Goal: Task Accomplishment & Management: Manage account settings

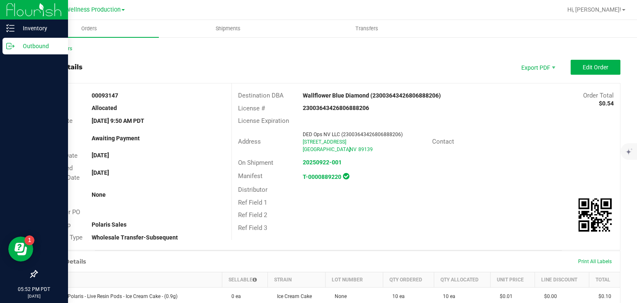
click at [27, 45] on p "Outbound" at bounding box center [40, 46] width 50 height 10
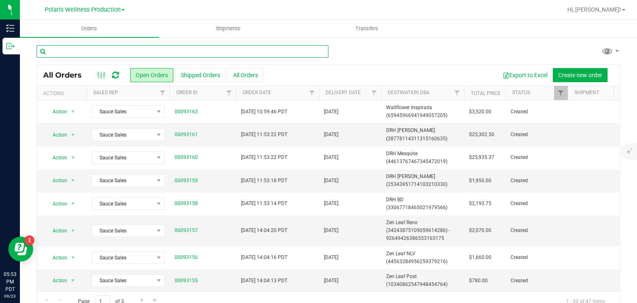
click at [148, 52] on input "text" at bounding box center [182, 51] width 292 height 12
type input "drh"
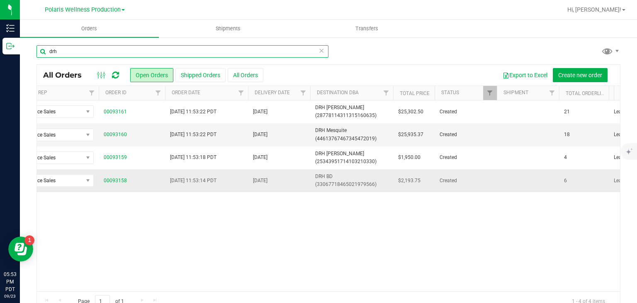
scroll to position [0, 67]
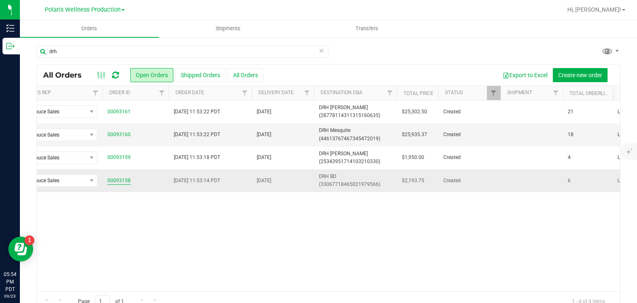
click at [124, 181] on link "00093158" at bounding box center [118, 181] width 23 height 8
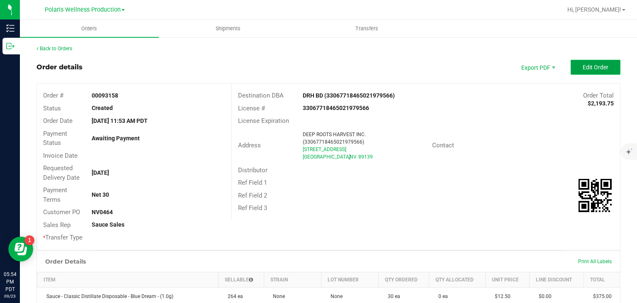
click at [572, 64] on button "Edit Order" at bounding box center [596, 67] width 50 height 15
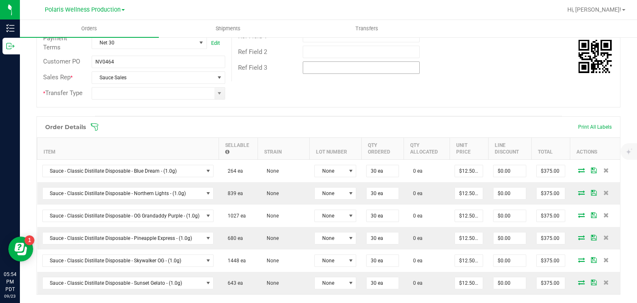
scroll to position [163, 0]
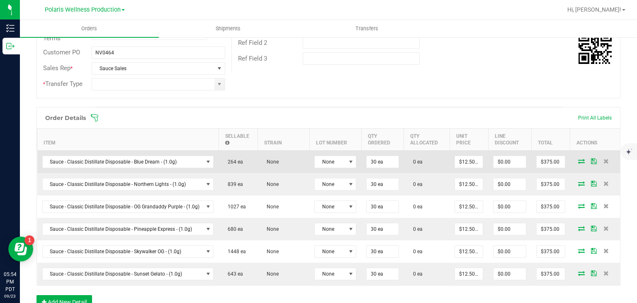
click at [578, 161] on icon at bounding box center [581, 160] width 7 height 5
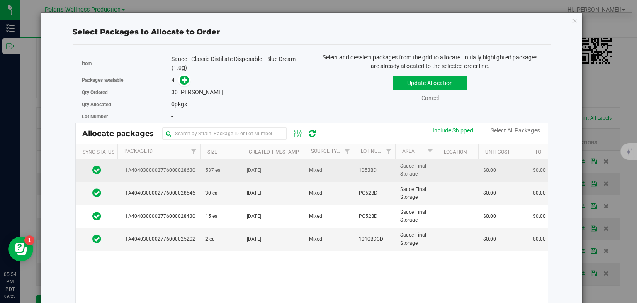
click at [275, 174] on td "Jul 30, 2025" at bounding box center [273, 170] width 62 height 23
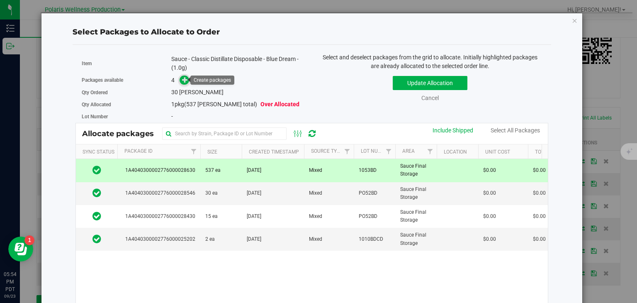
click at [182, 77] on icon at bounding box center [185, 80] width 6 height 6
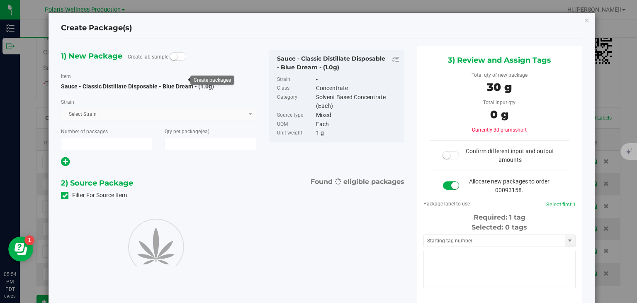
type input "1"
type input "30"
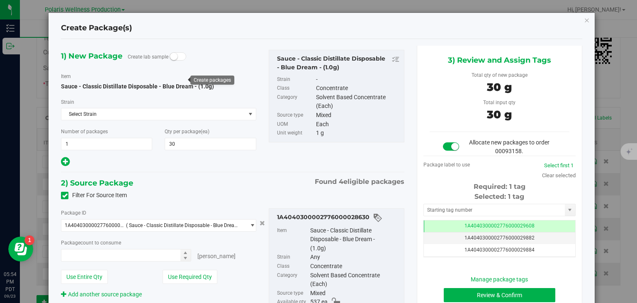
type input "30 ea"
click at [466, 209] on input "text" at bounding box center [494, 210] width 141 height 12
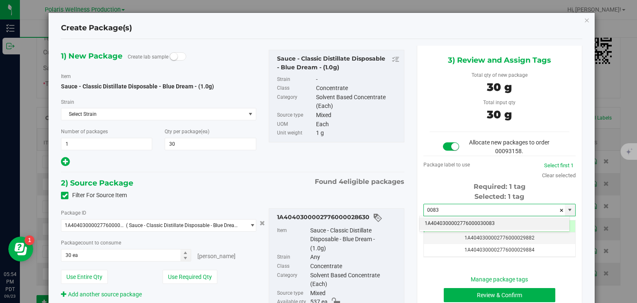
click at [460, 221] on li "1A4040300002776000030083" at bounding box center [495, 223] width 150 height 12
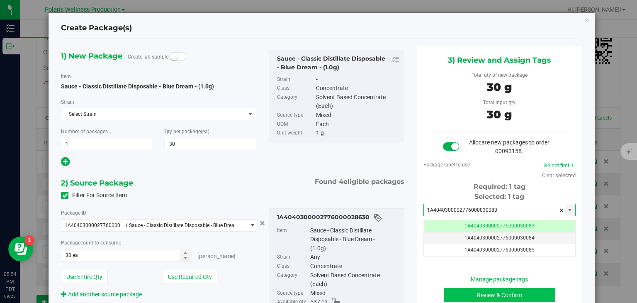
type input "1A4040300002776000030083"
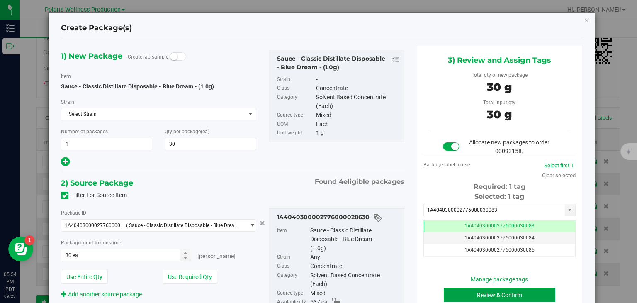
click at [480, 292] on button "Review & Confirm" at bounding box center [500, 295] width 112 height 14
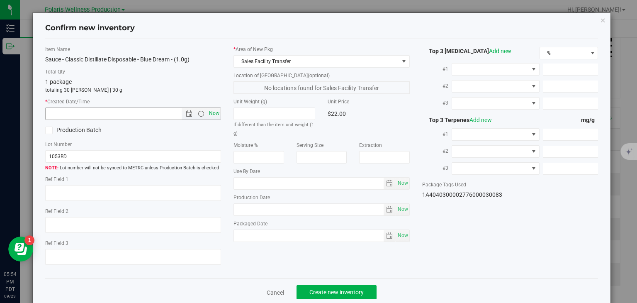
click at [214, 113] on span "Now" at bounding box center [214, 113] width 14 height 12
type input "9/23/2025 5:54 PM"
click at [327, 287] on button "Create new inventory" at bounding box center [337, 292] width 80 height 14
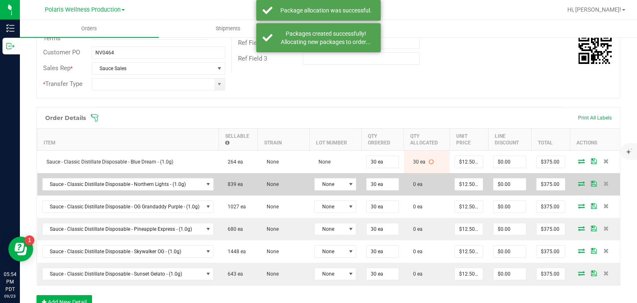
click at [578, 181] on icon at bounding box center [581, 183] width 7 height 5
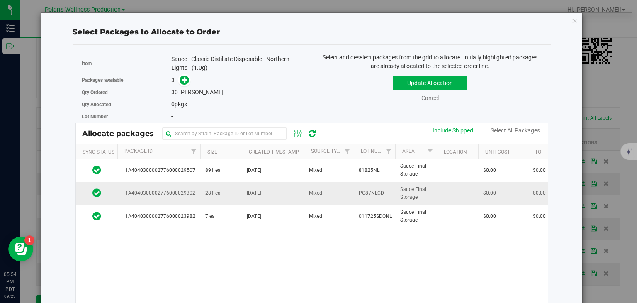
click at [223, 195] on td "281 ea" at bounding box center [220, 193] width 41 height 23
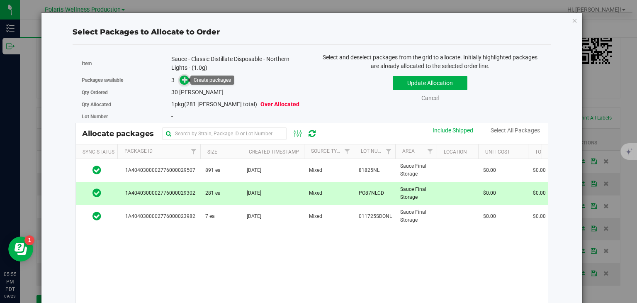
click at [182, 81] on icon at bounding box center [185, 80] width 6 height 6
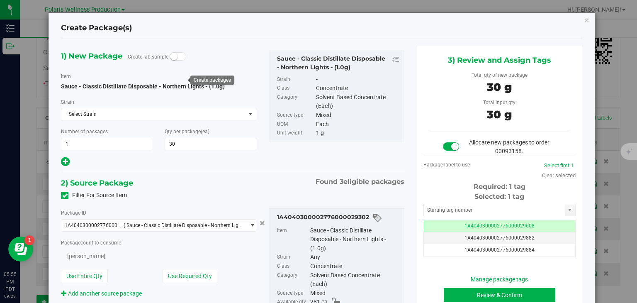
type input "30"
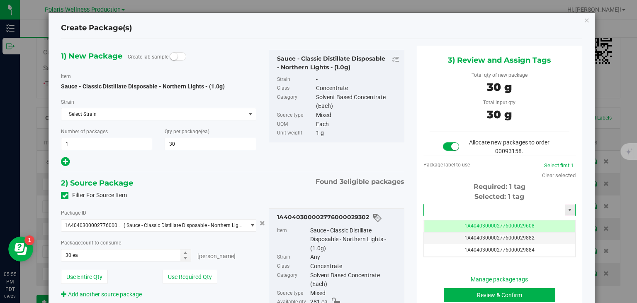
click at [458, 207] on input "text" at bounding box center [494, 210] width 141 height 12
click at [454, 219] on li "1A4040300002776000030084" at bounding box center [495, 223] width 150 height 12
type input "1A4040300002776000030084"
click at [474, 295] on button "Review & Confirm" at bounding box center [500, 295] width 112 height 14
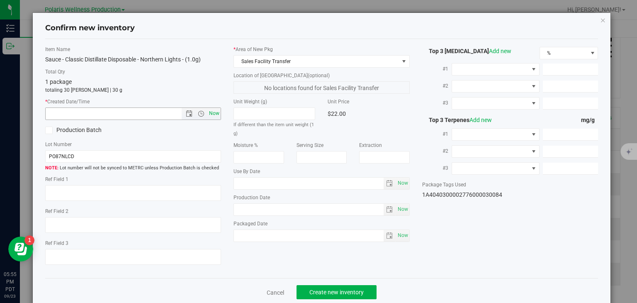
click at [213, 112] on span "Now" at bounding box center [214, 113] width 14 height 12
type input "9/23/2025 5:55 PM"
click at [339, 289] on span "Create new inventory" at bounding box center [336, 292] width 54 height 7
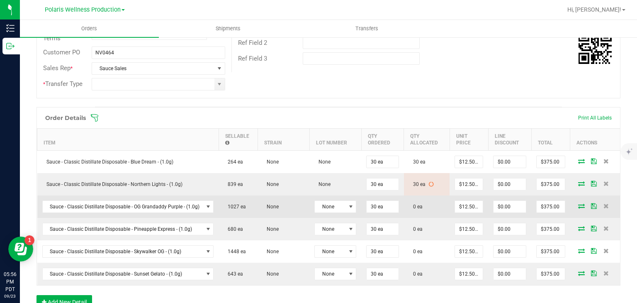
click at [578, 203] on icon at bounding box center [581, 205] width 7 height 5
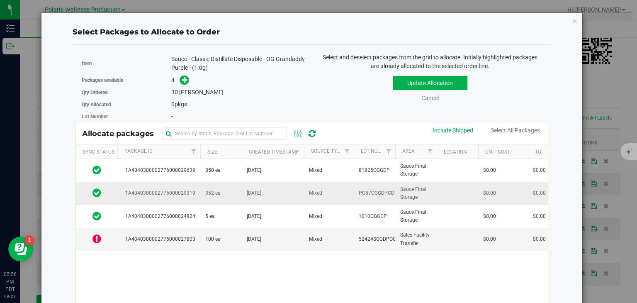
click at [214, 186] on td "352 ea" at bounding box center [220, 193] width 41 height 23
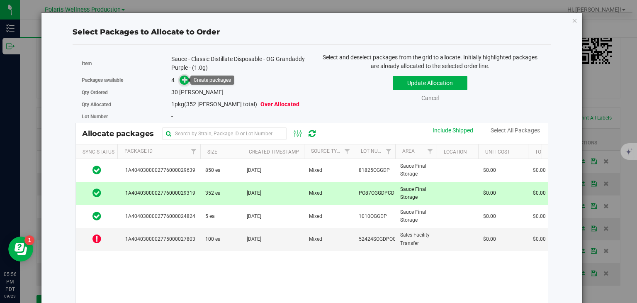
click at [182, 78] on icon at bounding box center [185, 80] width 6 height 6
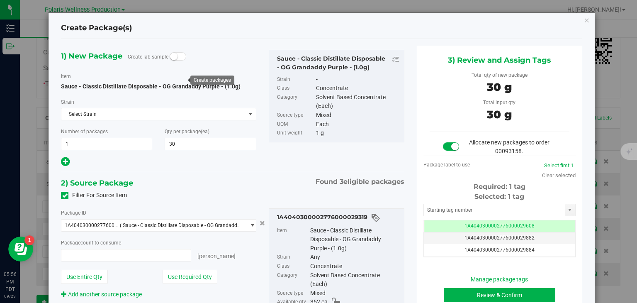
type input "30 ea"
click at [473, 213] on input "text" at bounding box center [494, 210] width 141 height 12
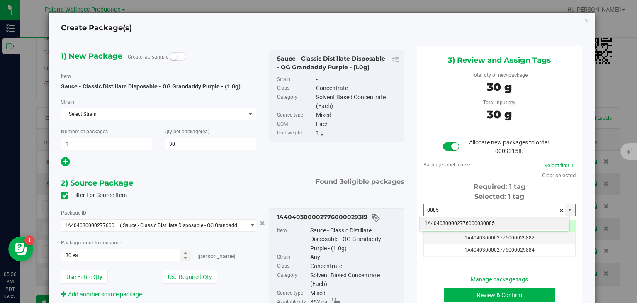
click at [472, 222] on li "1A4040300002776000030085" at bounding box center [495, 223] width 150 height 12
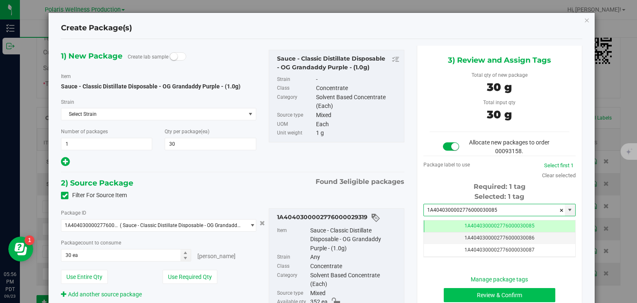
type input "1A4040300002776000030085"
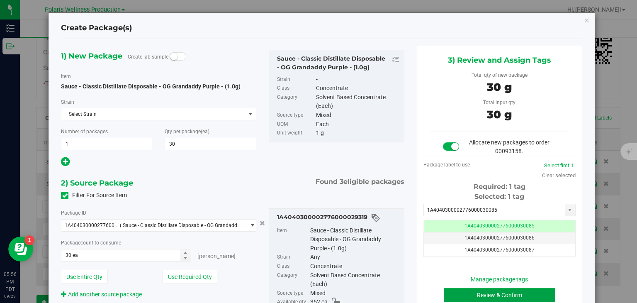
click at [481, 289] on button "Review & Confirm" at bounding box center [500, 295] width 112 height 14
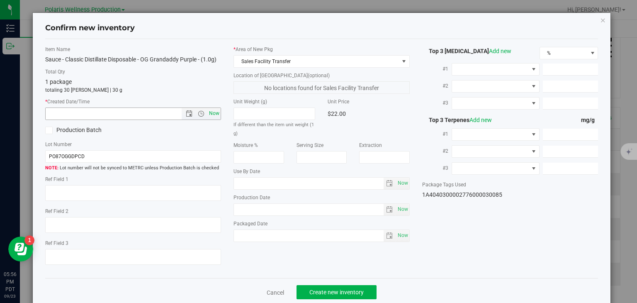
click at [216, 113] on span "Now" at bounding box center [214, 113] width 14 height 12
type input "9/23/2025 5:56 PM"
click at [316, 296] on button "Create new inventory" at bounding box center [337, 292] width 80 height 14
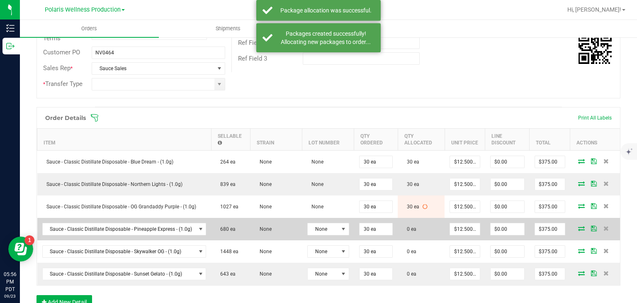
click at [578, 226] on icon at bounding box center [581, 228] width 7 height 5
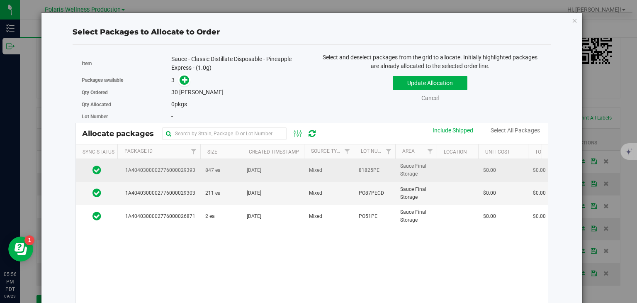
click at [246, 175] on td "Aug 29, 2025" at bounding box center [273, 170] width 62 height 23
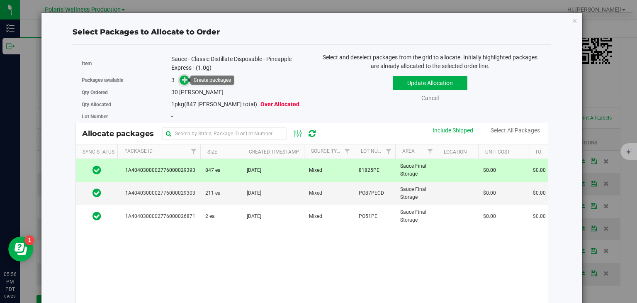
click at [185, 80] on icon at bounding box center [185, 80] width 6 height 6
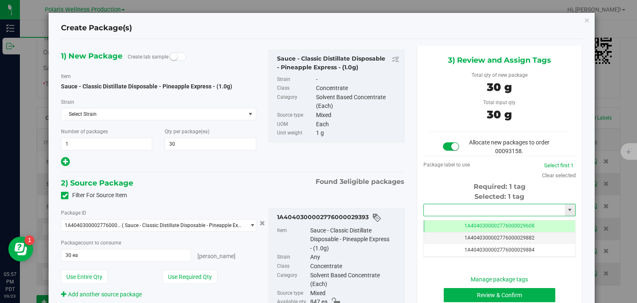
click at [448, 206] on input "text" at bounding box center [494, 210] width 141 height 12
click at [458, 226] on li "1A4040300002776000030086" at bounding box center [495, 223] width 150 height 12
type input "1A4040300002776000030086"
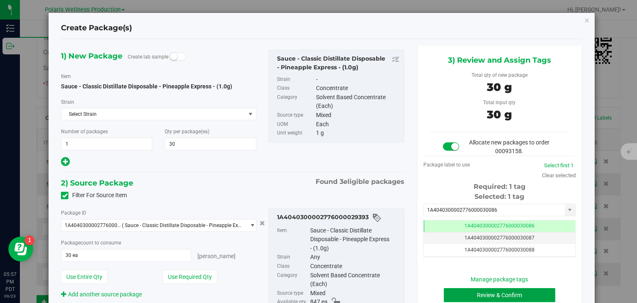
click at [476, 289] on button "Review & Confirm" at bounding box center [500, 295] width 112 height 14
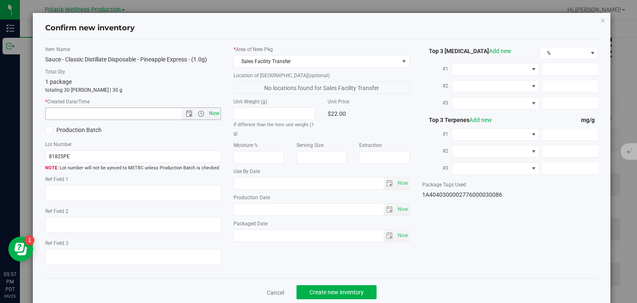
click at [214, 113] on span "Now" at bounding box center [214, 113] width 14 height 12
type input "9/23/2025 5:57 PM"
click at [327, 294] on span "Create new inventory" at bounding box center [336, 292] width 54 height 7
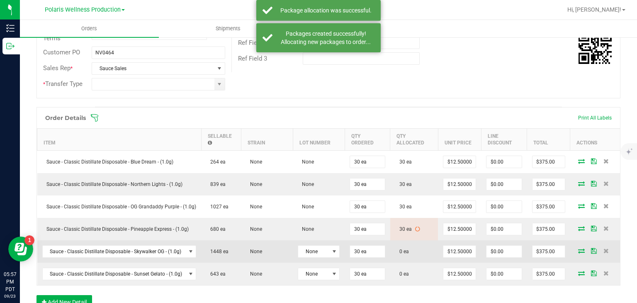
click at [578, 248] on icon at bounding box center [581, 250] width 7 height 5
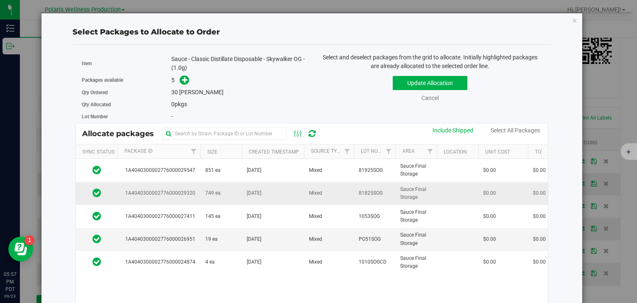
click at [257, 199] on td "Aug 27, 2025" at bounding box center [273, 193] width 62 height 23
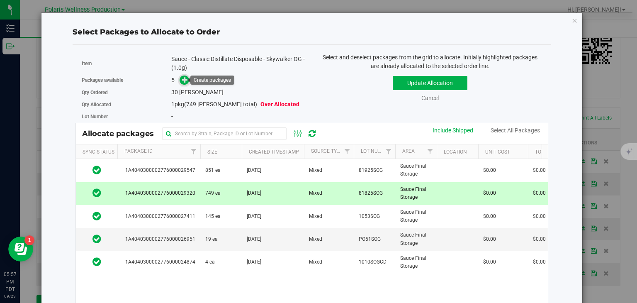
click at [184, 77] on icon at bounding box center [185, 80] width 6 height 6
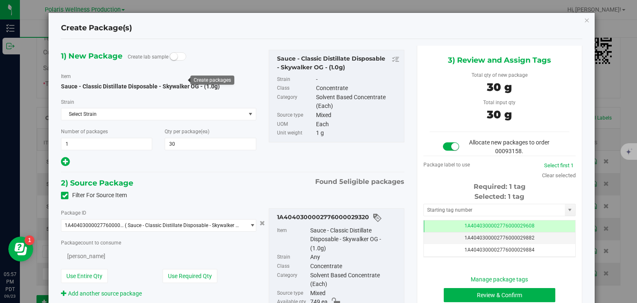
type input "30"
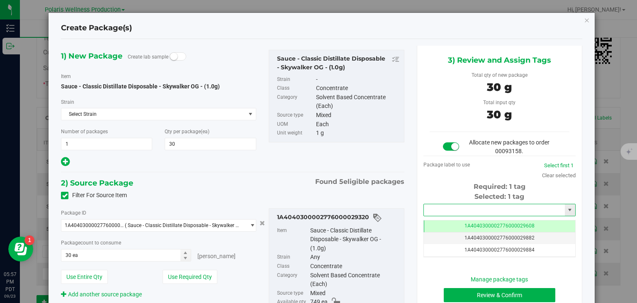
click at [480, 213] on input "text" at bounding box center [494, 210] width 141 height 12
click at [476, 220] on li "1A4040300002776000030087" at bounding box center [495, 223] width 150 height 12
type input "1A4040300002776000030087"
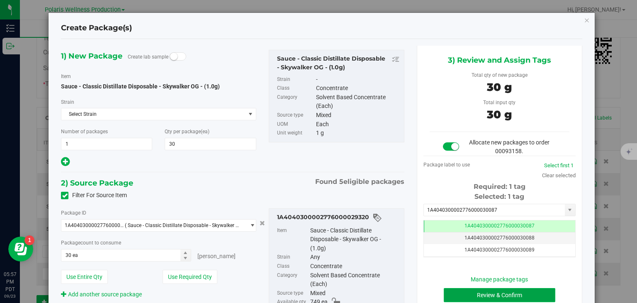
click at [481, 289] on button "Review & Confirm" at bounding box center [500, 295] width 112 height 14
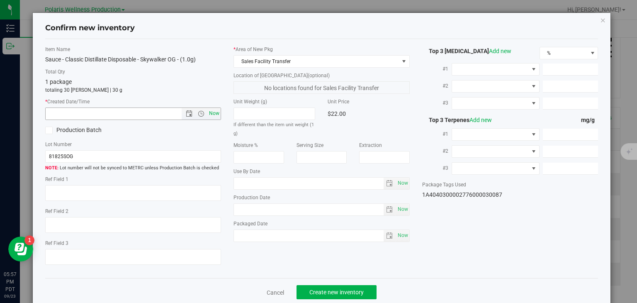
click at [212, 113] on span "Now" at bounding box center [214, 113] width 14 height 12
type input "9/23/2025 5:57 PM"
click at [317, 292] on span "Create new inventory" at bounding box center [336, 292] width 54 height 7
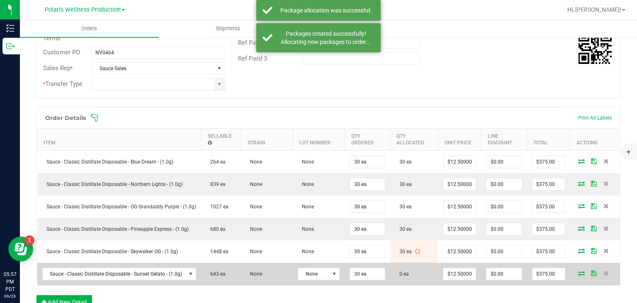
click at [578, 271] on icon at bounding box center [581, 272] width 7 height 5
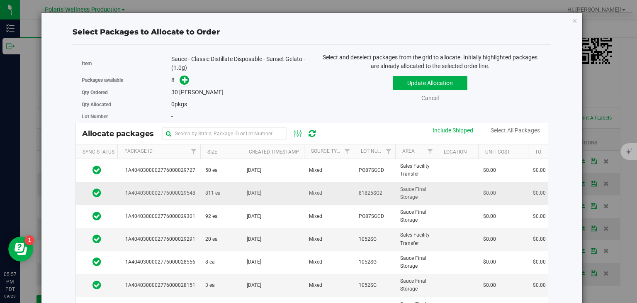
click at [202, 189] on td "811 ea" at bounding box center [220, 193] width 41 height 23
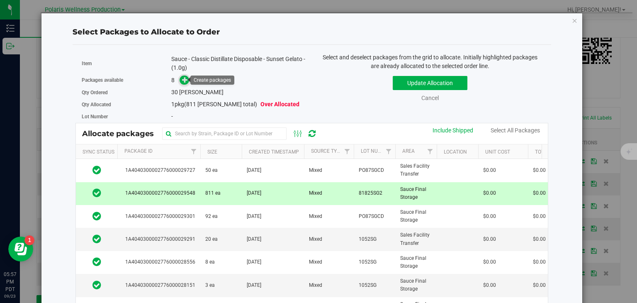
click at [183, 78] on icon at bounding box center [185, 80] width 6 height 6
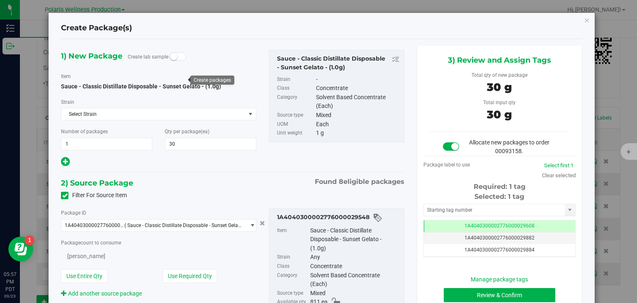
type input "30"
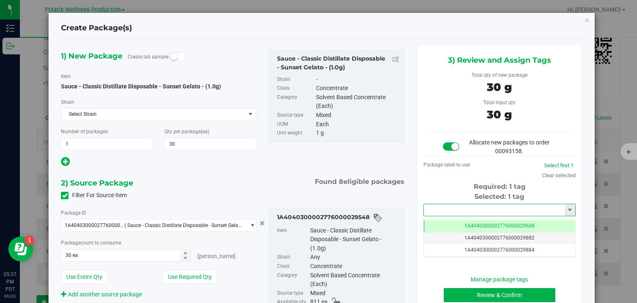
click at [453, 211] on input "text" at bounding box center [494, 210] width 141 height 12
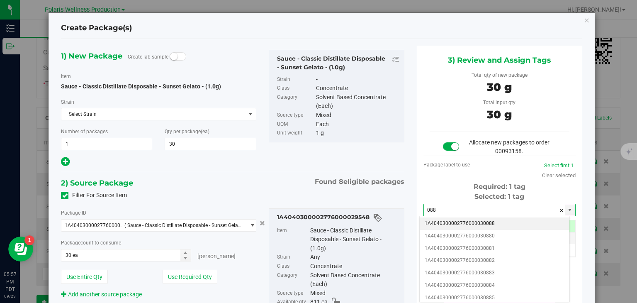
click at [478, 226] on li "1A4040300002776000030088" at bounding box center [495, 223] width 150 height 12
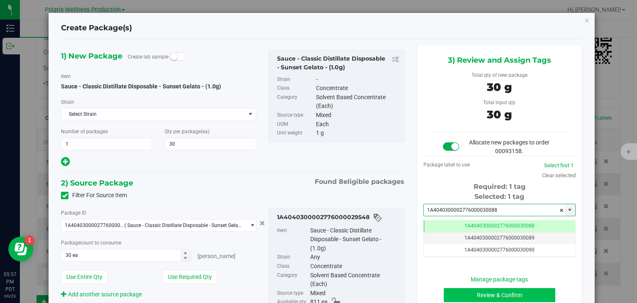
type input "1A4040300002776000030088"
click at [489, 290] on button "Review & Confirm" at bounding box center [500, 295] width 112 height 14
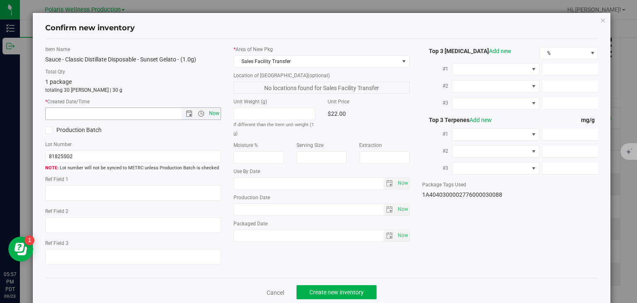
click at [214, 117] on span "Now" at bounding box center [214, 113] width 14 height 12
type input "9/23/2025 5:57 PM"
drag, startPoint x: 321, startPoint y: 284, endPoint x: 322, endPoint y: 290, distance: 5.9
click at [322, 290] on div "Cancel Create new inventory" at bounding box center [321, 292] width 553 height 28
click at [322, 290] on span "Create new inventory" at bounding box center [336, 292] width 54 height 7
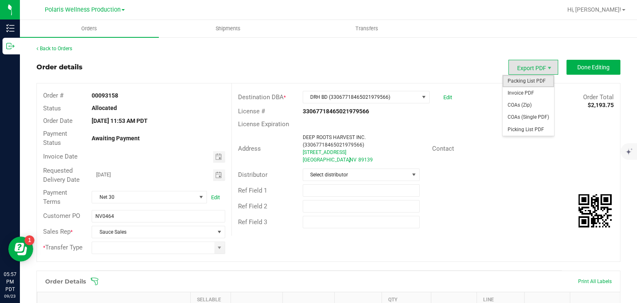
click at [523, 82] on span "Packing List PDF" at bounding box center [528, 81] width 51 height 12
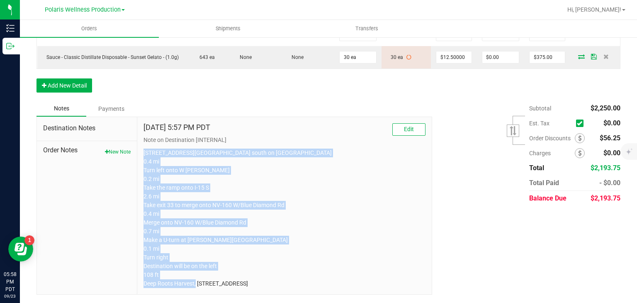
drag, startPoint x: 139, startPoint y: 142, endPoint x: 345, endPoint y: 319, distance: 272.0
click at [345, 302] on html "Inventory Outbound 05:58 PM PDT 09/23/2025 09/23 Polaris Wellness Production Po…" at bounding box center [318, 151] width 637 height 303
copy p "5385 Polaris Ave Head south on Polaris Ave 0.4 mi Turn left onto W Russell Rd 0…"
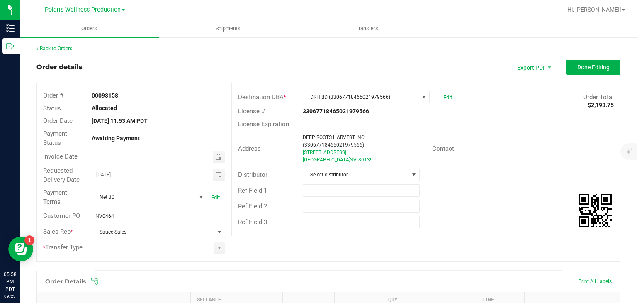
click at [66, 47] on link "Back to Orders" at bounding box center [54, 49] width 36 height 6
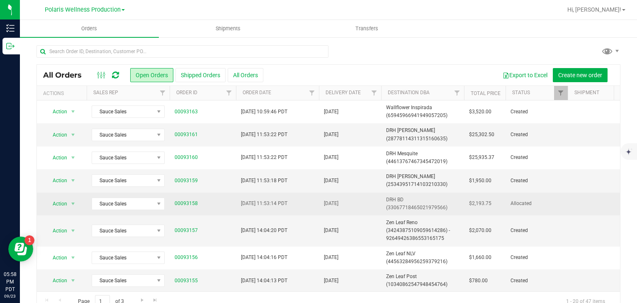
click at [415, 202] on span "DRH BD (33067718465021979566)" at bounding box center [422, 204] width 73 height 16
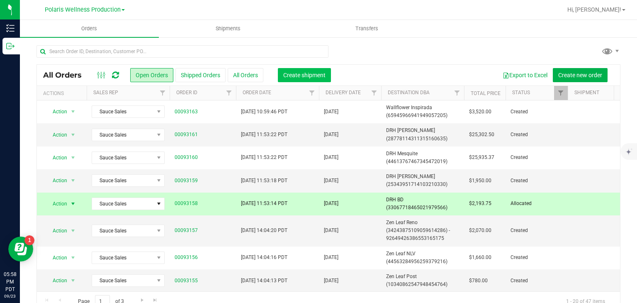
click at [315, 80] on button "Create shipment" at bounding box center [304, 75] width 53 height 14
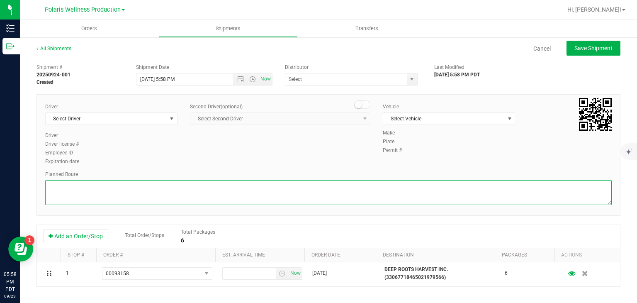
paste textarea "5385 Polaris Ave Head south on Polaris Ave 0.4 mi Turn left onto W Russell Rd 0…"
click at [251, 190] on textarea at bounding box center [328, 192] width 567 height 25
type textarea "5385 Polaris Ave Head south on Polaris Ave 0.4 mi Turn left onto W Russell Rd 0…"
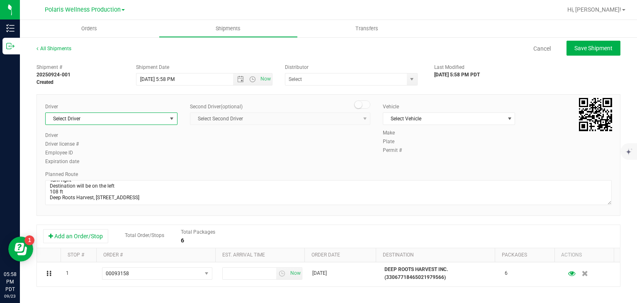
click at [163, 117] on span "Select Driver" at bounding box center [106, 119] width 121 height 12
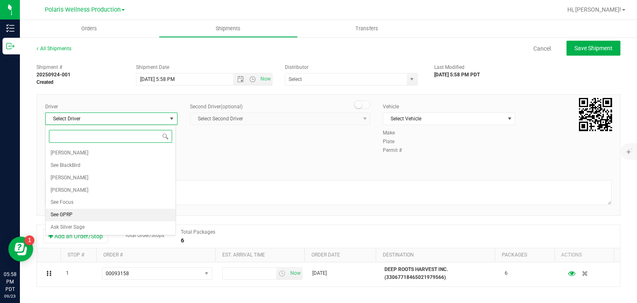
click at [85, 214] on li "See GPRP" at bounding box center [111, 215] width 130 height 12
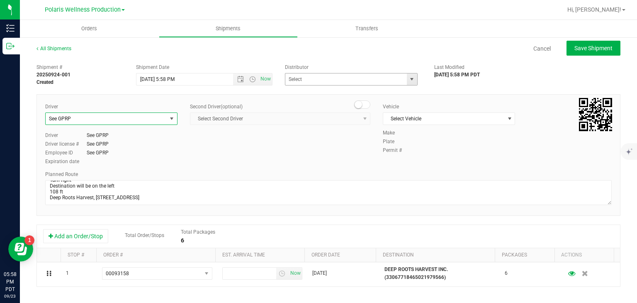
click at [409, 81] on span "select" at bounding box center [412, 79] width 7 height 7
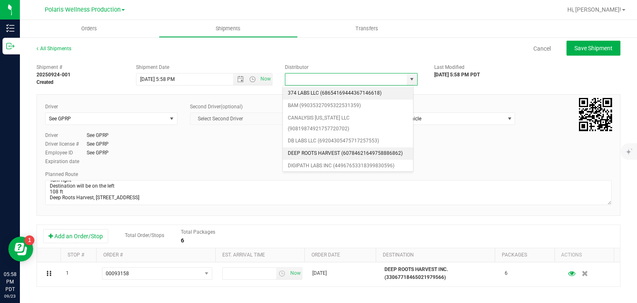
click at [329, 150] on li "DEEP ROOTS HARVEST (60784621649758886862)" at bounding box center [348, 153] width 130 height 12
type input "DEEP ROOTS HARVEST (60784621649758886862)"
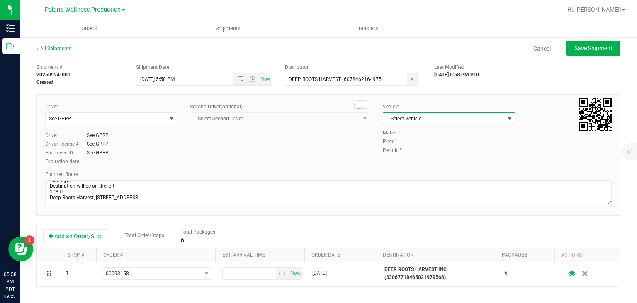
click at [454, 119] on span "Select Vehicle" at bounding box center [443, 119] width 121 height 12
click at [418, 170] on li "See GPRP" at bounding box center [444, 169] width 130 height 12
click at [237, 80] on span "Open the date view" at bounding box center [240, 79] width 7 height 7
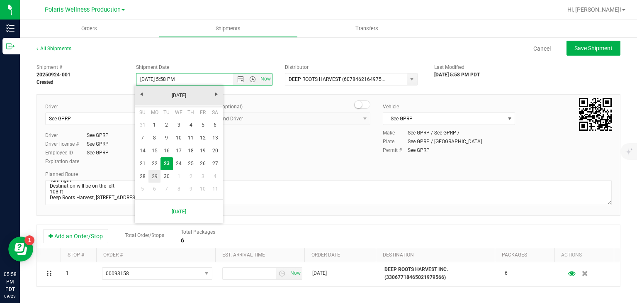
click at [156, 173] on link "29" at bounding box center [154, 176] width 12 height 13
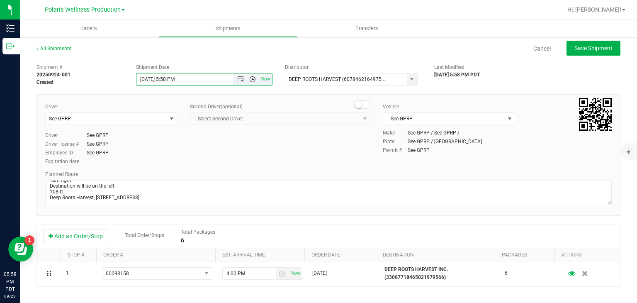
click at [250, 78] on span "Open the time view" at bounding box center [252, 79] width 7 height 7
click at [164, 135] on li "9:00 AM" at bounding box center [202, 134] width 134 height 11
click at [581, 54] on button "Save Shipment" at bounding box center [594, 48] width 54 height 15
type input "[DATE] 4:00 PM"
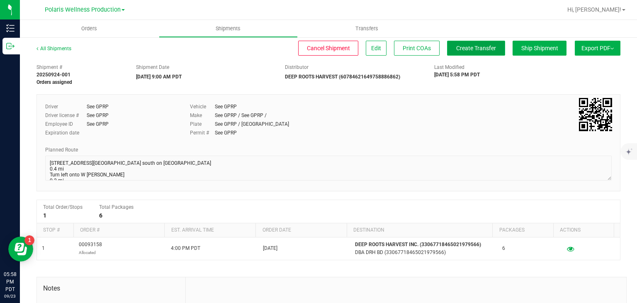
click at [478, 49] on span "Create Transfer" at bounding box center [476, 48] width 40 height 7
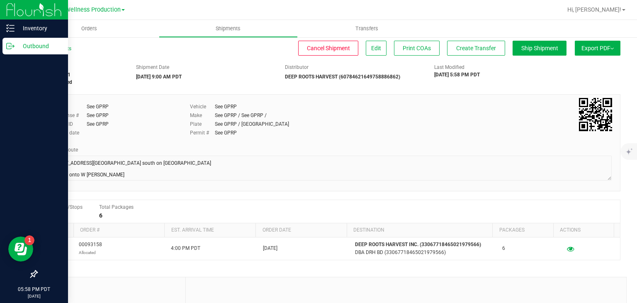
click at [15, 47] on p "Outbound" at bounding box center [40, 46] width 50 height 10
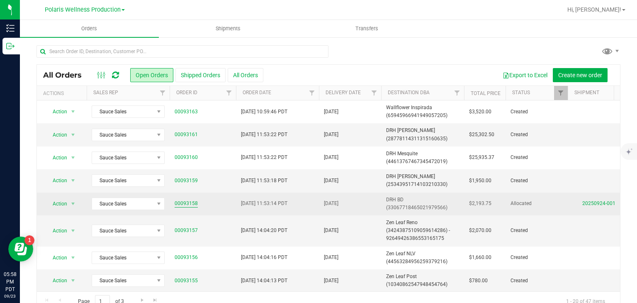
click at [188, 203] on link "00093158" at bounding box center [186, 203] width 23 height 8
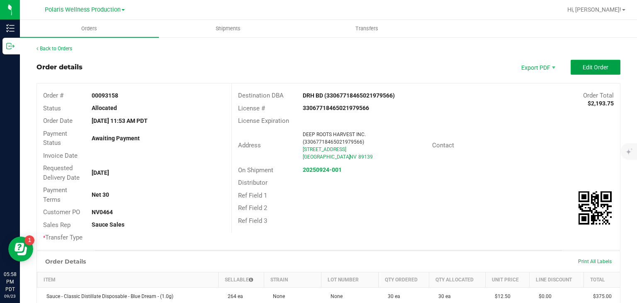
click at [596, 64] on span "Edit Order" at bounding box center [596, 67] width 26 height 7
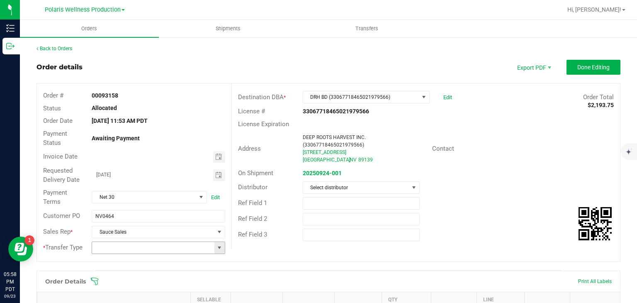
click at [219, 244] on span at bounding box center [219, 247] width 7 height 7
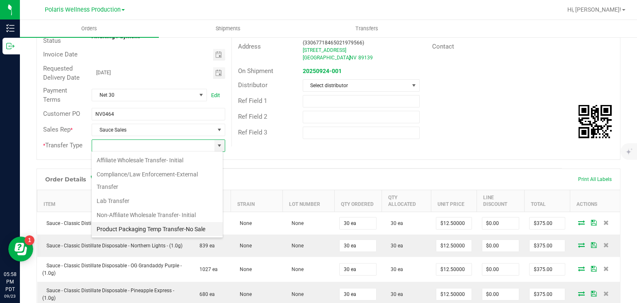
scroll to position [55, 0]
click at [169, 228] on li "Wholesale Transfer-Subsequent" at bounding box center [157, 231] width 131 height 14
type input "Wholesale Transfer-Subsequent"
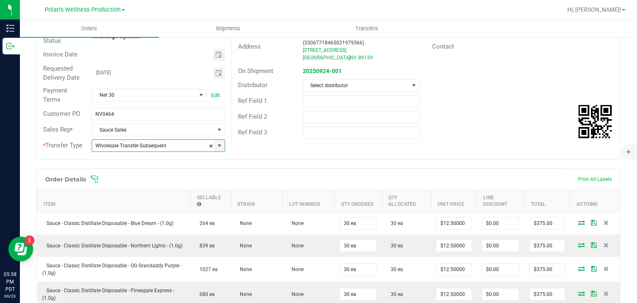
scroll to position [0, 0]
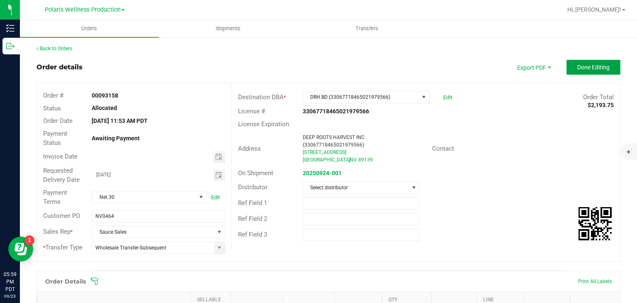
click at [577, 68] on span "Done Editing" at bounding box center [593, 67] width 32 height 7
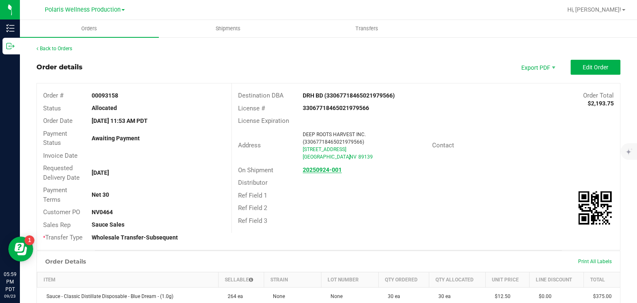
click at [316, 172] on strong "20250924-001" at bounding box center [322, 169] width 39 height 7
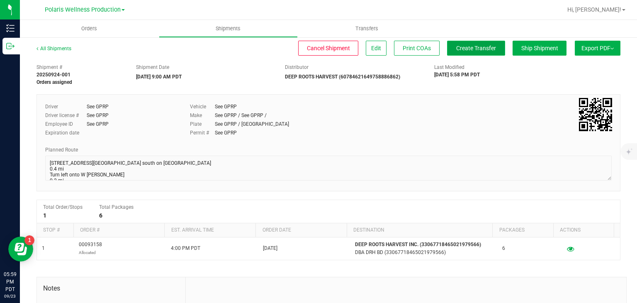
click at [472, 49] on span "Create Transfer" at bounding box center [476, 48] width 40 height 7
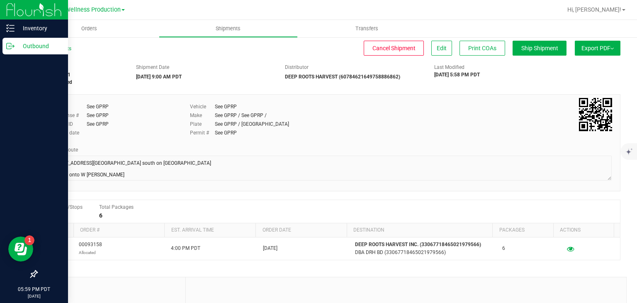
click at [32, 47] on p "Outbound" at bounding box center [40, 46] width 50 height 10
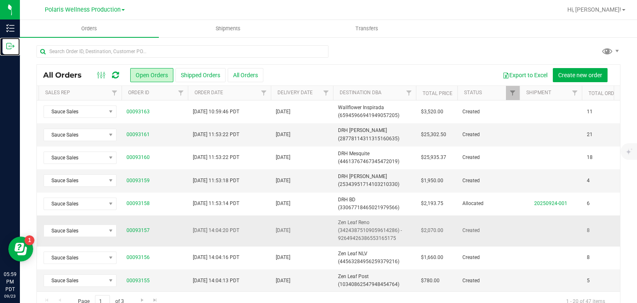
scroll to position [0, 48]
click at [142, 178] on link "00093159" at bounding box center [138, 181] width 23 height 8
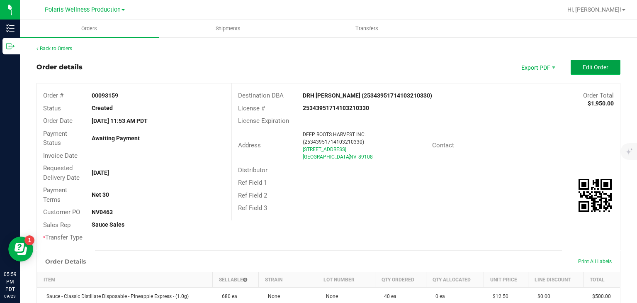
click at [579, 74] on button "Edit Order" at bounding box center [596, 67] width 50 height 15
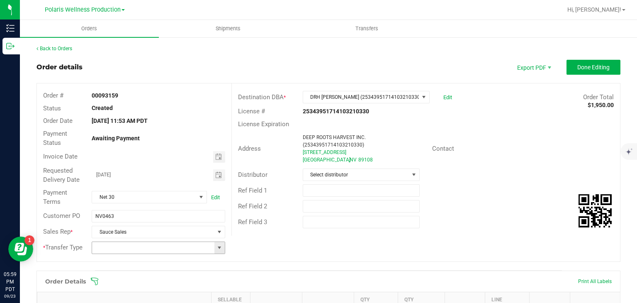
click at [218, 246] on span at bounding box center [219, 247] width 7 height 7
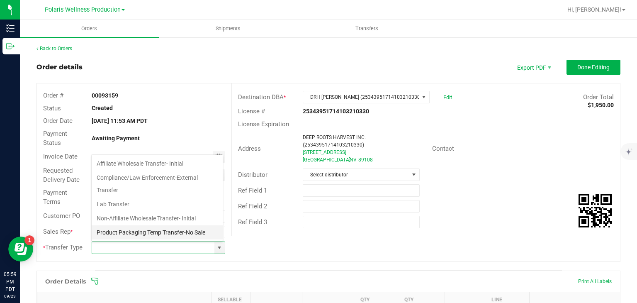
scroll to position [55, 0]
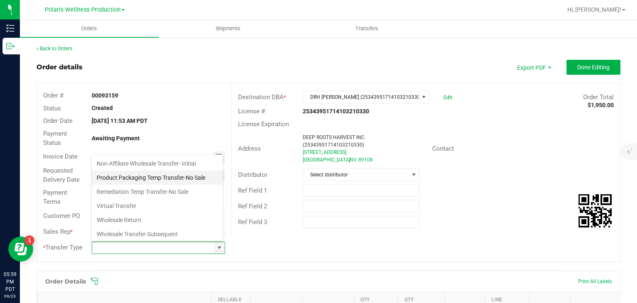
click at [158, 231] on li "Wholesale Transfer-Subsequent" at bounding box center [157, 234] width 131 height 14
type input "Wholesale Transfer-Subsequent"
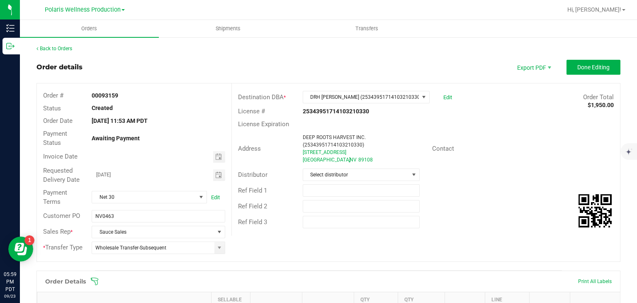
click at [317, 252] on div "Order # 00093159 Status Created Order Date Sep 22, 2025 11:53 AM PDT Payment St…" at bounding box center [328, 172] width 583 height 178
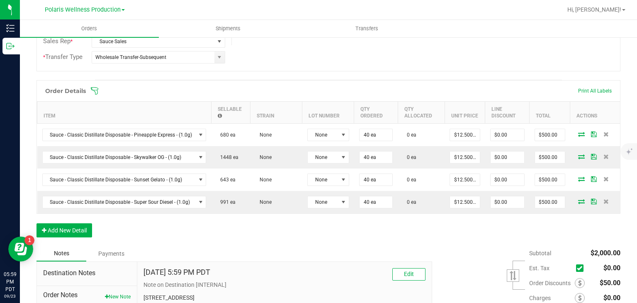
scroll to position [192, 0]
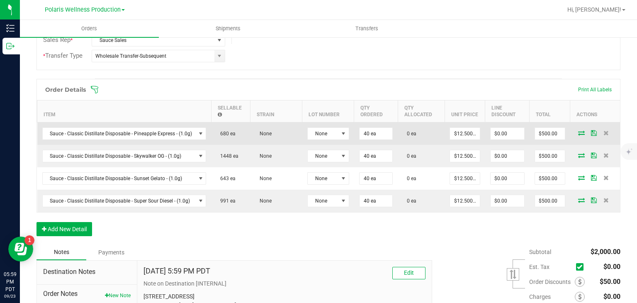
click at [578, 131] on icon at bounding box center [581, 132] width 7 height 5
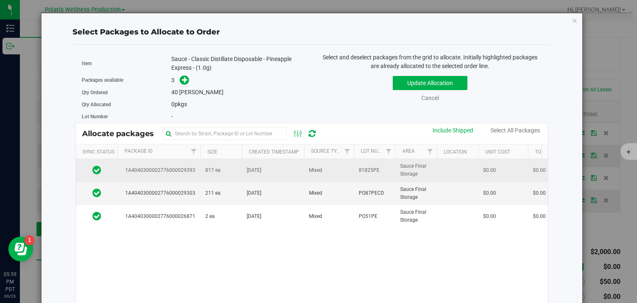
click at [224, 166] on td "817 ea" at bounding box center [220, 170] width 41 height 23
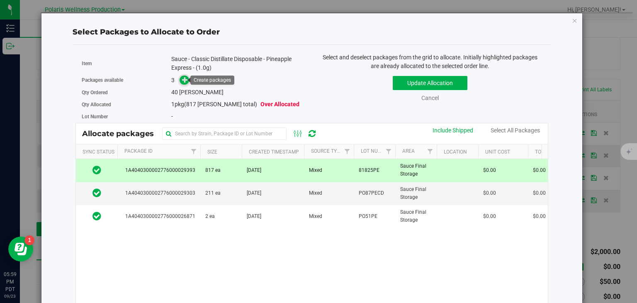
click at [183, 78] on icon at bounding box center [185, 80] width 6 height 6
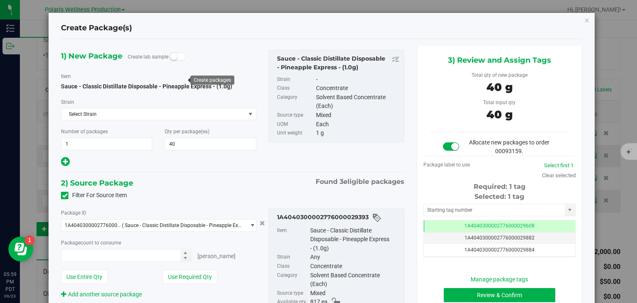
type input "40 ea"
click at [451, 208] on input "text" at bounding box center [494, 210] width 141 height 12
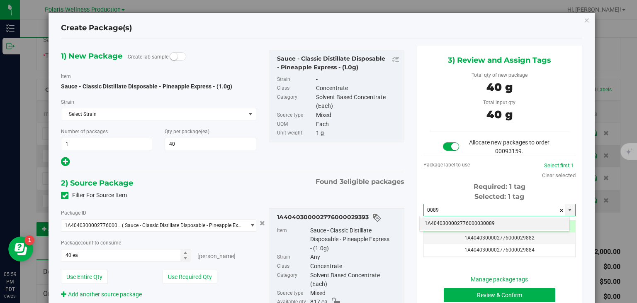
click at [458, 228] on li "1A4040300002776000030089" at bounding box center [495, 223] width 150 height 12
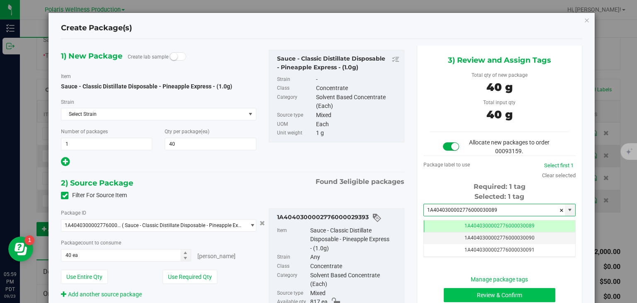
type input "1A4040300002776000030089"
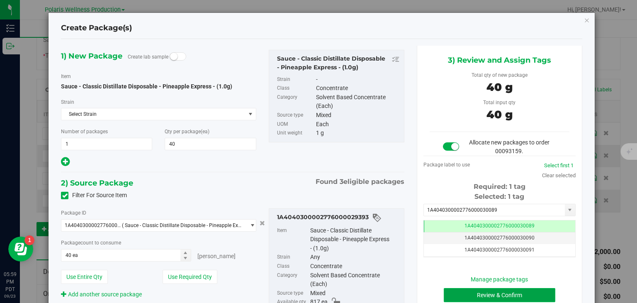
click at [474, 293] on button "Review & Confirm" at bounding box center [500, 295] width 112 height 14
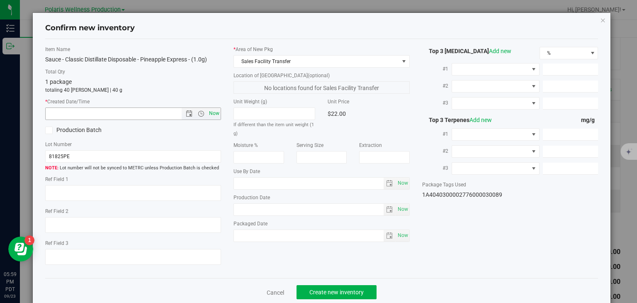
click at [212, 115] on span "Now" at bounding box center [214, 113] width 14 height 12
type input "9/23/2025 5:59 PM"
click at [319, 289] on span "Create new inventory" at bounding box center [336, 292] width 54 height 7
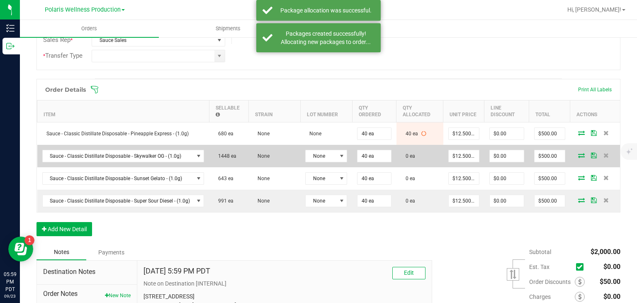
click at [578, 153] on icon at bounding box center [581, 155] width 7 height 5
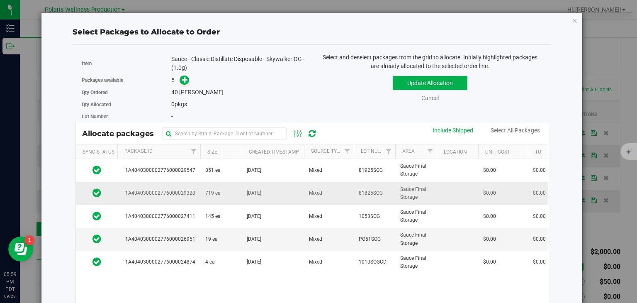
click at [195, 192] on td "1A4040300002776000029320" at bounding box center [158, 193] width 83 height 23
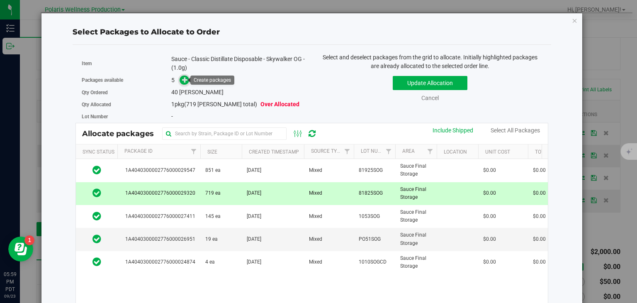
click at [184, 75] on span at bounding box center [185, 80] width 10 height 10
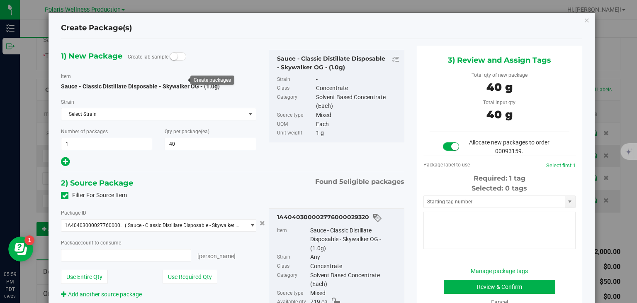
type input "40"
type input "40 ea"
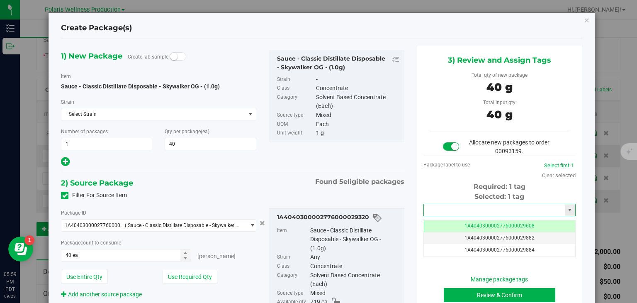
click at [455, 210] on input "text" at bounding box center [494, 210] width 141 height 12
click at [452, 221] on li "1A4040300002776000030090" at bounding box center [495, 223] width 150 height 12
type input "1A4040300002776000030090"
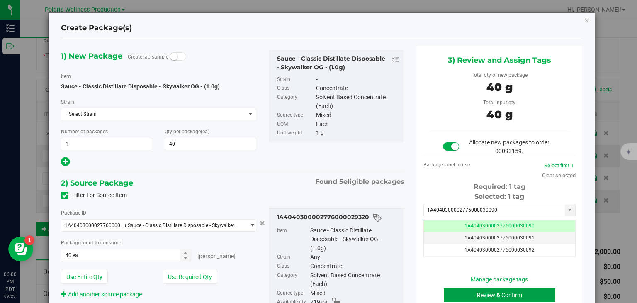
click at [469, 291] on button "Review & Confirm" at bounding box center [500, 295] width 112 height 14
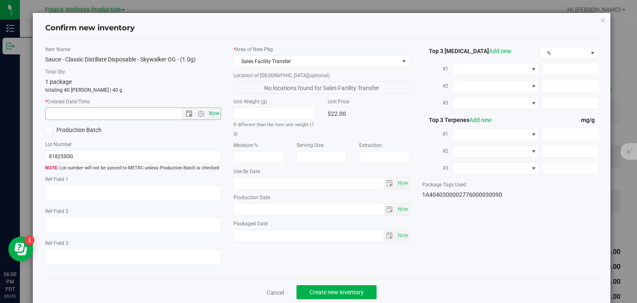
click at [215, 119] on span "Now" at bounding box center [214, 113] width 14 height 12
type input "9/23/2025 6:00 PM"
click at [328, 291] on span "Create new inventory" at bounding box center [336, 292] width 54 height 7
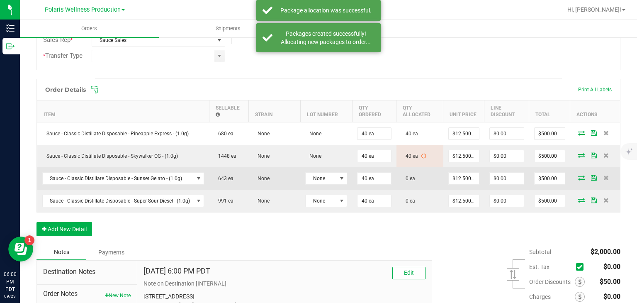
click at [578, 178] on icon at bounding box center [581, 177] width 7 height 5
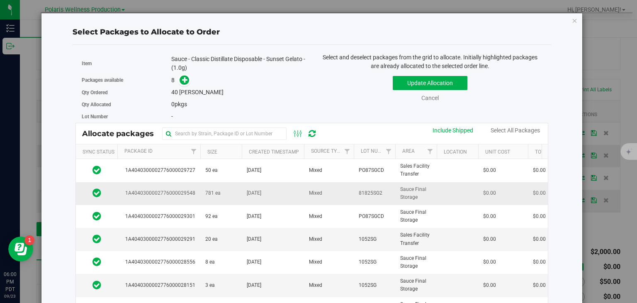
click at [261, 191] on span "Sep 4, 2025" at bounding box center [254, 193] width 15 height 8
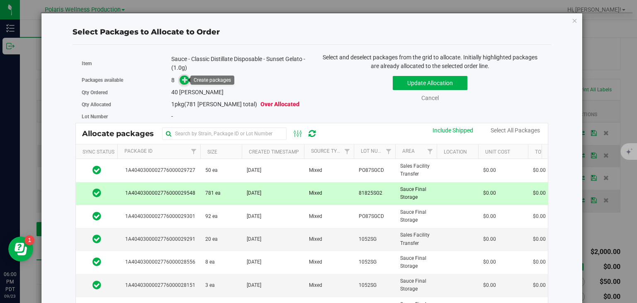
click at [182, 81] on icon at bounding box center [185, 80] width 6 height 6
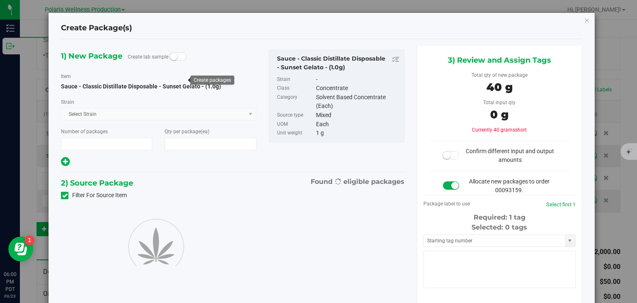
type input "1"
type input "40"
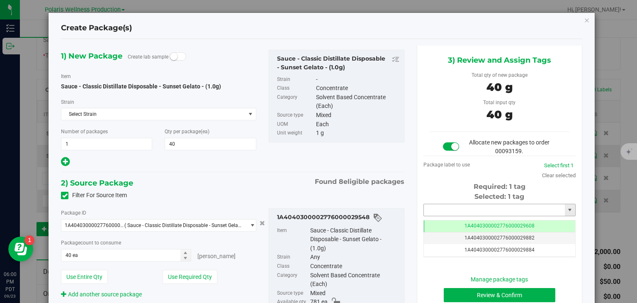
click at [477, 206] on input "text" at bounding box center [494, 210] width 141 height 12
click at [462, 226] on li "1A4040300002776000030091" at bounding box center [495, 223] width 150 height 12
type input "1A4040300002776000030091"
click at [474, 291] on button "Review & Confirm" at bounding box center [500, 295] width 112 height 14
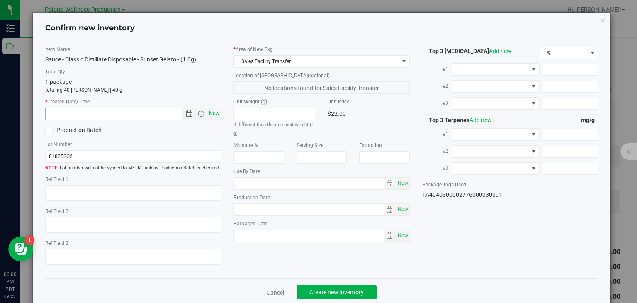
click at [215, 111] on span "Now" at bounding box center [214, 113] width 14 height 12
type input "9/23/2025 6:00 PM"
click at [320, 286] on button "Create new inventory" at bounding box center [337, 292] width 80 height 14
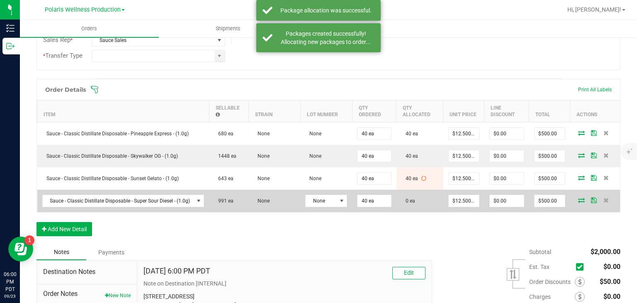
click at [578, 198] on icon at bounding box center [581, 199] width 7 height 5
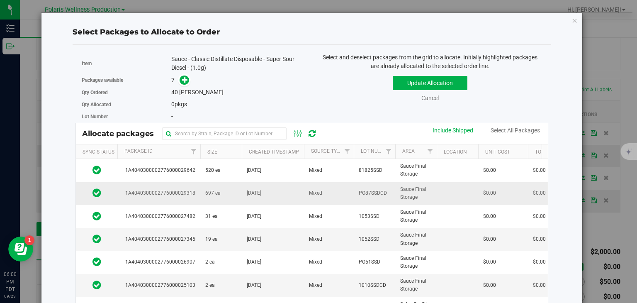
click at [206, 191] on span "697 ea" at bounding box center [212, 193] width 15 height 8
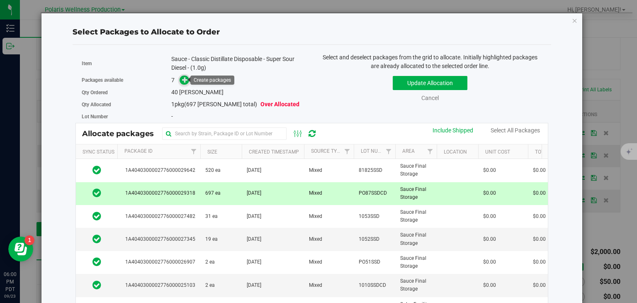
click at [185, 83] on span at bounding box center [185, 80] width 10 height 10
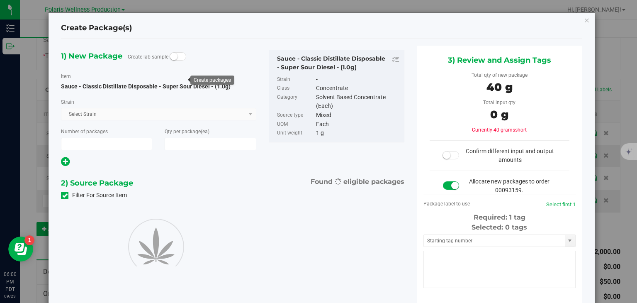
type input "1"
type input "40"
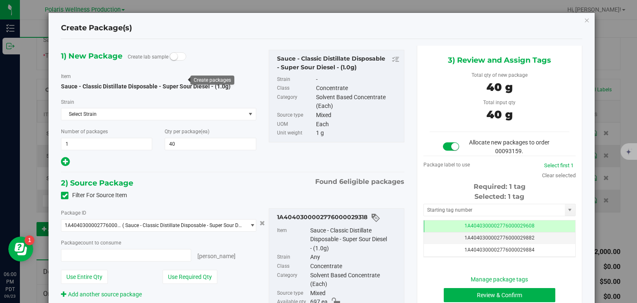
type input "40 ea"
click at [440, 207] on input "text" at bounding box center [494, 210] width 141 height 12
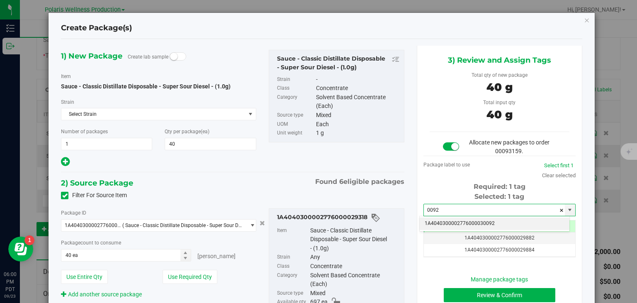
click at [443, 221] on li "1A4040300002776000030092" at bounding box center [495, 223] width 150 height 12
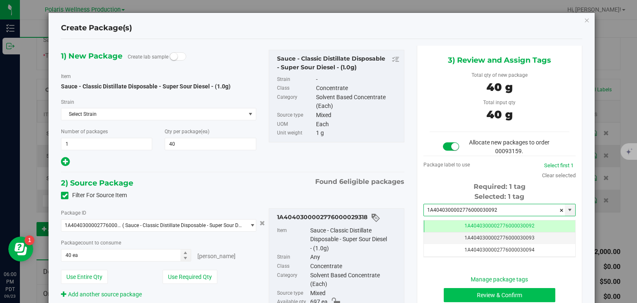
type input "1A4040300002776000030092"
click at [479, 296] on button "Review & Confirm" at bounding box center [500, 295] width 112 height 14
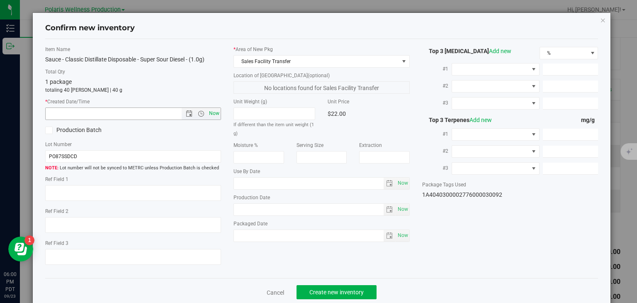
click at [215, 115] on span "Now" at bounding box center [214, 113] width 14 height 12
type input "9/23/2025 6:00 PM"
click at [318, 289] on span "Create new inventory" at bounding box center [336, 292] width 54 height 7
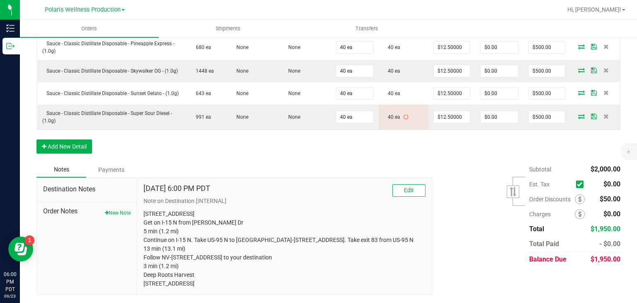
drag, startPoint x: 143, startPoint y: 204, endPoint x: 287, endPoint y: 322, distance: 185.7
click at [287, 302] on html "Inventory Outbound 06:00 PM PDT 09/23/2025 09/23 Polaris Wellness Production Po…" at bounding box center [318, 151] width 637 height 303
copy p "5385 Polaris Ave Las Vegas, NV 89118 Get on I-15 N from Dean Martin Dr 5 min (1…"
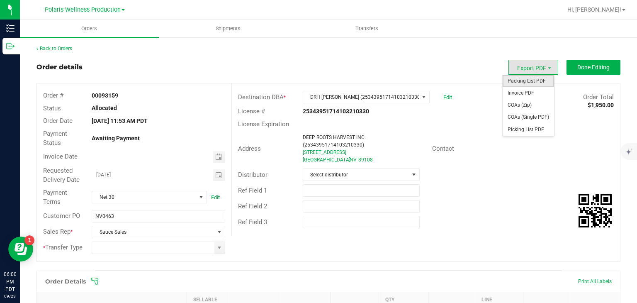
click at [521, 78] on span "Packing List PDF" at bounding box center [528, 81] width 51 height 12
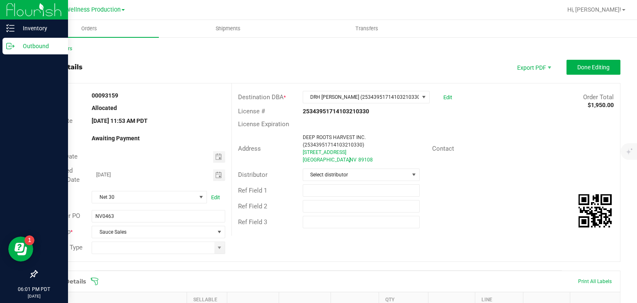
click at [12, 44] on icon at bounding box center [10, 46] width 8 height 8
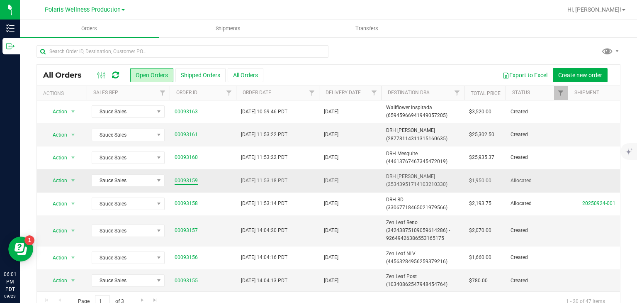
click at [190, 180] on link "00093159" at bounding box center [186, 181] width 23 height 8
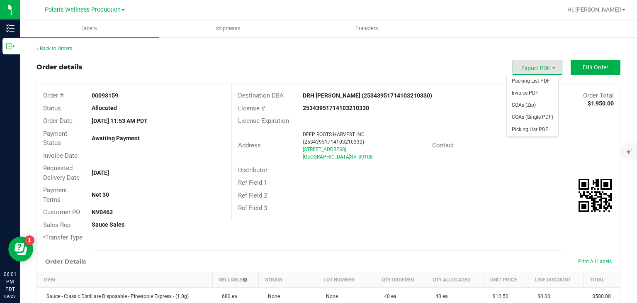
click at [523, 64] on span "Export PDF" at bounding box center [538, 67] width 50 height 15
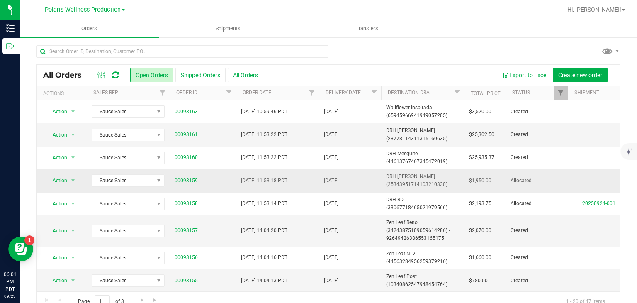
click at [451, 177] on span "DRH [PERSON_NAME] (25343951714103210330)" at bounding box center [422, 181] width 73 height 16
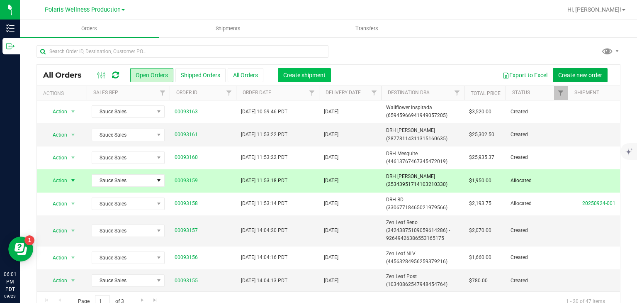
click at [317, 74] on span "Create shipment" at bounding box center [304, 75] width 42 height 7
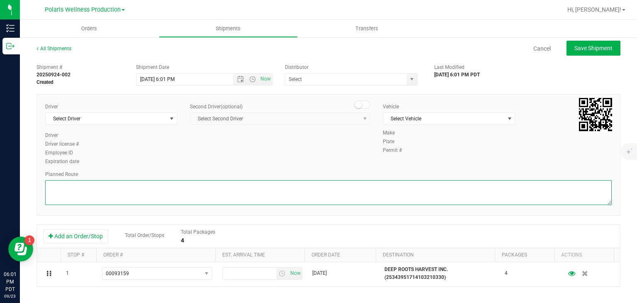
click at [337, 183] on textarea at bounding box center [328, 192] width 567 height 25
paste textarea "5385 Polaris Ave Las Vegas, NV 89118 Get on I-15 N from Dean Martin Dr 5 min (1…"
type textarea "5385 Polaris Ave Las Vegas, NV 89118 Get on I-15 N from Dean Martin Dr 5 min (1…"
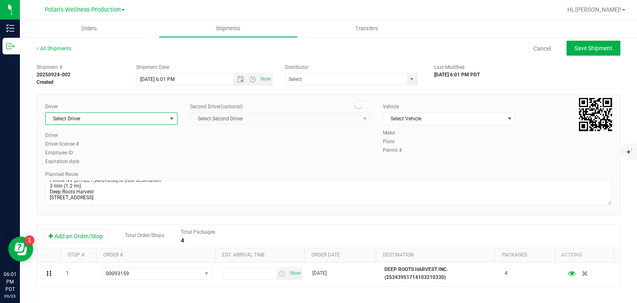
click at [171, 118] on span "select" at bounding box center [171, 118] width 7 height 7
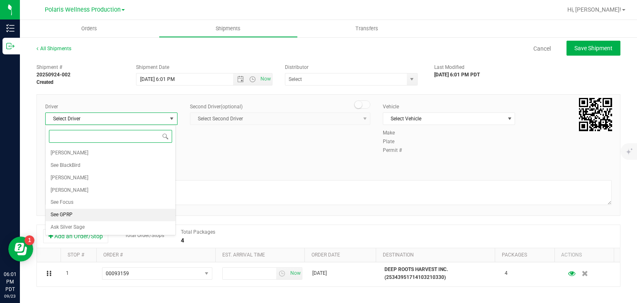
click at [75, 211] on li "See GPRP" at bounding box center [111, 215] width 130 height 12
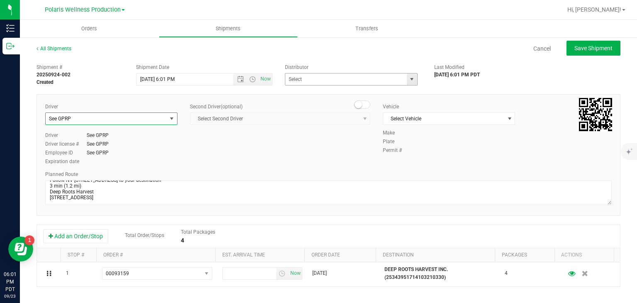
click at [407, 80] on span "select" at bounding box center [412, 79] width 10 height 12
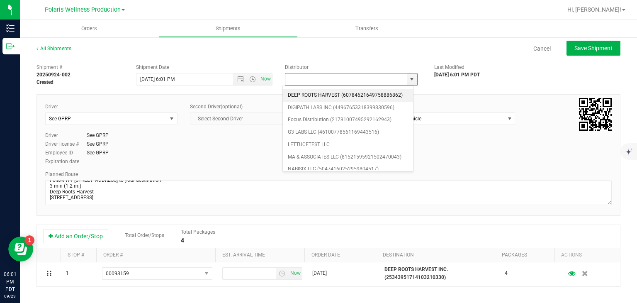
click at [319, 92] on li "DEEP ROOTS HARVEST (60784621649758886862)" at bounding box center [348, 95] width 130 height 12
type input "DEEP ROOTS HARVEST (60784621649758886862)"
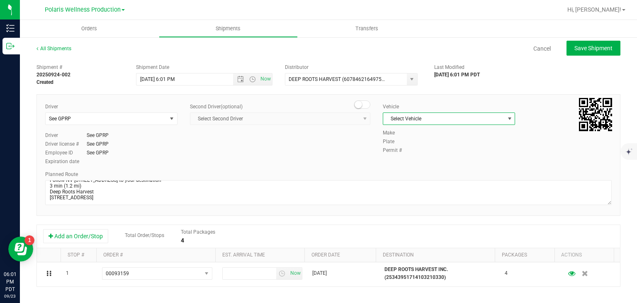
click at [417, 117] on span "Select Vehicle" at bounding box center [443, 119] width 121 height 12
click at [403, 168] on li "See GPRP" at bounding box center [444, 169] width 130 height 12
click at [238, 78] on span "Open the date view" at bounding box center [240, 79] width 7 height 7
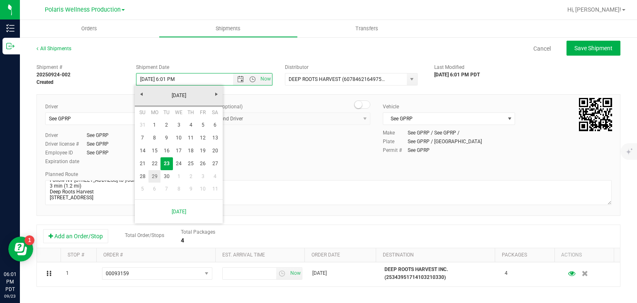
click at [156, 174] on link "29" at bounding box center [154, 176] width 12 height 13
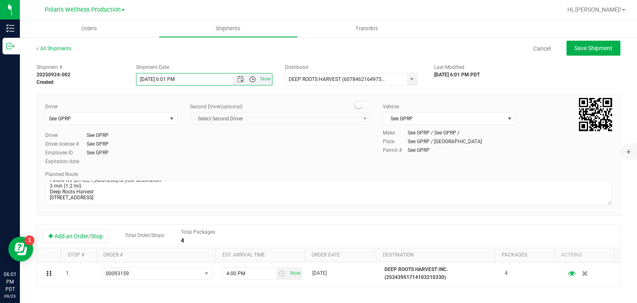
click at [251, 77] on span "Open the time view" at bounding box center [252, 79] width 7 height 7
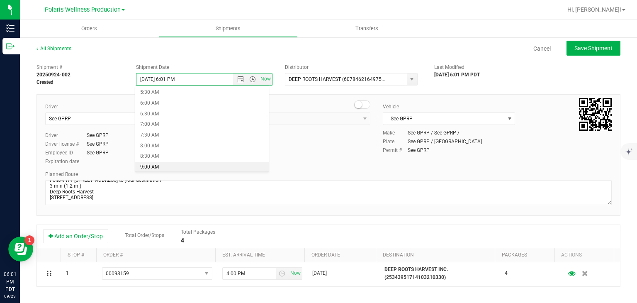
click at [165, 167] on li "9:00 AM" at bounding box center [202, 167] width 134 height 11
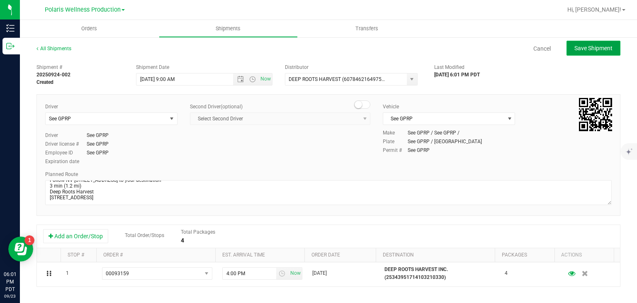
click at [591, 46] on span "Save Shipment" at bounding box center [593, 48] width 38 height 7
type input "[DATE] 4:00 PM"
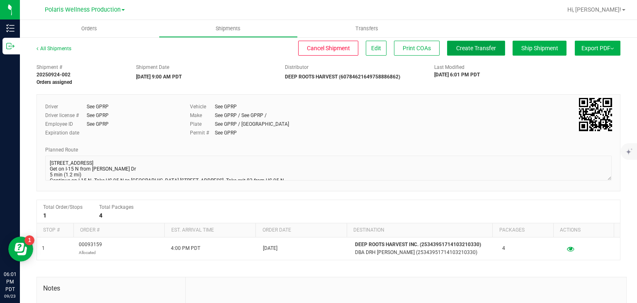
click at [457, 43] on button "Create Transfer" at bounding box center [476, 48] width 58 height 15
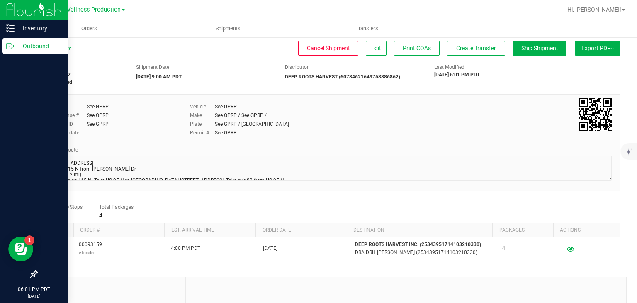
click at [35, 48] on p "Outbound" at bounding box center [40, 46] width 50 height 10
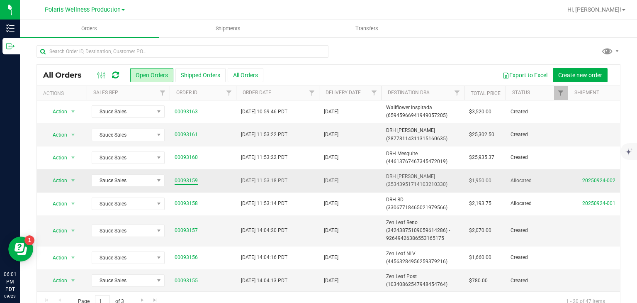
click at [187, 177] on link "00093159" at bounding box center [186, 181] width 23 height 8
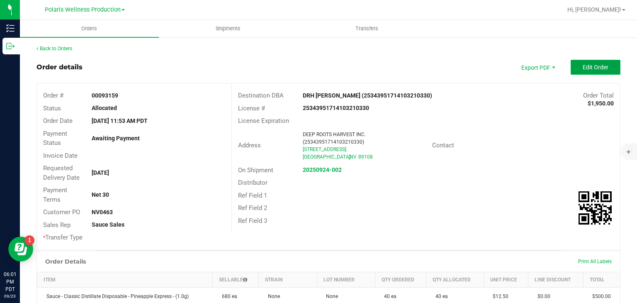
click at [585, 64] on span "Edit Order" at bounding box center [596, 67] width 26 height 7
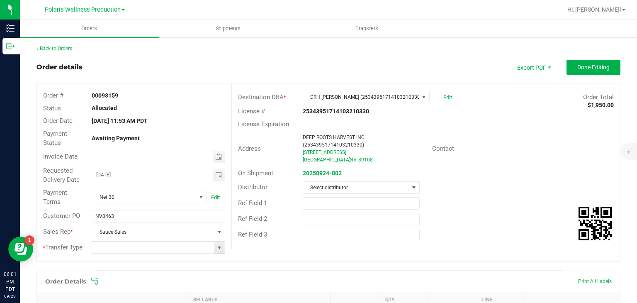
click at [216, 246] on span at bounding box center [219, 247] width 7 height 7
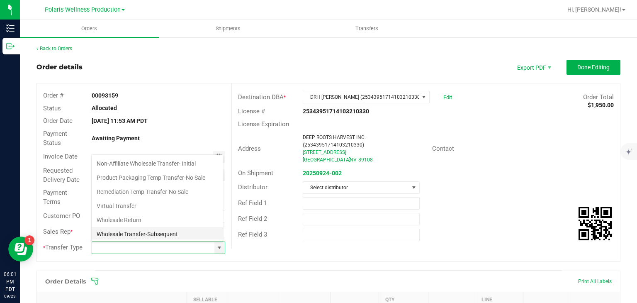
scroll to position [54, 0]
click at [151, 233] on li "Wholesale Transfer-Subsequent" at bounding box center [157, 234] width 131 height 14
type input "Wholesale Transfer-Subsequent"
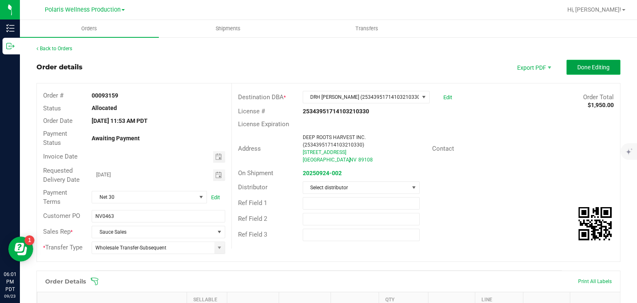
click at [606, 61] on button "Done Editing" at bounding box center [594, 67] width 54 height 15
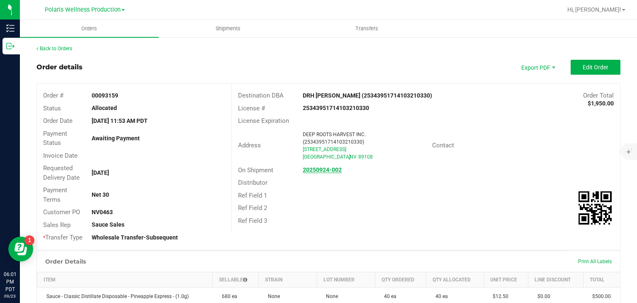
click at [327, 167] on strong "20250924-002" at bounding box center [322, 169] width 39 height 7
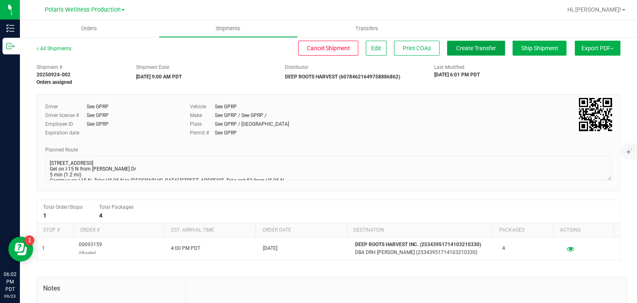
click at [456, 41] on button "Create Transfer" at bounding box center [476, 48] width 58 height 15
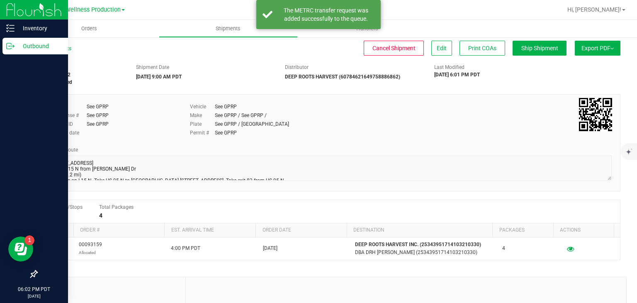
click at [17, 49] on p "Outbound" at bounding box center [40, 46] width 50 height 10
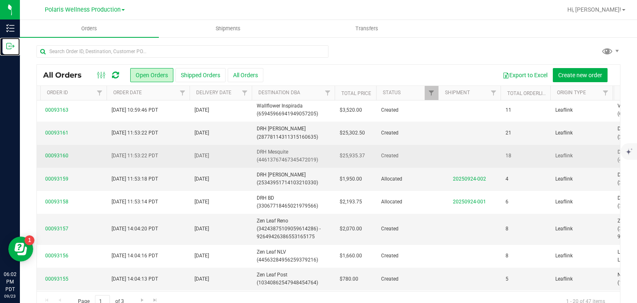
scroll to position [0, 102]
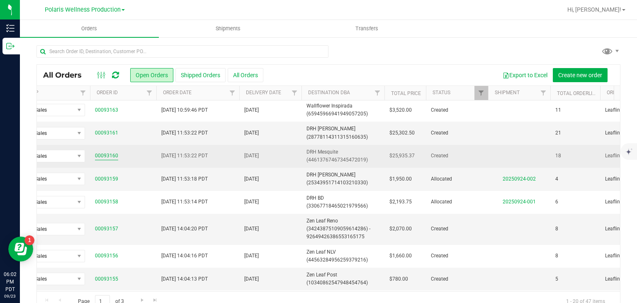
click at [111, 157] on link "00093160" at bounding box center [106, 156] width 23 height 8
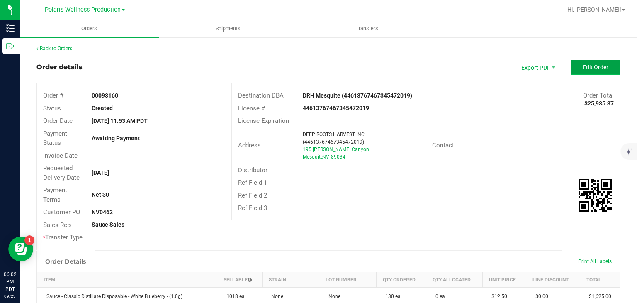
click at [593, 67] on span "Edit Order" at bounding box center [596, 67] width 26 height 7
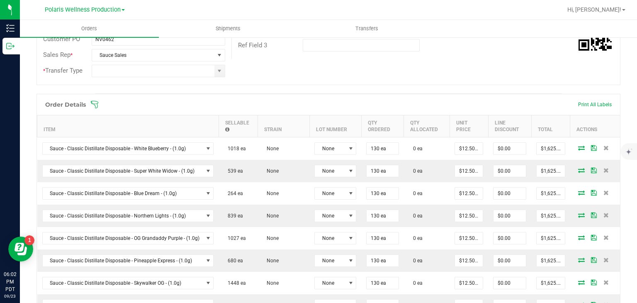
scroll to position [178, 0]
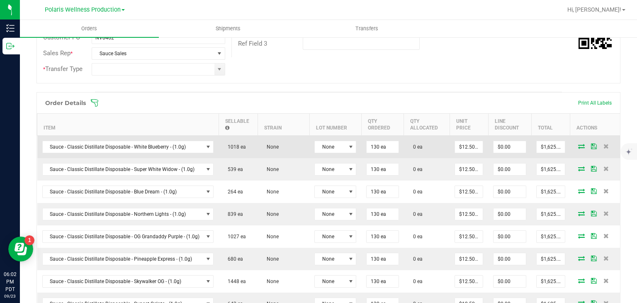
click at [578, 146] on icon at bounding box center [581, 146] width 7 height 5
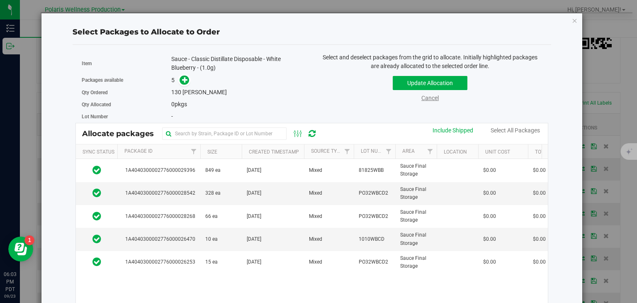
click at [428, 98] on link "Cancel" at bounding box center [429, 98] width 17 height 7
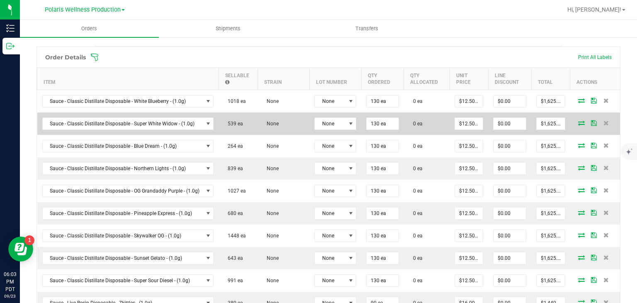
scroll to position [225, 0]
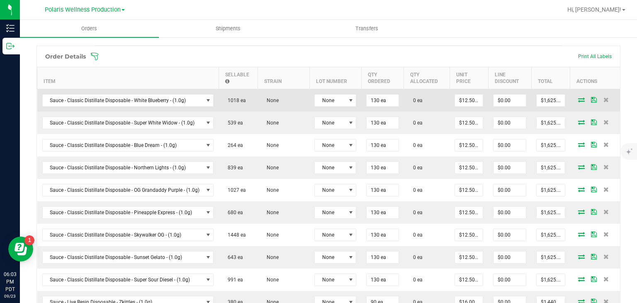
click at [578, 99] on icon at bounding box center [581, 99] width 7 height 5
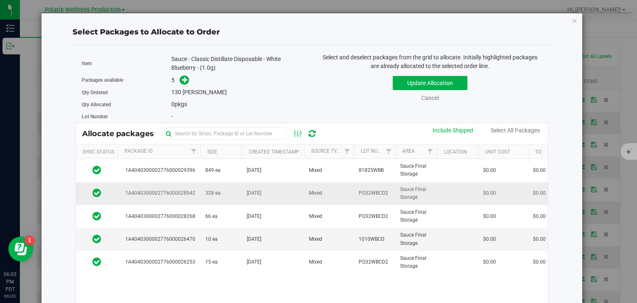
click at [201, 191] on td "328 ea" at bounding box center [220, 193] width 41 height 23
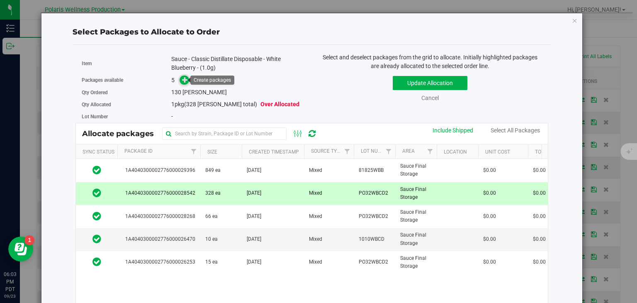
click at [180, 83] on span at bounding box center [185, 80] width 10 height 10
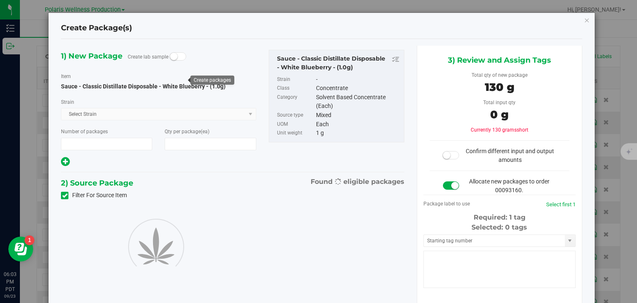
type input "1"
type input "130"
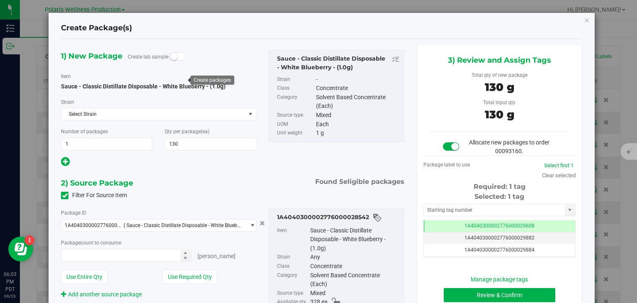
type input "130 ea"
click at [439, 210] on input "text" at bounding box center [494, 210] width 141 height 12
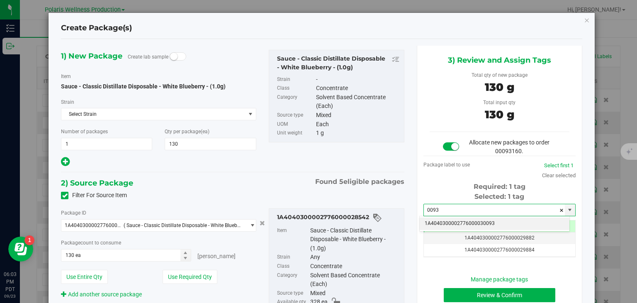
click at [446, 223] on li "1A4040300002776000030093" at bounding box center [495, 223] width 150 height 12
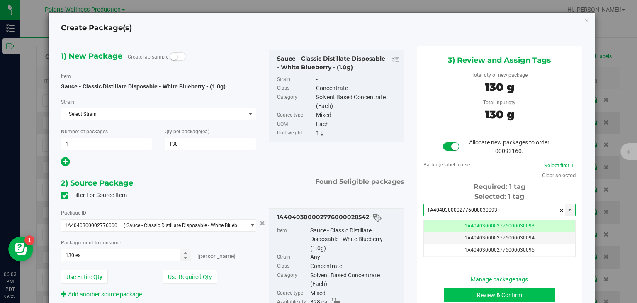
type input "1A4040300002776000030093"
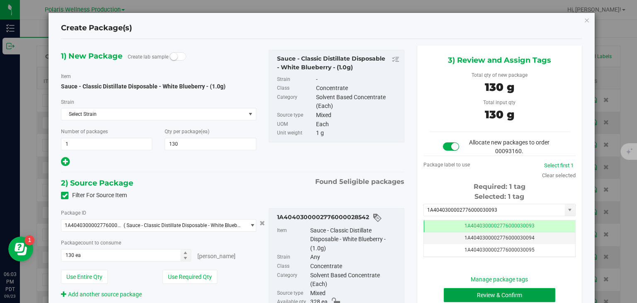
click at [478, 297] on button "Review & Confirm" at bounding box center [500, 295] width 112 height 14
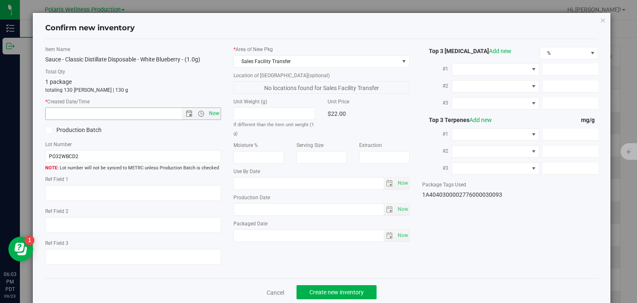
click at [212, 112] on span "Now" at bounding box center [214, 113] width 14 height 12
type input "9/23/2025 6:03 PM"
click at [324, 293] on span "Create new inventory" at bounding box center [336, 292] width 54 height 7
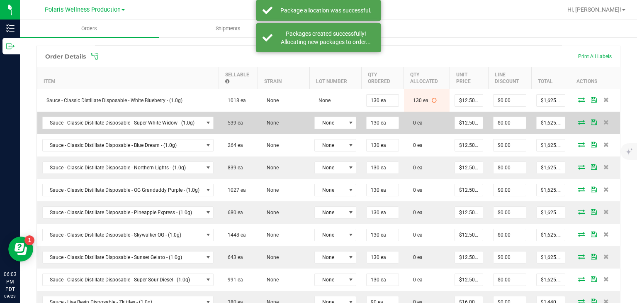
click at [578, 119] on icon at bounding box center [581, 121] width 7 height 5
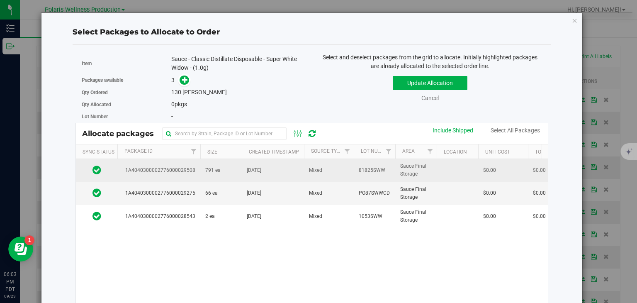
click at [250, 174] on td "[DATE]" at bounding box center [273, 170] width 62 height 23
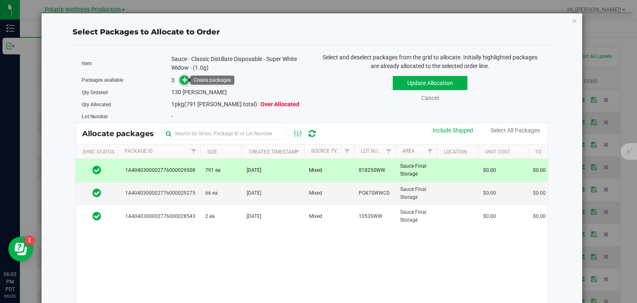
click at [184, 82] on icon at bounding box center [185, 80] width 6 height 6
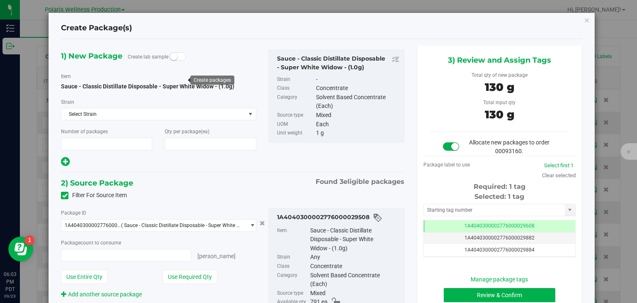
type input "1"
type input "130"
type input "130 ea"
click at [488, 207] on input "text" at bounding box center [494, 210] width 141 height 12
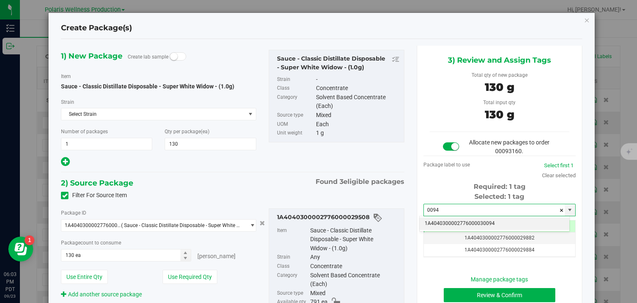
click at [479, 222] on li "1A4040300002776000030094" at bounding box center [495, 223] width 150 height 12
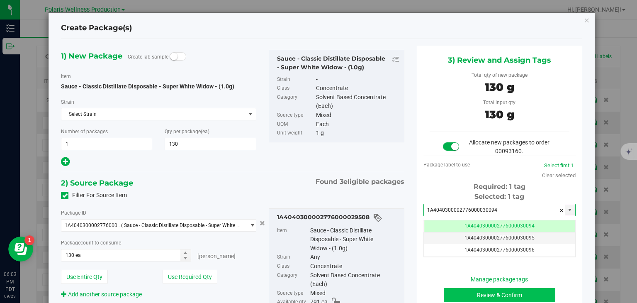
type input "1A4040300002776000030094"
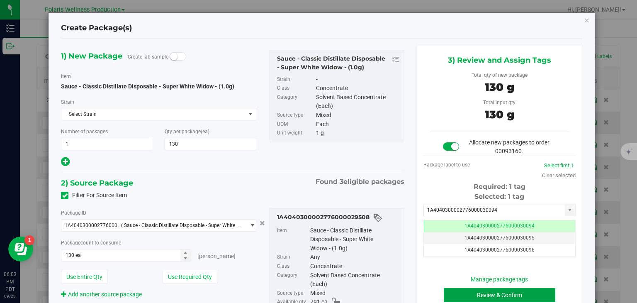
click at [477, 298] on button "Review & Confirm" at bounding box center [500, 295] width 112 height 14
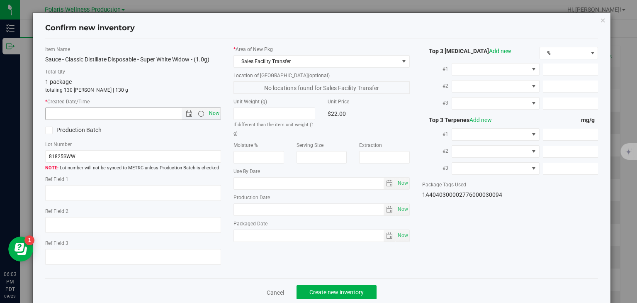
click at [215, 114] on span "Now" at bounding box center [214, 113] width 14 height 12
type input "9/23/2025 6:03 PM"
click at [333, 289] on span "Create new inventory" at bounding box center [336, 292] width 54 height 7
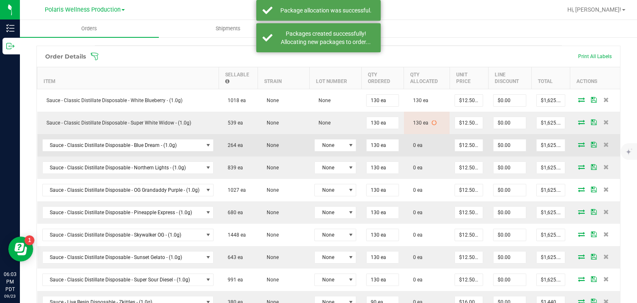
click at [578, 142] on icon at bounding box center [581, 144] width 7 height 5
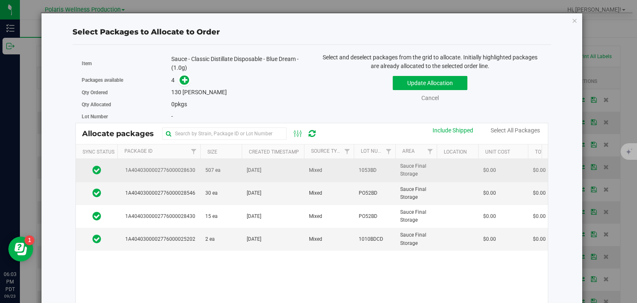
click at [214, 176] on td "507 ea" at bounding box center [220, 170] width 41 height 23
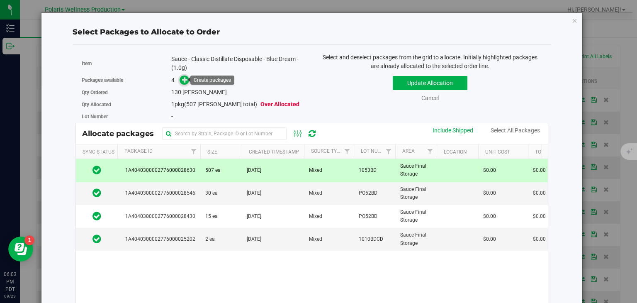
click at [180, 82] on span at bounding box center [185, 80] width 10 height 10
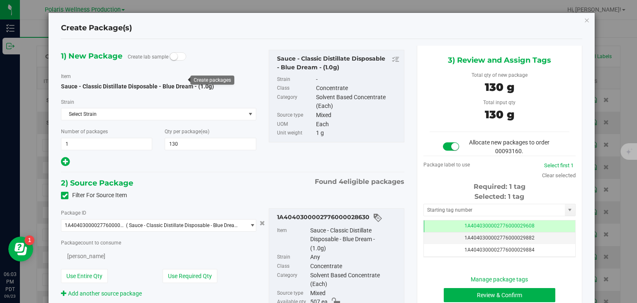
type input "130"
click at [440, 208] on input "text" at bounding box center [494, 210] width 141 height 12
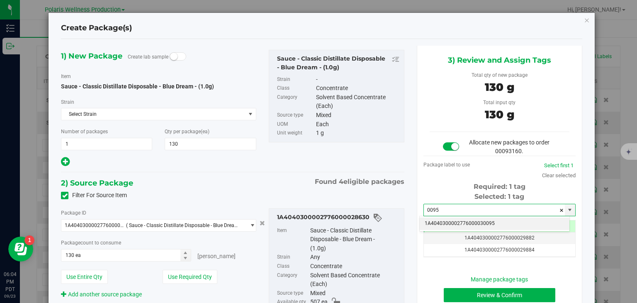
click at [451, 225] on li "1A4040300002776000030095" at bounding box center [495, 223] width 150 height 12
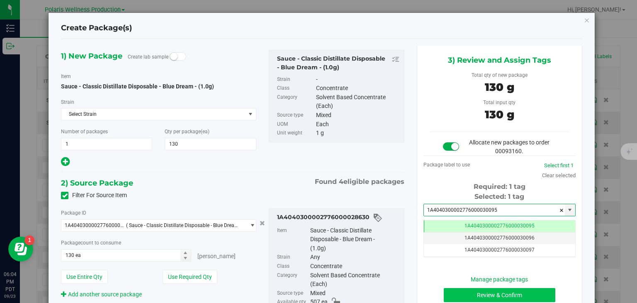
type input "1A4040300002776000030095"
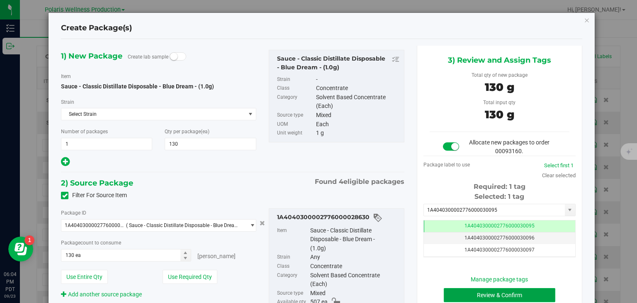
click at [491, 296] on button "Review & Confirm" at bounding box center [500, 295] width 112 height 14
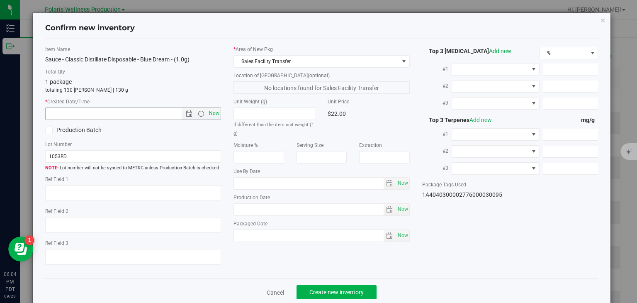
click at [215, 118] on span "Now" at bounding box center [214, 113] width 14 height 12
type input "9/23/2025 6:04 PM"
click at [332, 294] on span "Create new inventory" at bounding box center [336, 292] width 54 height 7
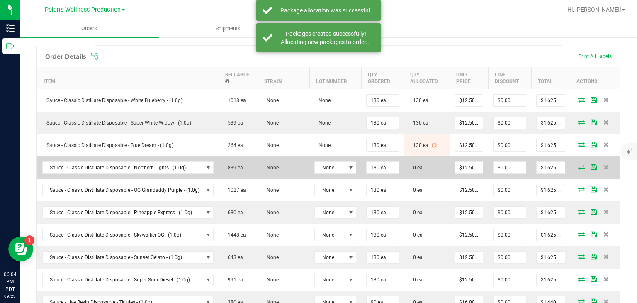
click at [578, 164] on icon at bounding box center [581, 166] width 7 height 5
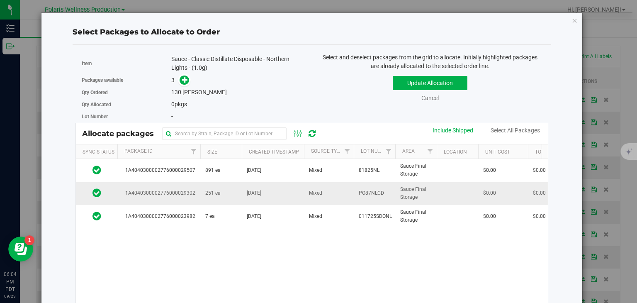
click at [249, 188] on td "Aug 26, 2025" at bounding box center [273, 193] width 62 height 23
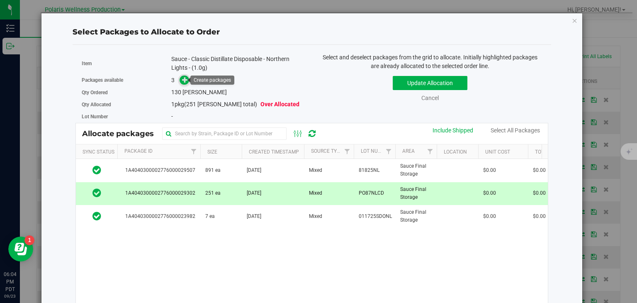
click at [180, 80] on span at bounding box center [185, 80] width 10 height 10
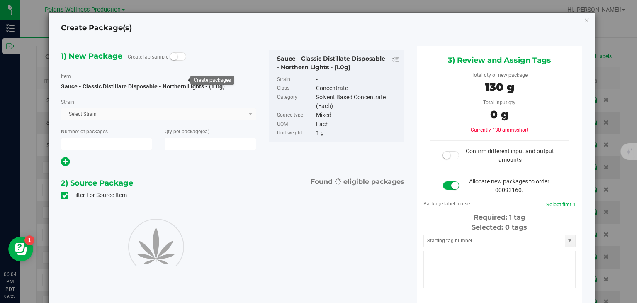
type input "1"
type input "130"
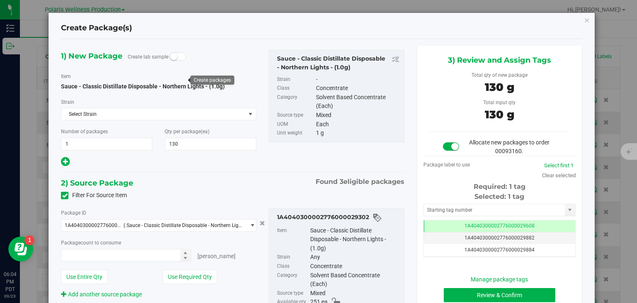
type input "130 ea"
click at [475, 207] on input "text" at bounding box center [494, 210] width 141 height 12
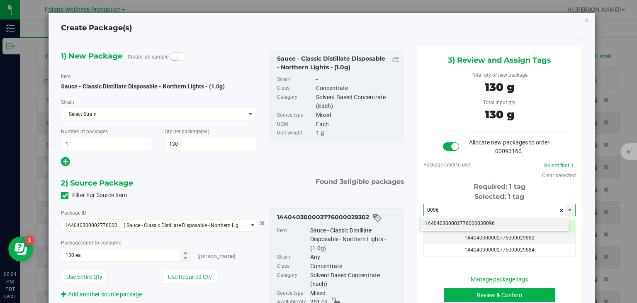
click at [476, 221] on li "1A4040300002776000030096" at bounding box center [495, 223] width 150 height 12
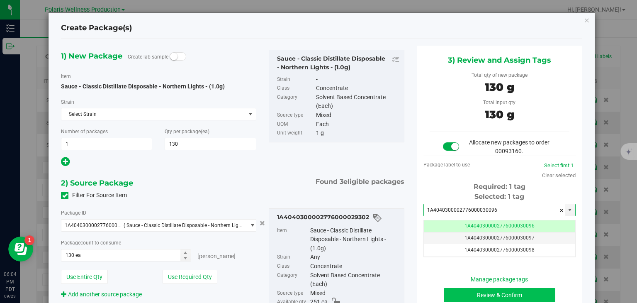
type input "1A4040300002776000030096"
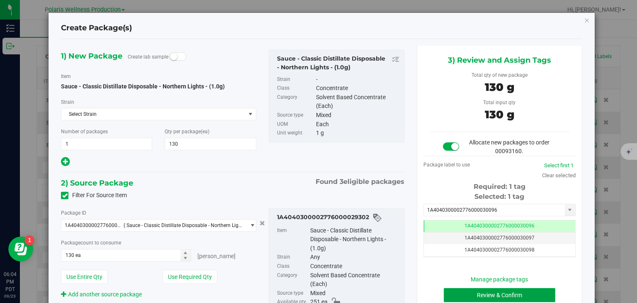
click at [476, 289] on button "Review & Confirm" at bounding box center [500, 295] width 112 height 14
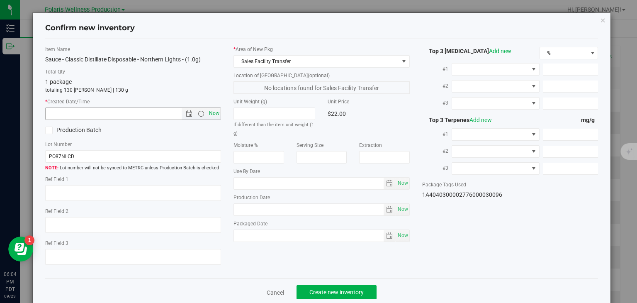
click at [217, 112] on span "Now" at bounding box center [214, 113] width 14 height 12
type input "9/23/2025 6:04 PM"
click at [322, 294] on span "Create new inventory" at bounding box center [336, 292] width 54 height 7
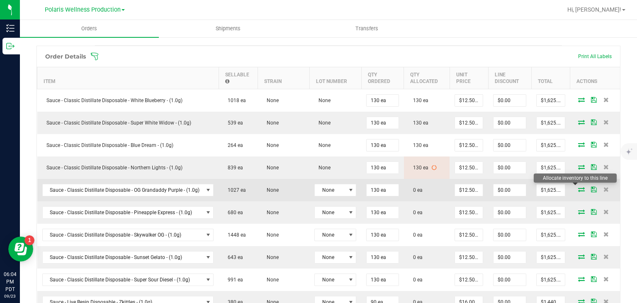
click at [578, 188] on icon at bounding box center [581, 189] width 7 height 5
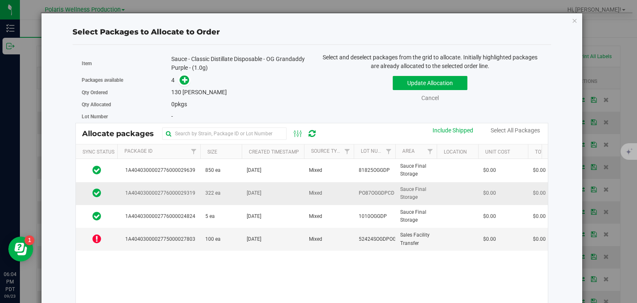
click at [234, 192] on td "322 ea" at bounding box center [220, 193] width 41 height 23
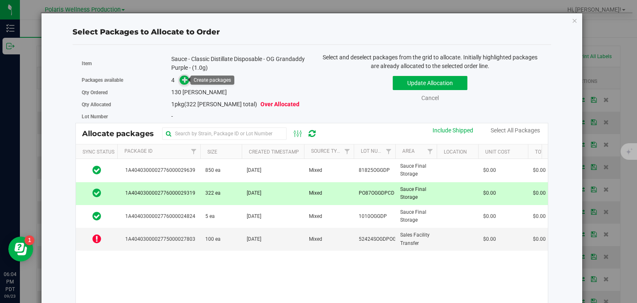
click at [180, 80] on span at bounding box center [185, 80] width 10 height 10
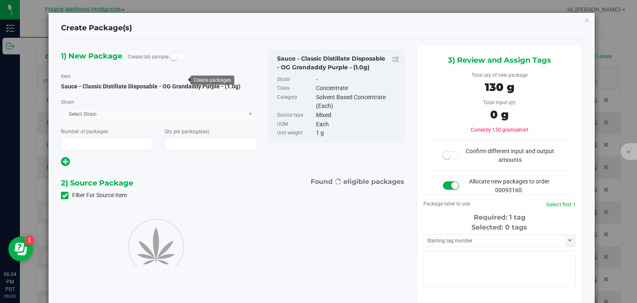
type input "1"
type input "130"
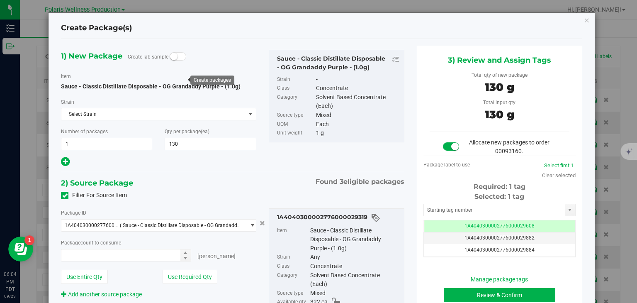
type input "130 ea"
click at [435, 204] on input "text" at bounding box center [494, 210] width 141 height 12
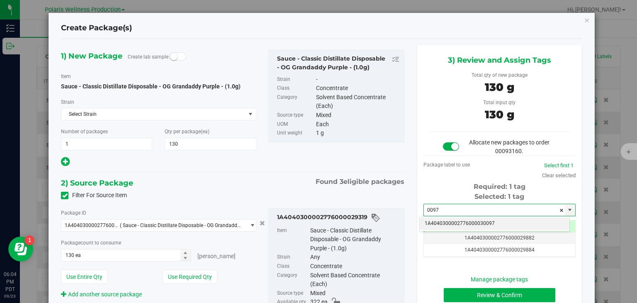
click at [440, 226] on li "1A4040300002776000030097" at bounding box center [495, 223] width 150 height 12
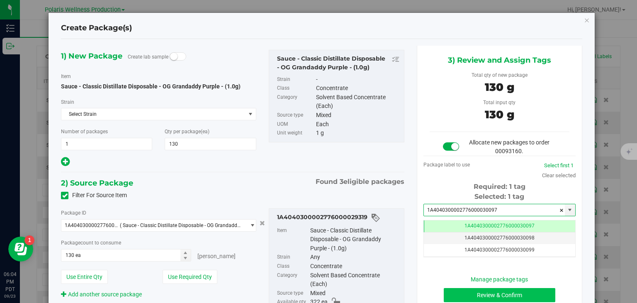
type input "1A4040300002776000030097"
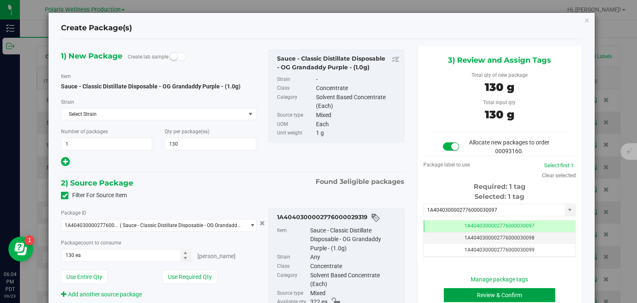
click at [467, 292] on button "Review & Confirm" at bounding box center [500, 295] width 112 height 14
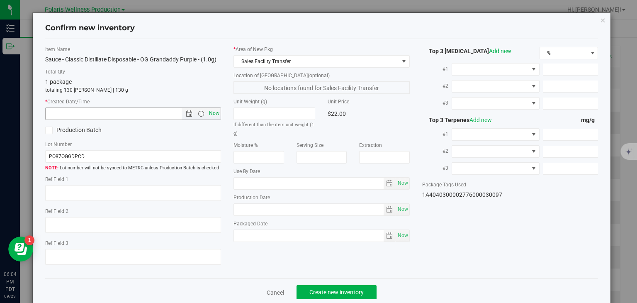
click at [209, 109] on span "Now" at bounding box center [214, 113] width 14 height 12
type input "9/23/2025 6:04 PM"
click at [319, 292] on span "Create new inventory" at bounding box center [336, 292] width 54 height 7
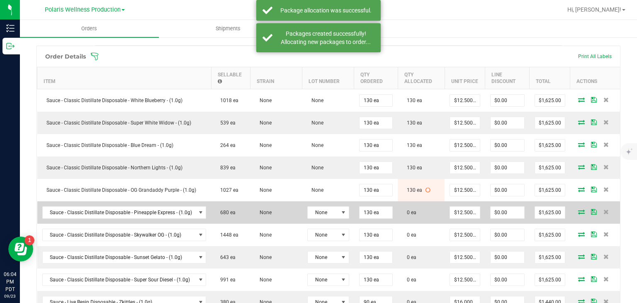
click at [578, 209] on icon at bounding box center [581, 211] width 7 height 5
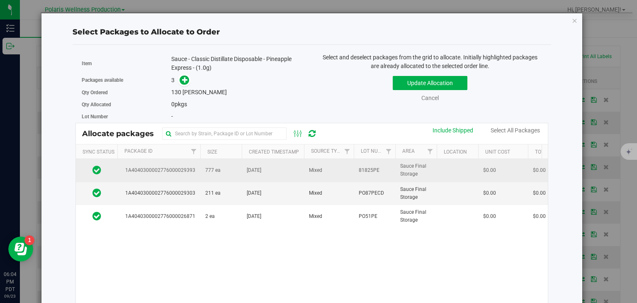
click at [212, 178] on td "777 ea" at bounding box center [220, 170] width 41 height 23
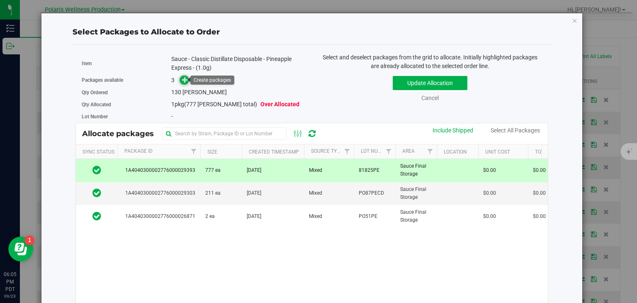
click at [182, 82] on icon at bounding box center [185, 80] width 6 height 6
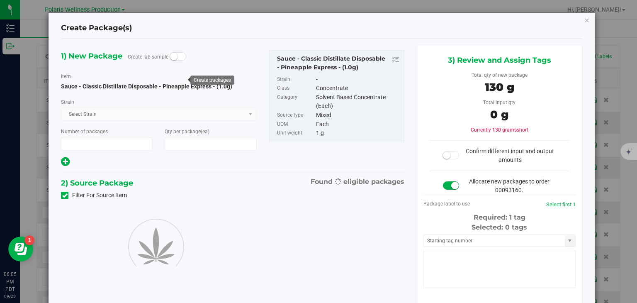
type input "1"
type input "130"
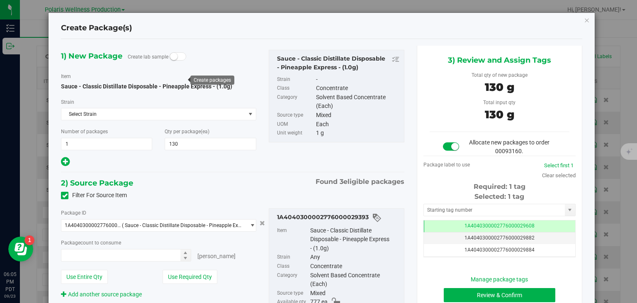
type input "130 ea"
click at [448, 213] on input "text" at bounding box center [494, 210] width 141 height 12
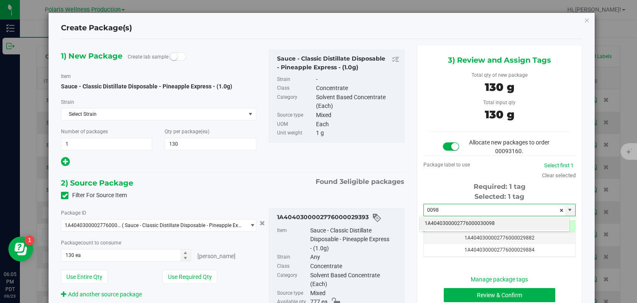
click at [455, 220] on li "1A4040300002776000030098" at bounding box center [495, 223] width 150 height 12
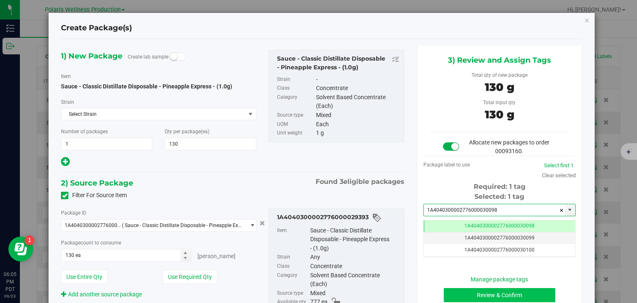
type input "1A4040300002776000030098"
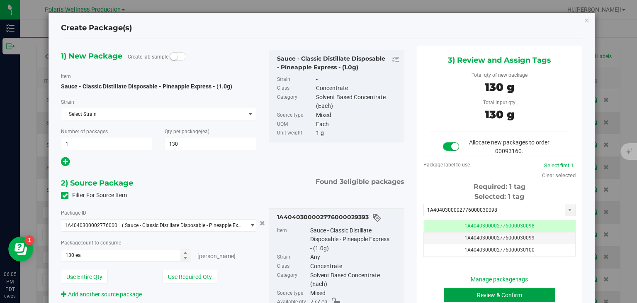
click at [491, 293] on button "Review & Confirm" at bounding box center [500, 295] width 112 height 14
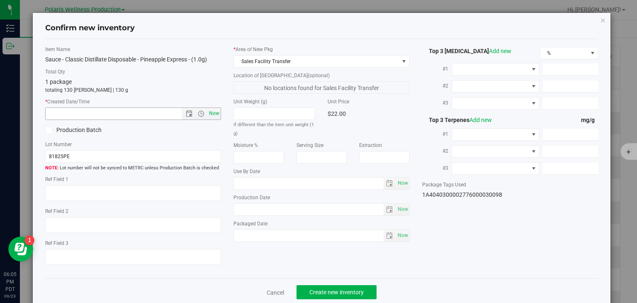
click at [211, 114] on span "Now" at bounding box center [214, 113] width 14 height 12
type input "9/23/2025 6:05 PM"
click at [322, 287] on button "Create new inventory" at bounding box center [337, 292] width 80 height 14
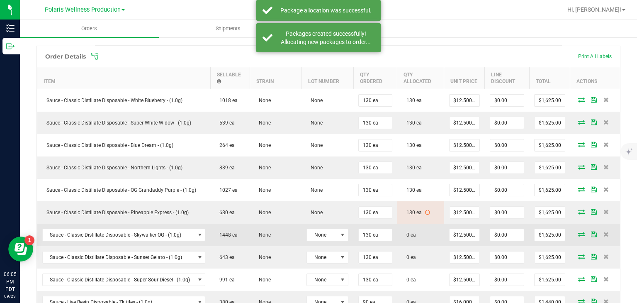
click at [578, 231] on icon at bounding box center [581, 233] width 7 height 5
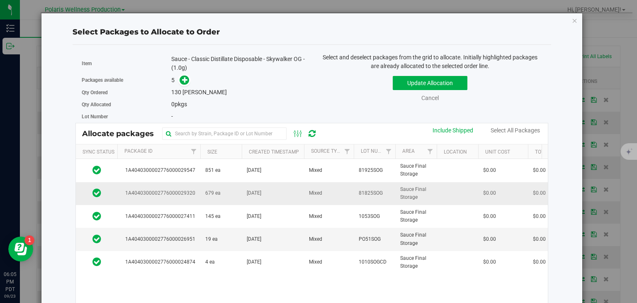
click at [277, 184] on td "Aug 27, 2025" at bounding box center [273, 193] width 62 height 23
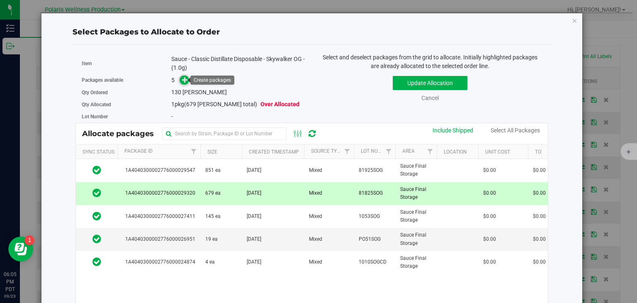
click at [184, 77] on icon at bounding box center [185, 80] width 6 height 6
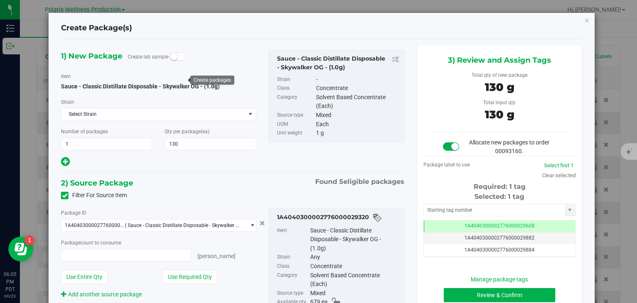
type input "130"
type input "130 ea"
click at [455, 211] on input "text" at bounding box center [494, 210] width 141 height 12
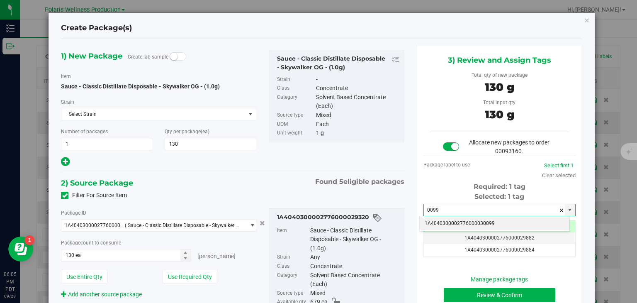
click at [464, 223] on li "1A4040300002776000030099" at bounding box center [495, 223] width 150 height 12
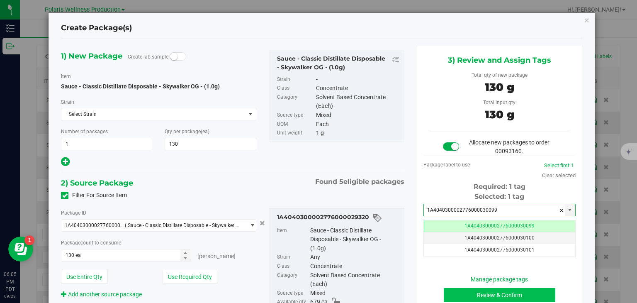
type input "1A4040300002776000030099"
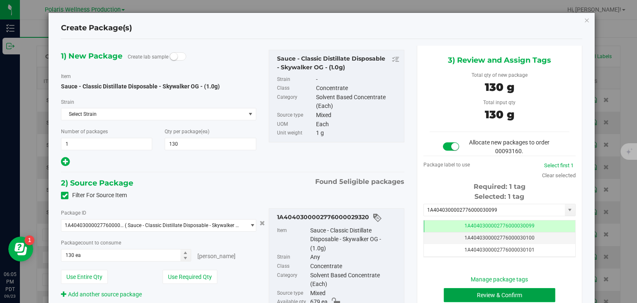
click at [472, 294] on button "Review & Confirm" at bounding box center [500, 295] width 112 height 14
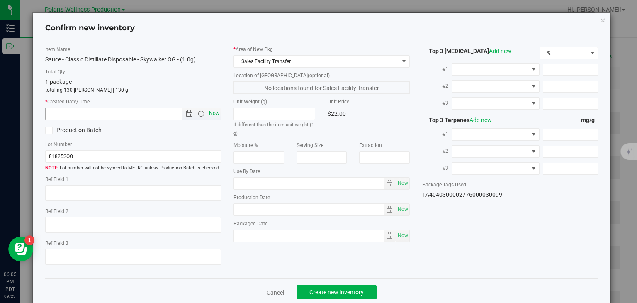
click at [212, 113] on span "Now" at bounding box center [214, 113] width 14 height 12
type input "9/23/2025 6:05 PM"
click at [313, 291] on span "Create new inventory" at bounding box center [336, 292] width 54 height 7
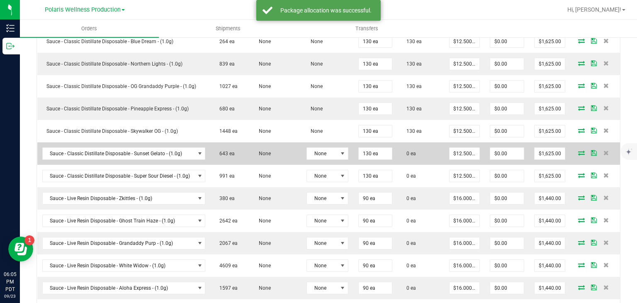
click at [578, 150] on icon at bounding box center [581, 152] width 7 height 5
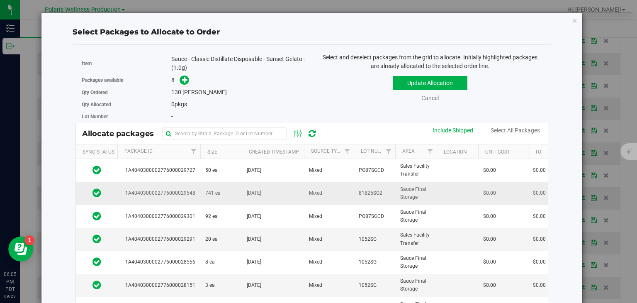
click at [237, 187] on td "741 ea" at bounding box center [220, 193] width 41 height 23
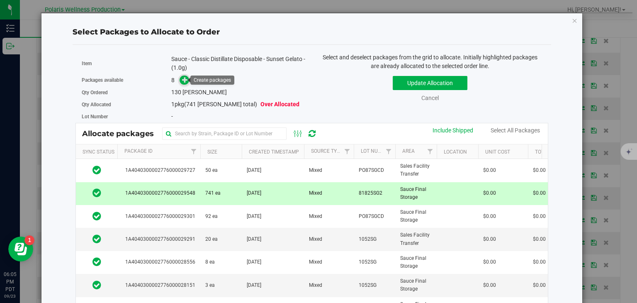
click at [185, 79] on icon at bounding box center [185, 80] width 6 height 6
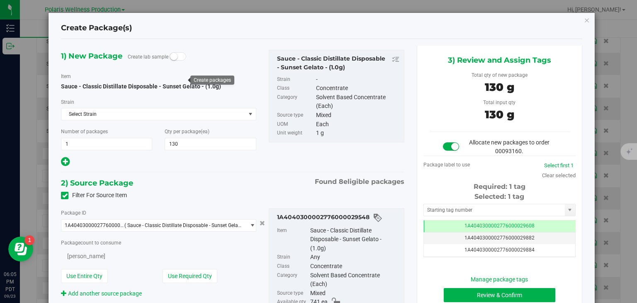
type input "130"
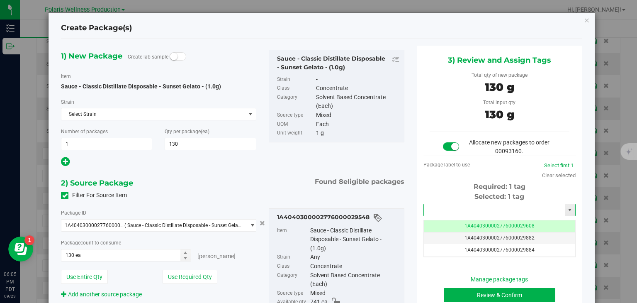
click at [450, 205] on input "text" at bounding box center [494, 210] width 141 height 12
click at [465, 221] on li "1A4040300002776000030100" at bounding box center [495, 223] width 150 height 12
type input "1A4040300002776000030100"
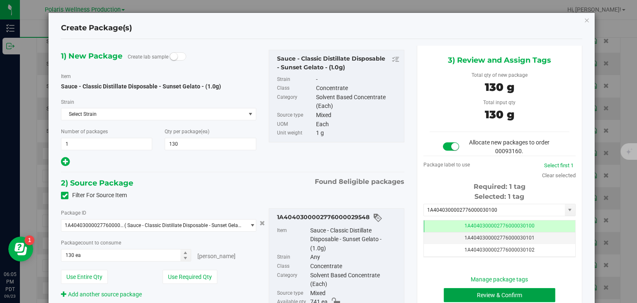
click at [482, 292] on button "Review & Confirm" at bounding box center [500, 295] width 112 height 14
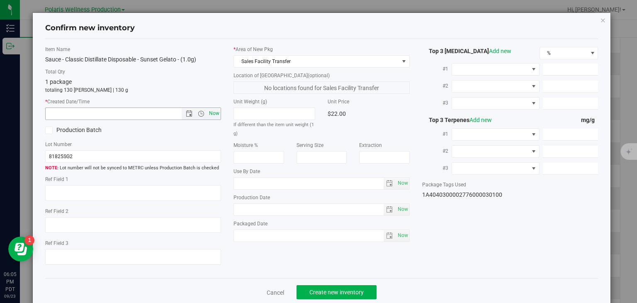
click at [209, 112] on span "Now" at bounding box center [214, 113] width 14 height 12
type input "9/23/2025 6:05 PM"
click at [328, 285] on button "Create new inventory" at bounding box center [337, 292] width 80 height 14
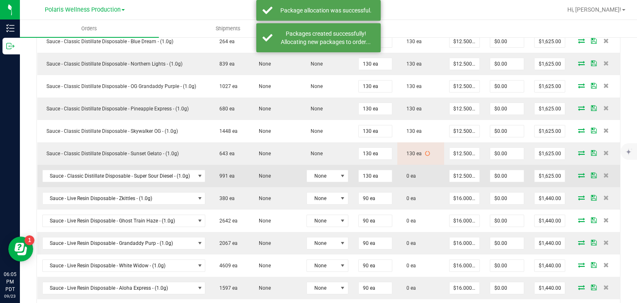
click at [578, 173] on icon at bounding box center [581, 175] width 7 height 5
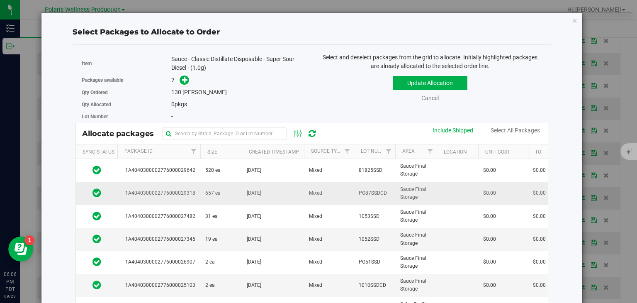
click at [294, 190] on td "Aug 27, 2025" at bounding box center [273, 193] width 62 height 23
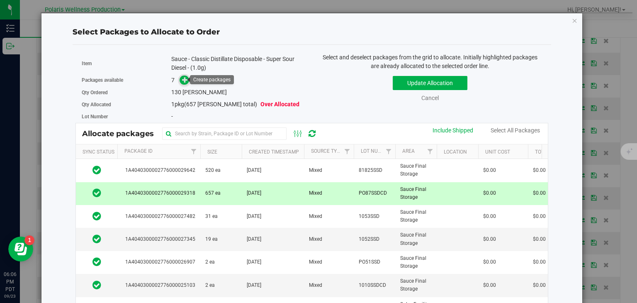
click at [182, 81] on icon at bounding box center [185, 80] width 6 height 6
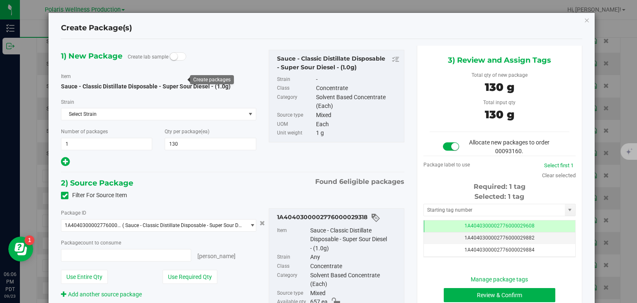
type input "130 ea"
click at [498, 206] on input "text" at bounding box center [494, 210] width 141 height 12
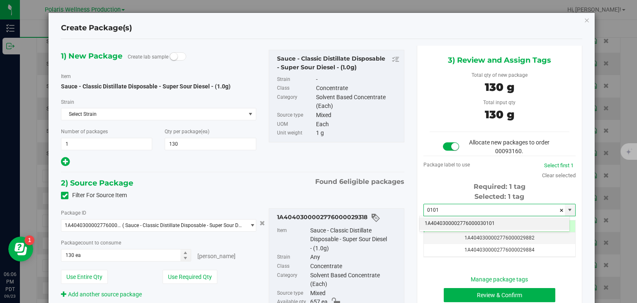
click at [483, 221] on li "1A4040300002776000030101" at bounding box center [495, 223] width 150 height 12
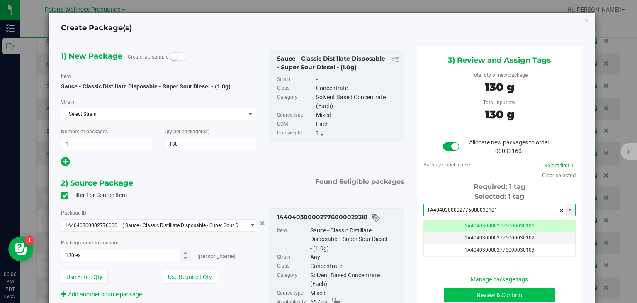
type input "1A4040300002776000030101"
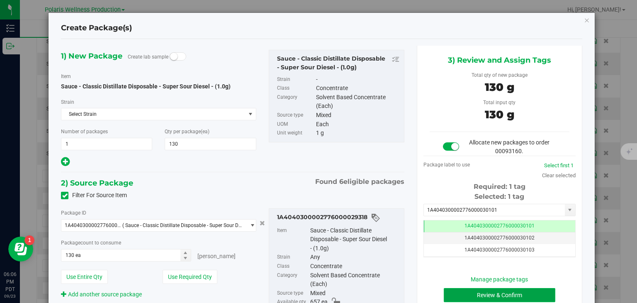
click at [483, 294] on button "Review & Confirm" at bounding box center [500, 295] width 112 height 14
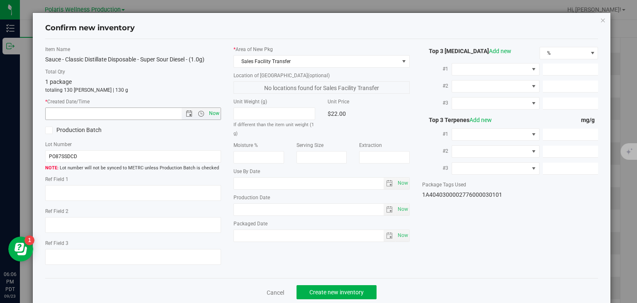
click at [211, 114] on span "Now" at bounding box center [214, 113] width 14 height 12
type input "9/23/2025 6:06 PM"
click at [322, 287] on button "Create new inventory" at bounding box center [337, 292] width 80 height 14
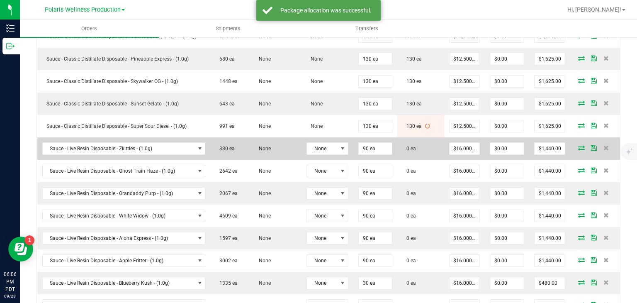
click at [578, 148] on icon at bounding box center [581, 147] width 7 height 5
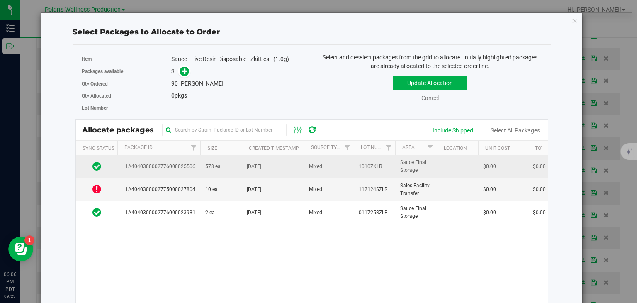
click at [223, 164] on td "578 ea" at bounding box center [220, 166] width 41 height 23
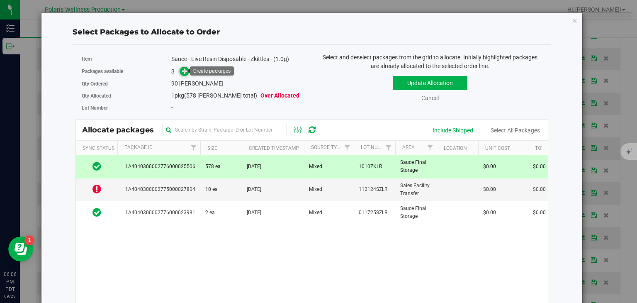
click at [182, 71] on icon at bounding box center [185, 71] width 6 height 6
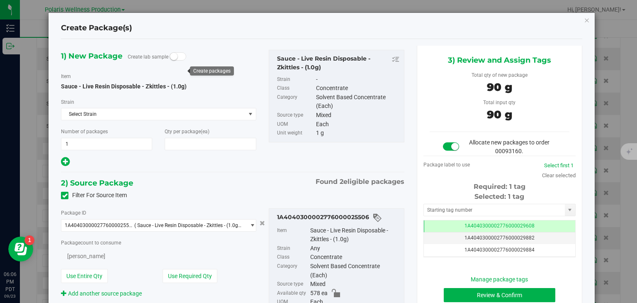
type input "90"
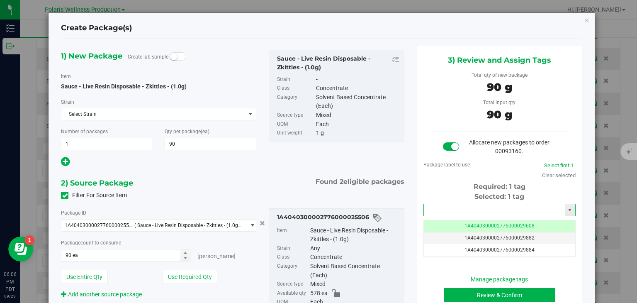
click at [441, 207] on input "text" at bounding box center [494, 210] width 141 height 12
click at [451, 221] on li "1A4040300002776000030102" at bounding box center [495, 223] width 150 height 12
type input "1A4040300002776000030102"
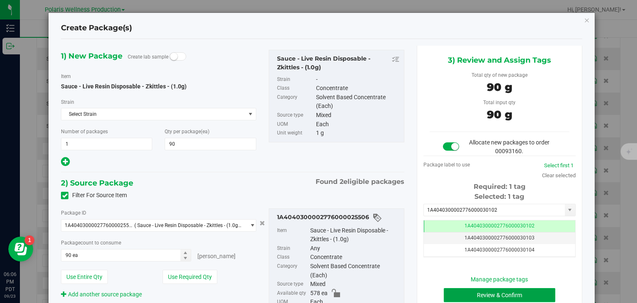
click at [476, 291] on button "Review & Confirm" at bounding box center [500, 295] width 112 height 14
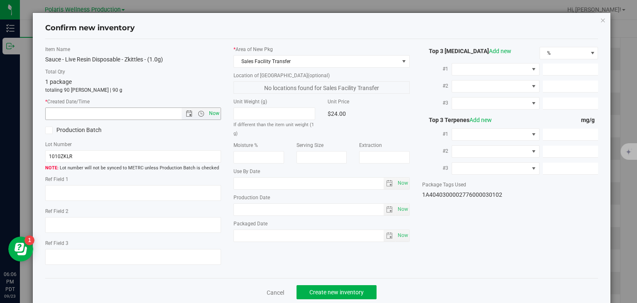
click at [213, 116] on span "Now" at bounding box center [214, 113] width 14 height 12
type input "9/23/2025 6:06 PM"
click at [328, 297] on button "Create new inventory" at bounding box center [337, 292] width 80 height 14
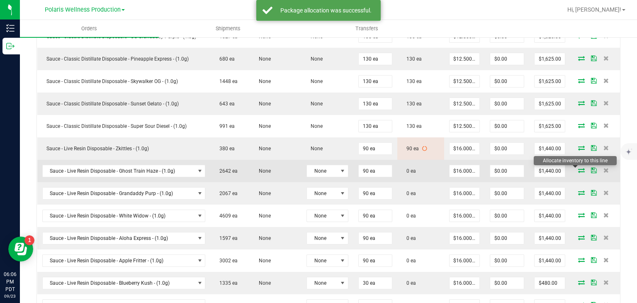
click at [578, 172] on icon at bounding box center [581, 170] width 7 height 5
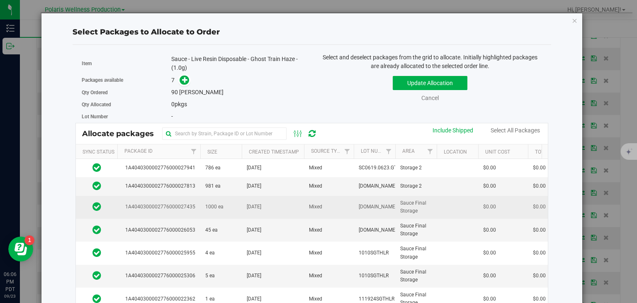
click at [194, 209] on span "1A4040300002776000027435" at bounding box center [158, 207] width 73 height 8
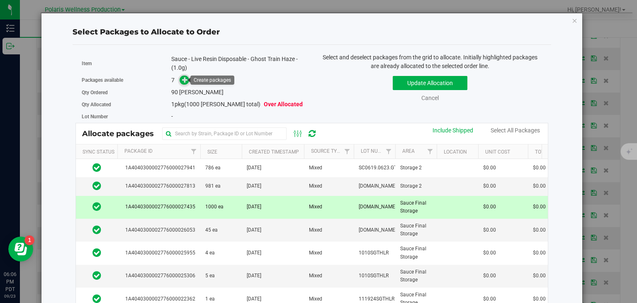
click at [182, 80] on icon at bounding box center [185, 80] width 6 height 6
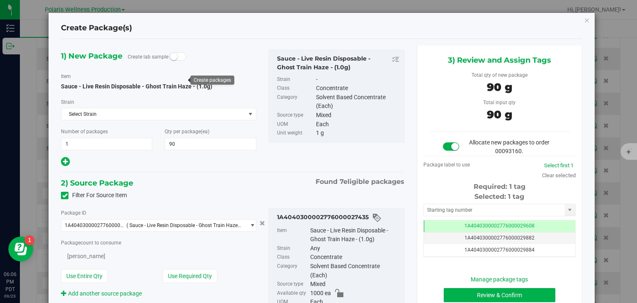
type input "90"
click at [454, 211] on input "text" at bounding box center [494, 210] width 141 height 12
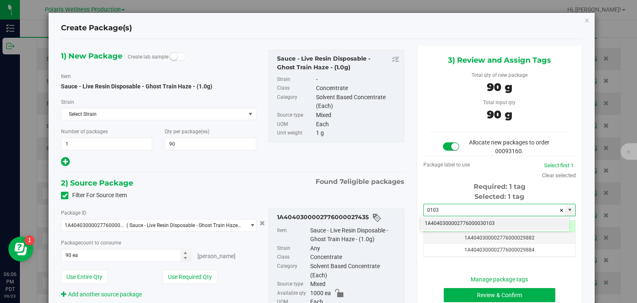
click at [463, 221] on li "1A4040300002776000030103" at bounding box center [495, 223] width 150 height 12
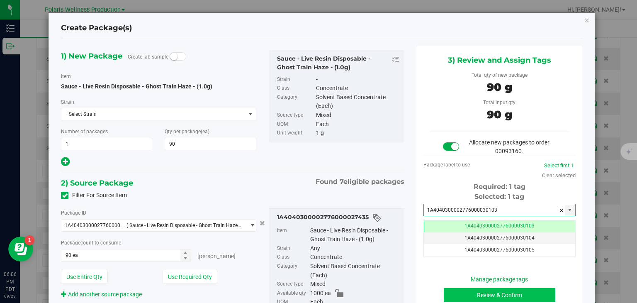
type input "1A4040300002776000030103"
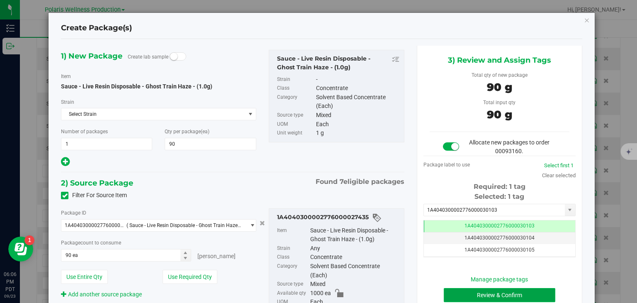
click at [471, 289] on button "Review & Confirm" at bounding box center [500, 295] width 112 height 14
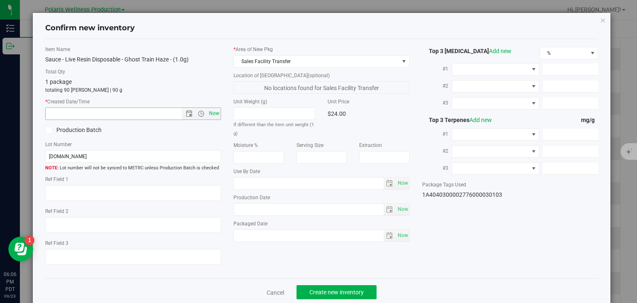
click at [210, 113] on span "Now" at bounding box center [214, 113] width 14 height 12
type input "9/23/2025 6:06 PM"
click at [321, 291] on span "Create new inventory" at bounding box center [336, 292] width 54 height 7
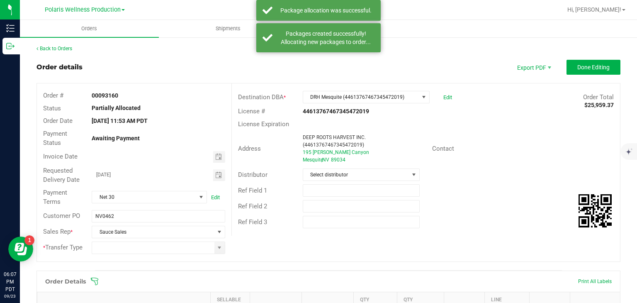
scroll to position [378, 0]
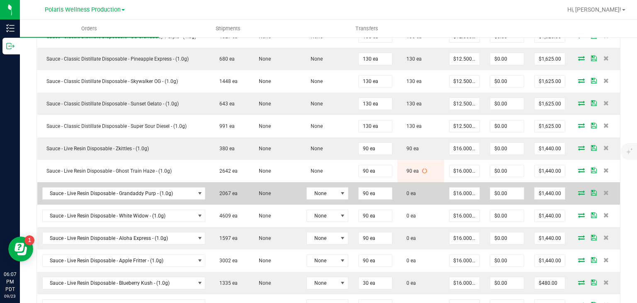
click at [578, 193] on icon at bounding box center [581, 192] width 7 height 5
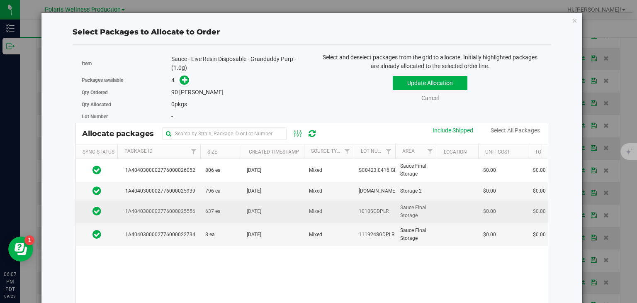
click at [203, 209] on td "637 ea" at bounding box center [220, 211] width 41 height 23
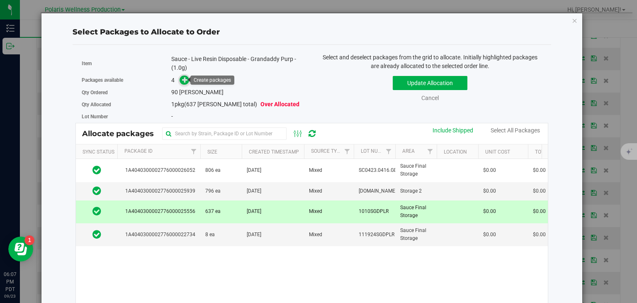
click at [184, 77] on icon at bounding box center [185, 80] width 6 height 6
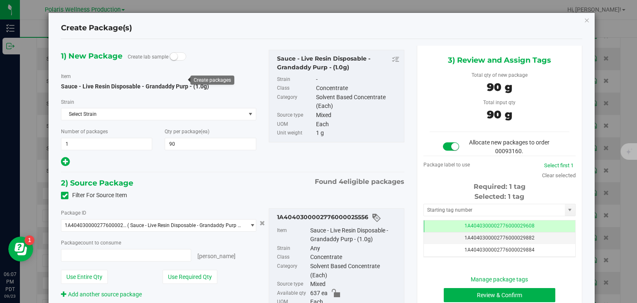
type input "90"
type input "90 ea"
click at [433, 209] on input "text" at bounding box center [494, 210] width 141 height 12
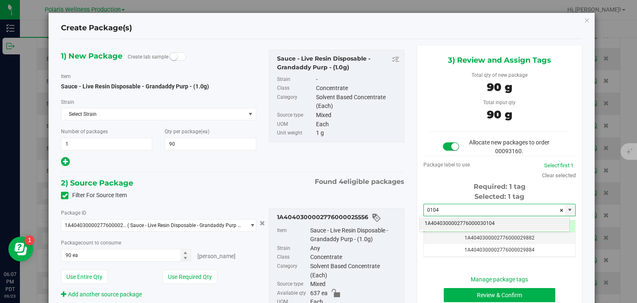
click at [460, 224] on li "1A4040300002776000030104" at bounding box center [495, 223] width 150 height 12
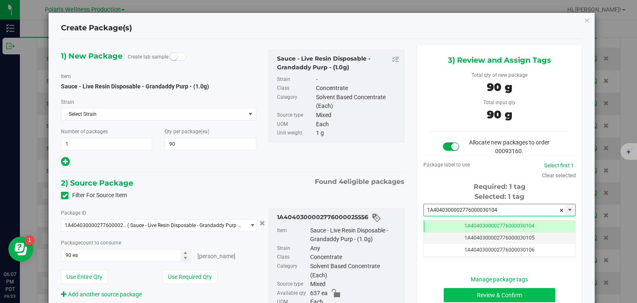
type input "1A4040300002776000030104"
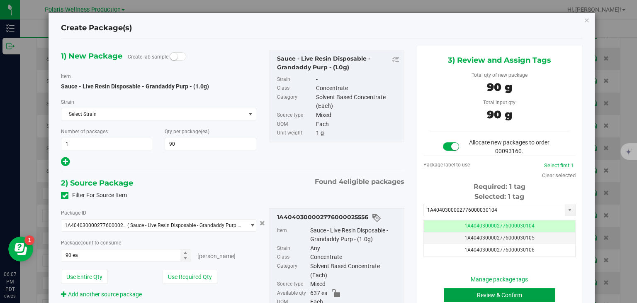
click at [478, 290] on button "Review & Confirm" at bounding box center [500, 295] width 112 height 14
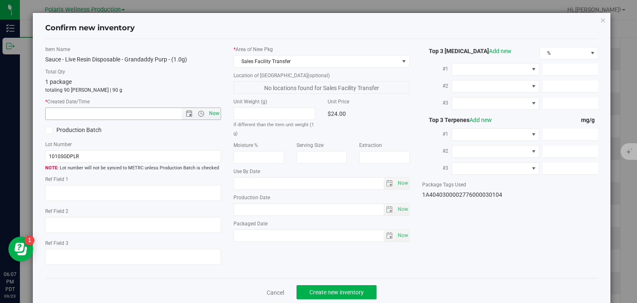
click at [211, 111] on span "Now" at bounding box center [214, 113] width 14 height 12
type input "9/23/2025 6:07 PM"
click at [328, 289] on span "Create new inventory" at bounding box center [336, 292] width 54 height 7
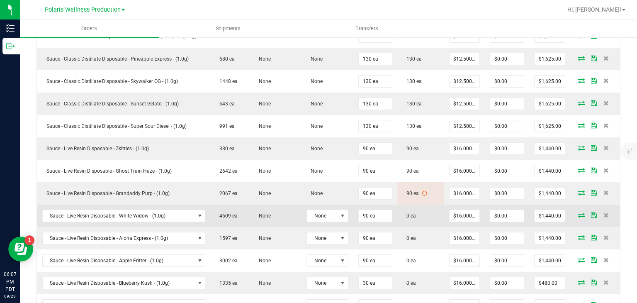
click at [578, 216] on icon at bounding box center [581, 214] width 7 height 5
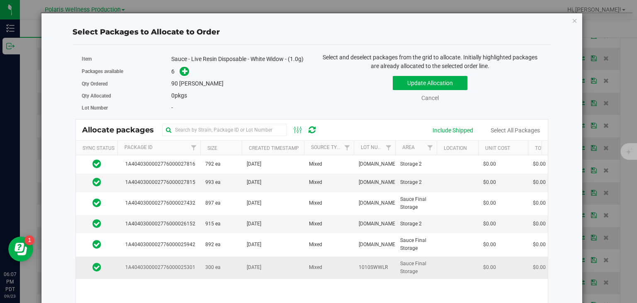
click at [184, 266] on span "1A4040300002776000025301" at bounding box center [158, 267] width 73 height 8
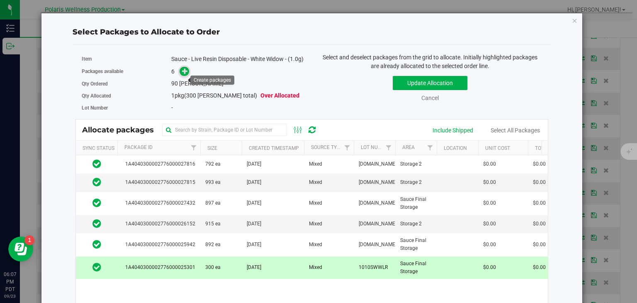
click at [182, 74] on icon at bounding box center [185, 71] width 6 height 6
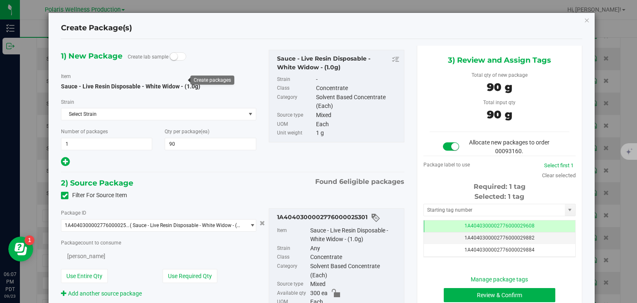
type input "90"
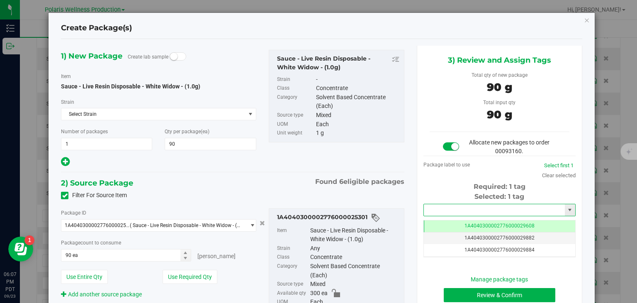
click at [432, 204] on input "text" at bounding box center [494, 210] width 141 height 12
click at [453, 219] on li "1A4040300002776000030105" at bounding box center [495, 223] width 150 height 12
type input "1A4040300002776000030105"
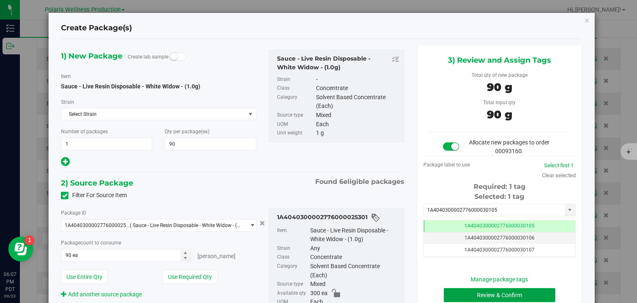
click at [487, 294] on button "Review & Confirm" at bounding box center [500, 295] width 112 height 14
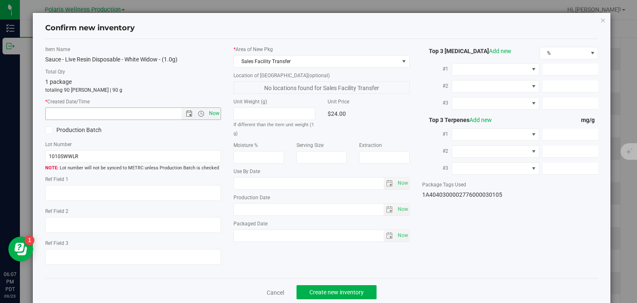
click at [214, 114] on span "Now" at bounding box center [214, 113] width 14 height 12
type input "9/23/2025 6:07 PM"
click at [338, 290] on span "Create new inventory" at bounding box center [336, 292] width 54 height 7
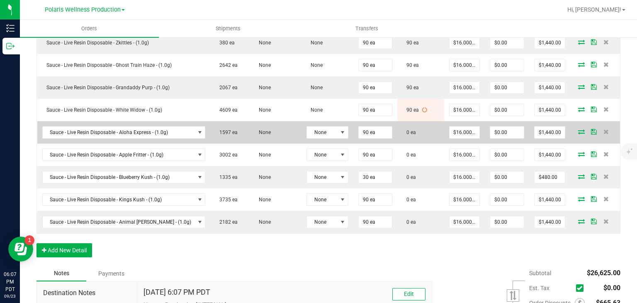
click at [578, 130] on icon at bounding box center [581, 131] width 7 height 5
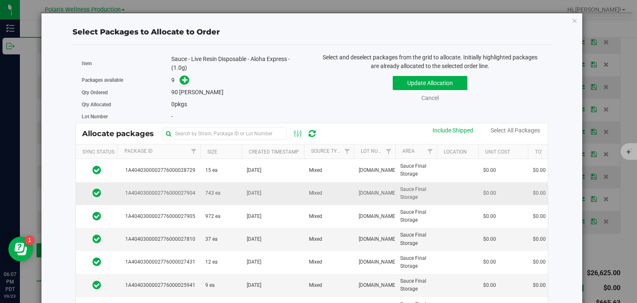
click at [204, 189] on td "743 ea" at bounding box center [220, 193] width 41 height 23
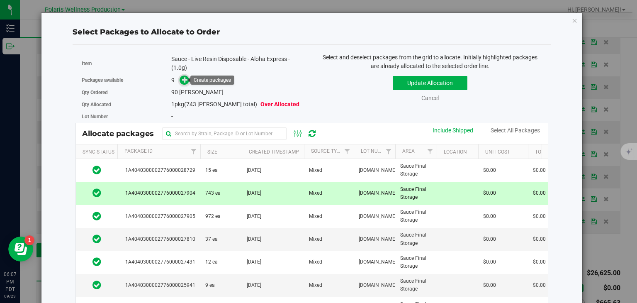
click at [180, 77] on span at bounding box center [185, 80] width 10 height 10
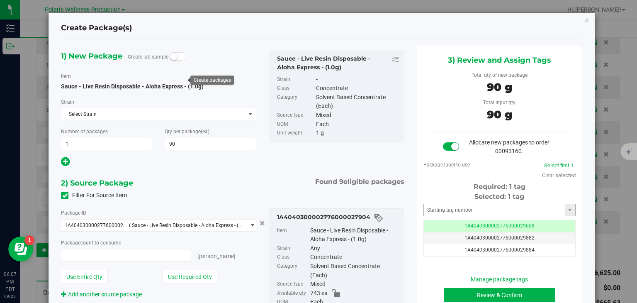
type input "90"
type input "90 ea"
click at [451, 212] on input "text" at bounding box center [494, 210] width 141 height 12
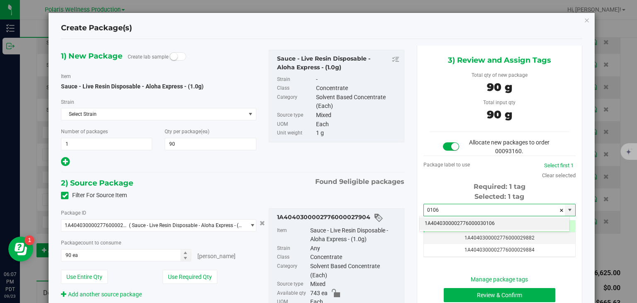
click at [455, 220] on li "1A4040300002776000030106" at bounding box center [495, 223] width 150 height 12
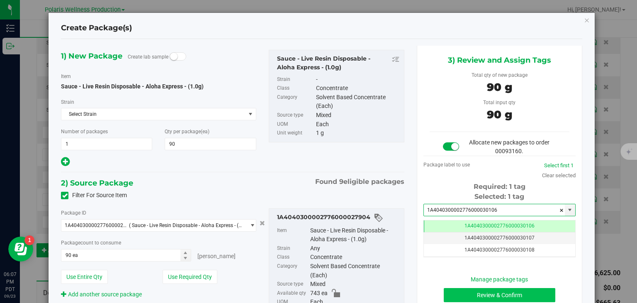
type input "1A4040300002776000030106"
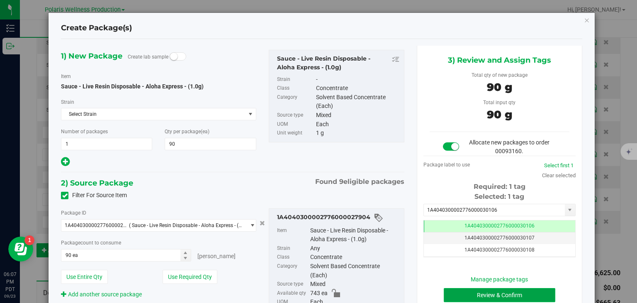
click at [472, 289] on button "Review & Confirm" at bounding box center [500, 295] width 112 height 14
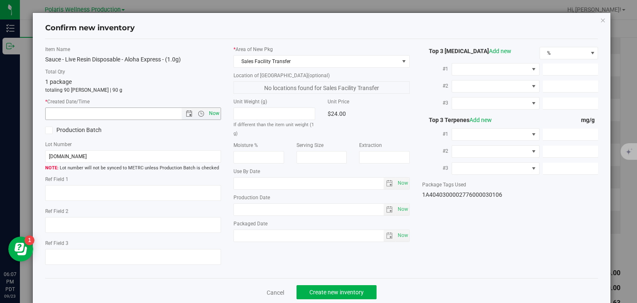
click at [212, 111] on span "Now" at bounding box center [214, 113] width 14 height 12
type input "9/23/2025 6:07 PM"
click at [321, 289] on span "Create new inventory" at bounding box center [336, 292] width 54 height 7
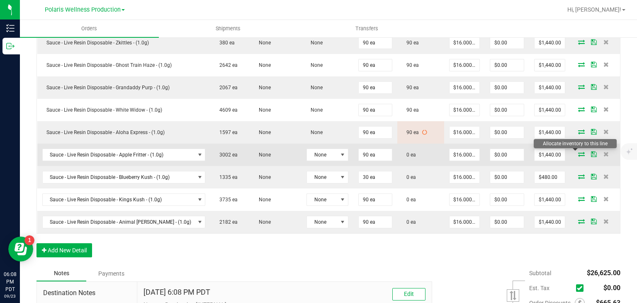
click at [578, 153] on icon at bounding box center [581, 153] width 7 height 5
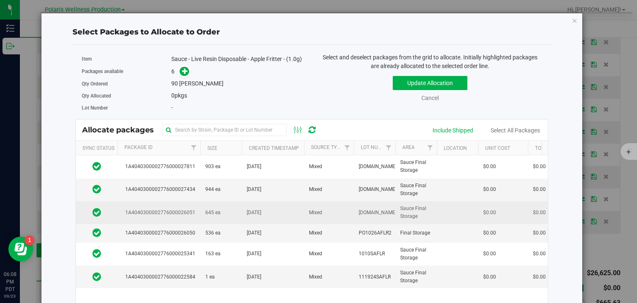
click at [207, 219] on td "645 ea" at bounding box center [220, 212] width 41 height 23
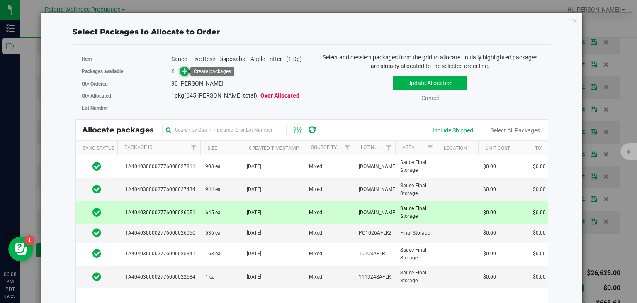
click at [180, 71] on span at bounding box center [185, 72] width 10 height 10
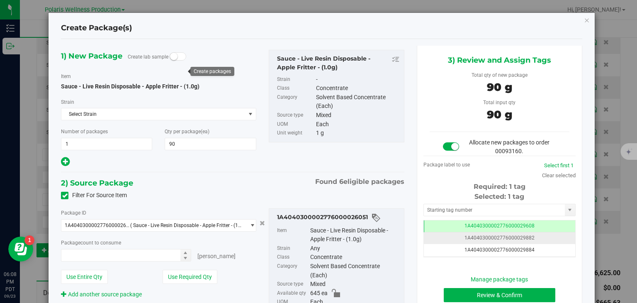
type input "90 ea"
click at [446, 210] on input "text" at bounding box center [494, 210] width 141 height 12
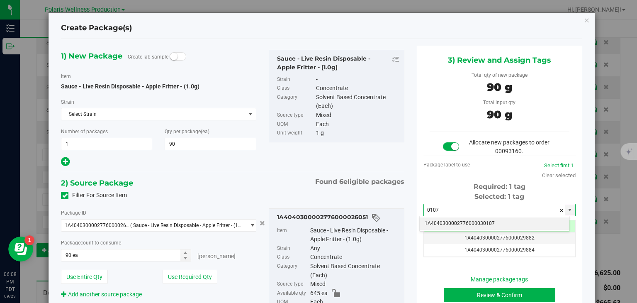
click at [465, 228] on li "1A4040300002776000030107" at bounding box center [495, 223] width 150 height 12
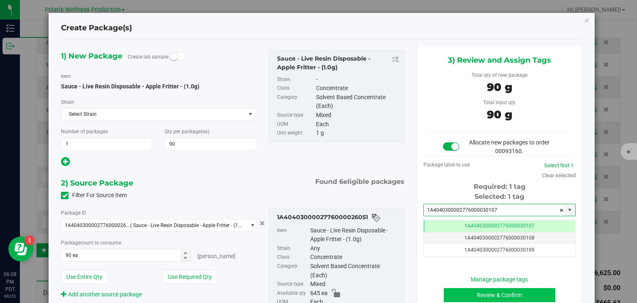
type input "1A4040300002776000030107"
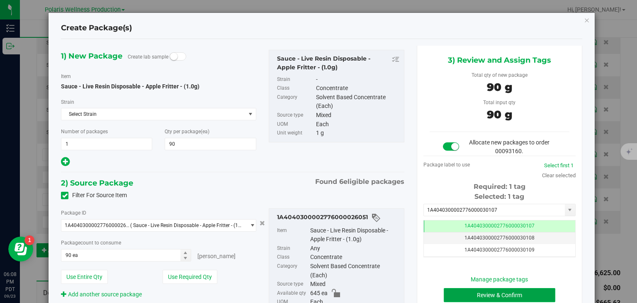
click at [481, 290] on button "Review & Confirm" at bounding box center [500, 295] width 112 height 14
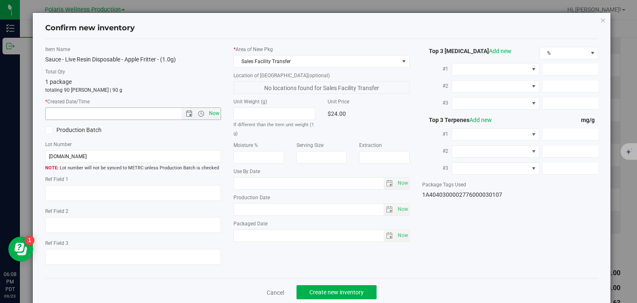
click at [215, 115] on span "Now" at bounding box center [214, 113] width 14 height 12
type input "9/23/2025 6:08 PM"
click at [331, 291] on span "Create new inventory" at bounding box center [336, 292] width 54 height 7
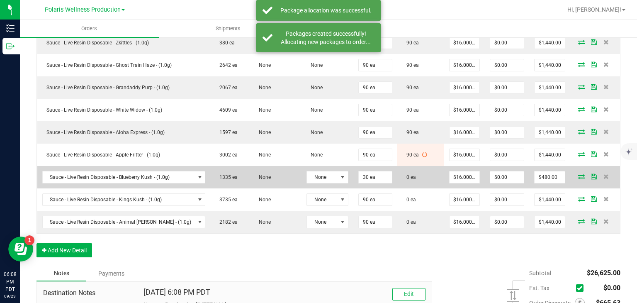
click at [578, 175] on icon at bounding box center [581, 176] width 7 height 5
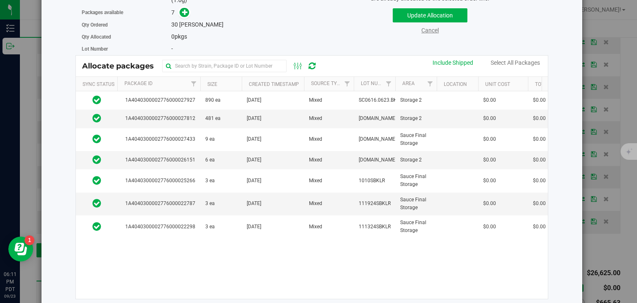
click at [433, 30] on link "Cancel" at bounding box center [429, 30] width 17 height 7
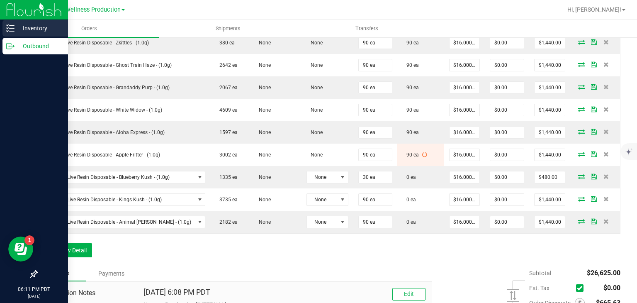
click at [13, 26] on icon at bounding box center [10, 28] width 8 height 8
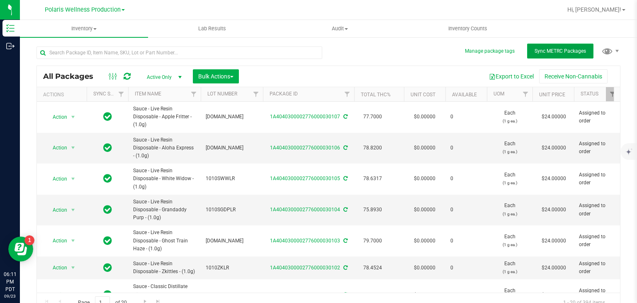
click at [535, 48] on span "Sync METRC Packages" at bounding box center [560, 51] width 51 height 6
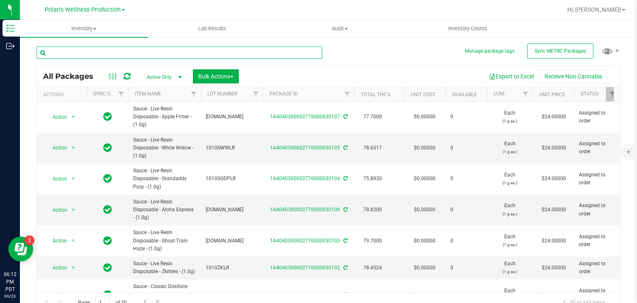
click at [203, 52] on input "text" at bounding box center [179, 52] width 286 height 12
type input "0111"
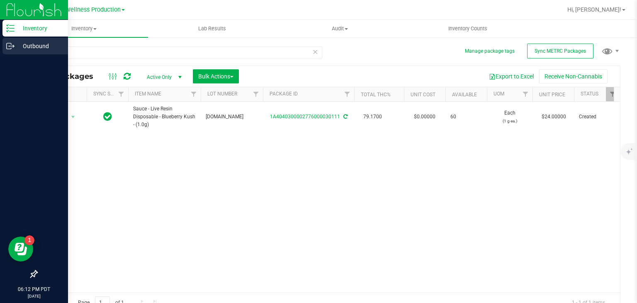
click at [38, 43] on p "Outbound" at bounding box center [40, 46] width 50 height 10
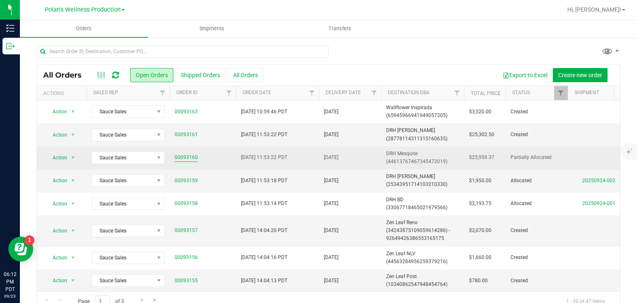
click at [192, 159] on link "00093160" at bounding box center [186, 157] width 23 height 8
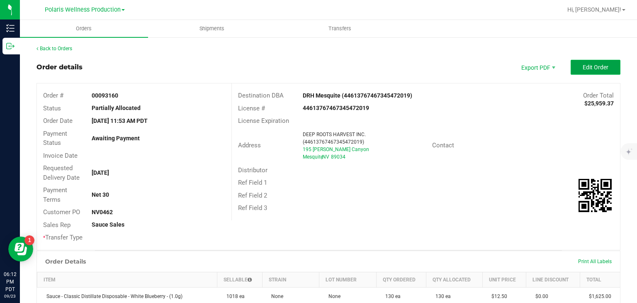
click at [602, 63] on button "Edit Order" at bounding box center [596, 67] width 50 height 15
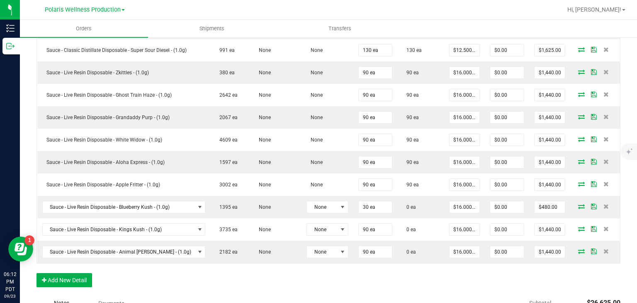
scroll to position [460, 0]
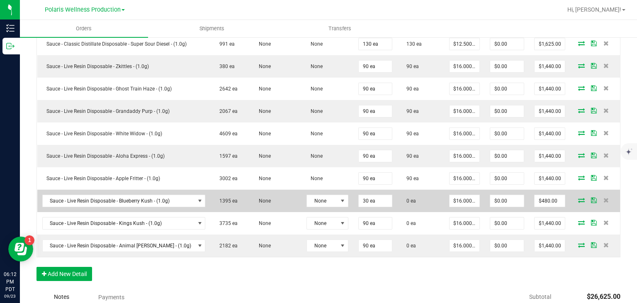
click at [578, 198] on icon at bounding box center [581, 199] width 7 height 5
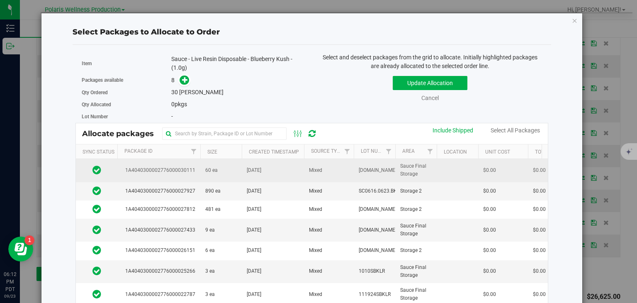
click at [261, 169] on span "[DATE]" at bounding box center [254, 170] width 15 height 8
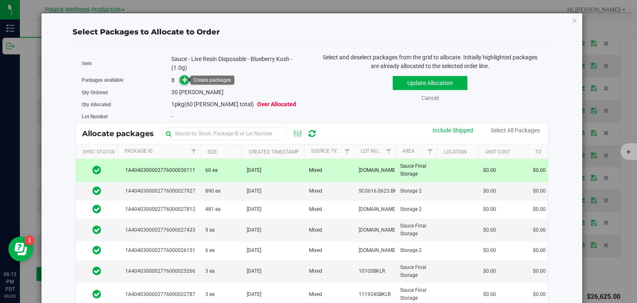
click at [182, 77] on icon at bounding box center [185, 80] width 6 height 6
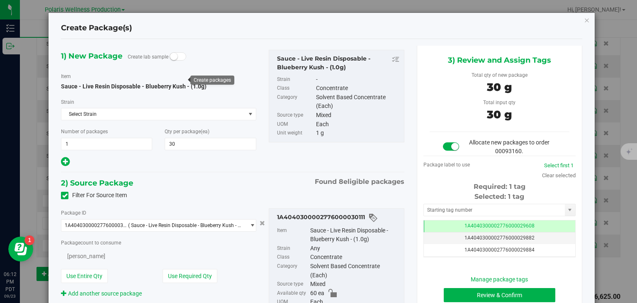
type input "30"
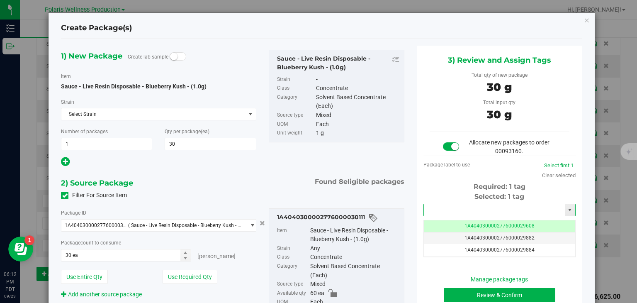
click at [481, 206] on input "text" at bounding box center [494, 210] width 141 height 12
click at [461, 224] on li "1A4040300002776000030108" at bounding box center [495, 223] width 150 height 12
type input "1A4040300002776000030108"
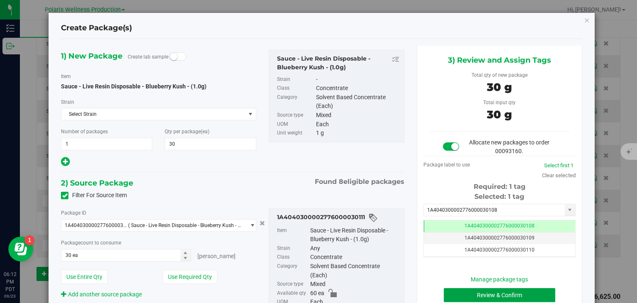
click at [491, 289] on button "Review & Confirm" at bounding box center [500, 295] width 112 height 14
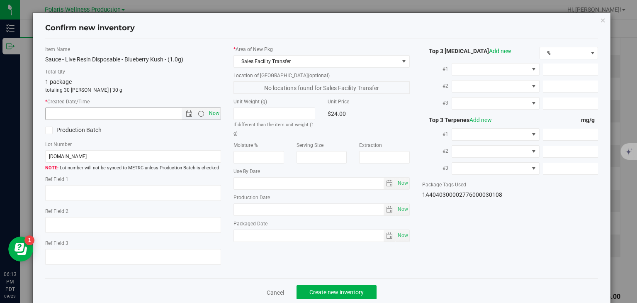
click at [214, 115] on span "Now" at bounding box center [214, 113] width 14 height 12
type input "9/23/2025 6:13 PM"
click at [340, 291] on span "Create new inventory" at bounding box center [336, 292] width 54 height 7
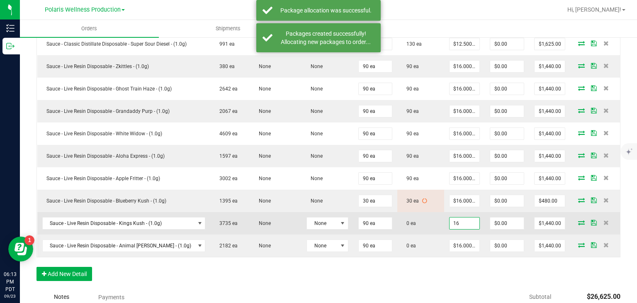
click at [452, 223] on input "16" at bounding box center [465, 223] width 30 height 12
type input "$16.00000"
click at [578, 221] on icon at bounding box center [581, 222] width 7 height 5
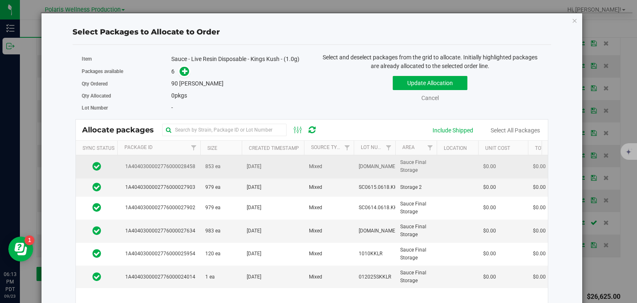
click at [200, 168] on td "853 ea" at bounding box center [220, 166] width 41 height 23
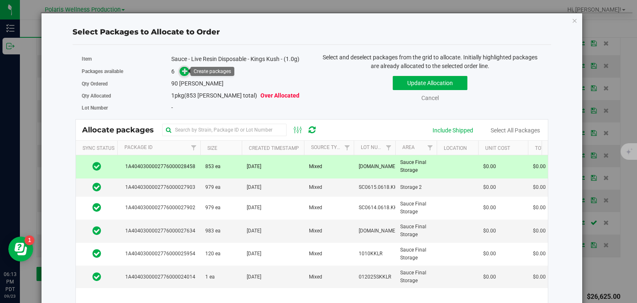
click at [182, 70] on icon at bounding box center [185, 71] width 6 height 6
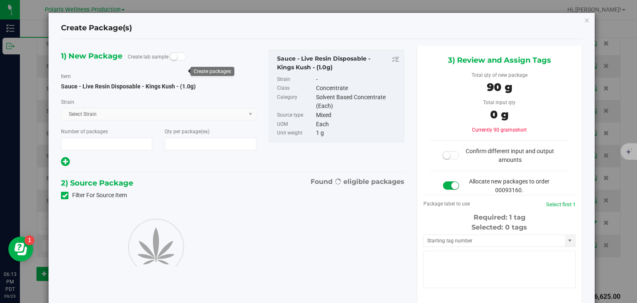
type input "1"
type input "90"
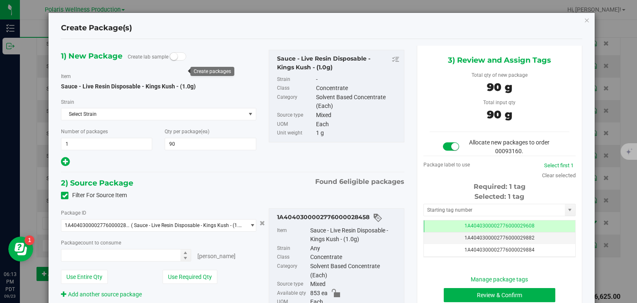
type input "90 ea"
click at [478, 212] on input "text" at bounding box center [494, 210] width 141 height 12
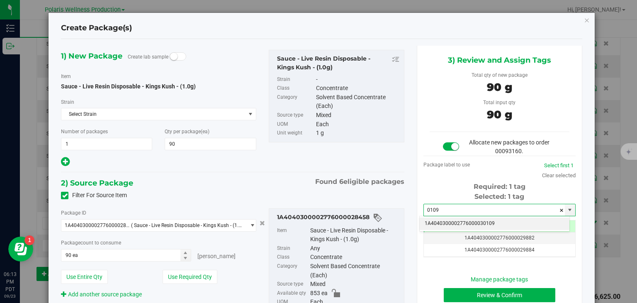
click at [478, 222] on li "1A4040300002776000030109" at bounding box center [495, 223] width 150 height 12
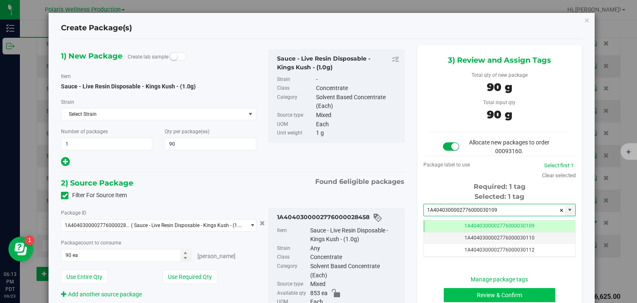
type input "1A4040300002776000030109"
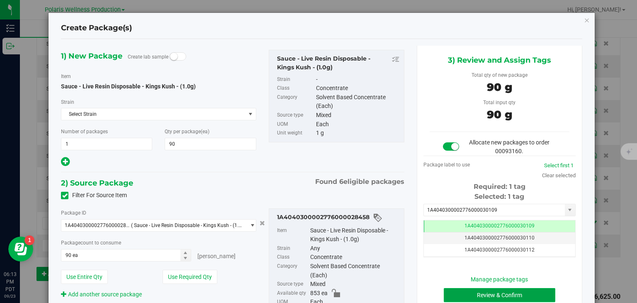
click at [481, 293] on button "Review & Confirm" at bounding box center [500, 295] width 112 height 14
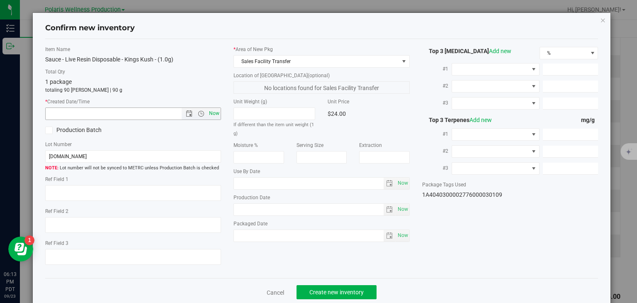
click at [215, 113] on span "Now" at bounding box center [214, 113] width 14 height 12
type input "9/23/2025 6:13 PM"
click at [322, 294] on span "Create new inventory" at bounding box center [336, 292] width 54 height 7
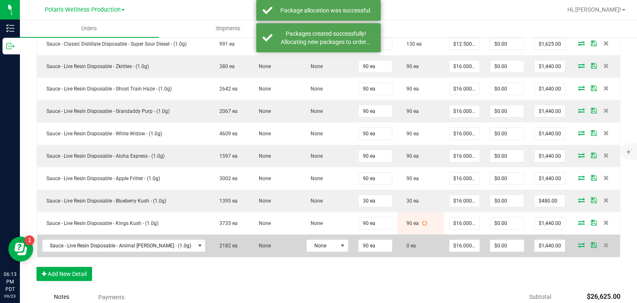
click at [578, 242] on icon at bounding box center [581, 244] width 7 height 5
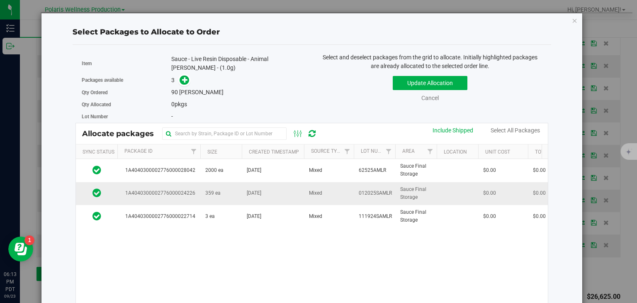
click at [204, 189] on td "359 ea" at bounding box center [220, 193] width 41 height 23
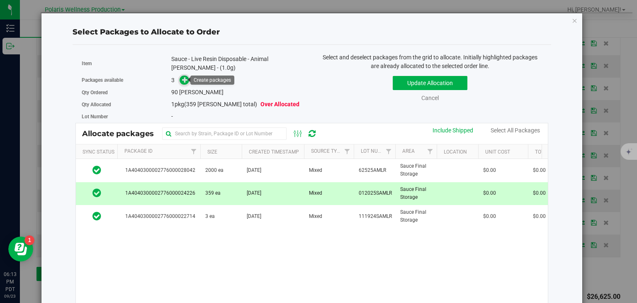
click at [185, 77] on icon at bounding box center [185, 80] width 6 height 6
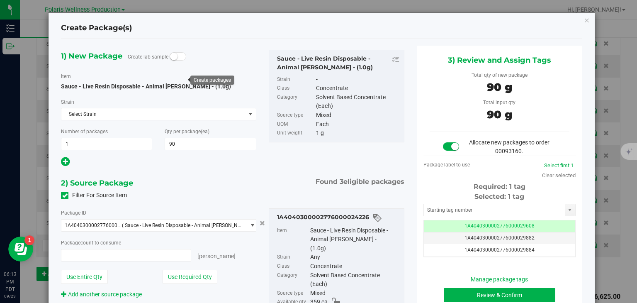
type input "90 ea"
click at [440, 214] on input "text" at bounding box center [494, 210] width 141 height 12
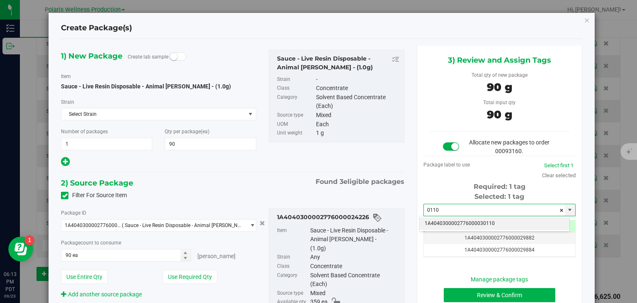
click at [440, 221] on li "1A4040300002776000030110" at bounding box center [495, 223] width 150 height 12
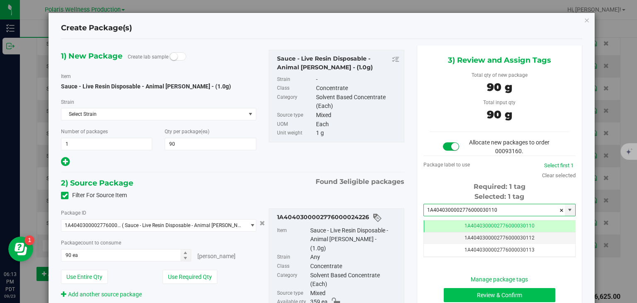
type input "1A4040300002776000030110"
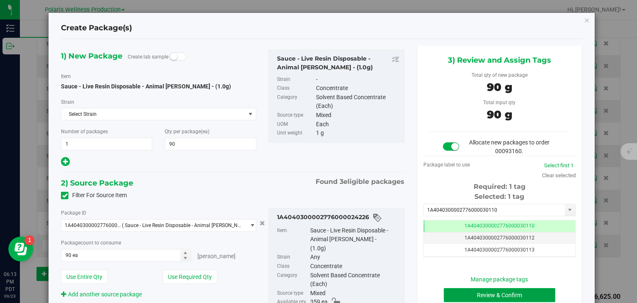
click at [486, 290] on button "Review & Confirm" at bounding box center [500, 295] width 112 height 14
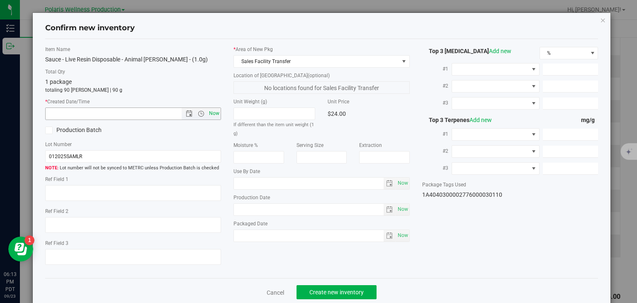
click at [215, 113] on span "Now" at bounding box center [214, 113] width 14 height 12
type input "9/23/2025 6:13 PM"
click at [318, 291] on span "Create new inventory" at bounding box center [336, 292] width 54 height 7
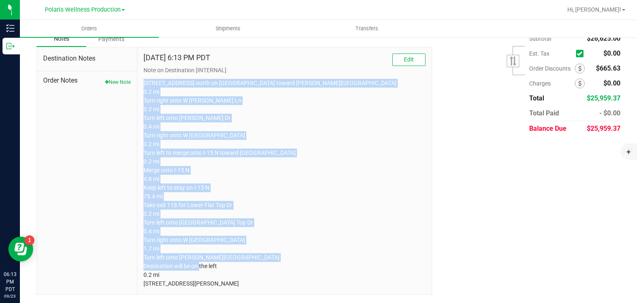
drag, startPoint x: 139, startPoint y: 166, endPoint x: 335, endPoint y: 322, distance: 250.0
click at [335, 302] on html "Inventory Outbound 06:13 PM PDT 09/23/2025 09/23 Polaris Wellness Production Po…" at bounding box center [318, 151] width 637 height 303
copy p "5385 Polaris Ave Head north on Polaris Ave toward Al Davis Way 0.2 mi Turn righ…"
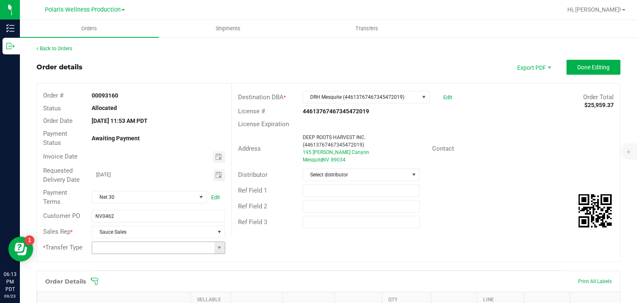
click at [214, 244] on span at bounding box center [219, 248] width 10 height 12
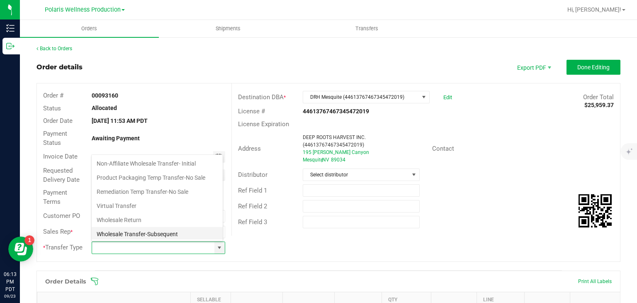
click at [149, 234] on li "Wholesale Transfer-Subsequent" at bounding box center [157, 234] width 131 height 14
type input "Wholesale Transfer-Subsequent"
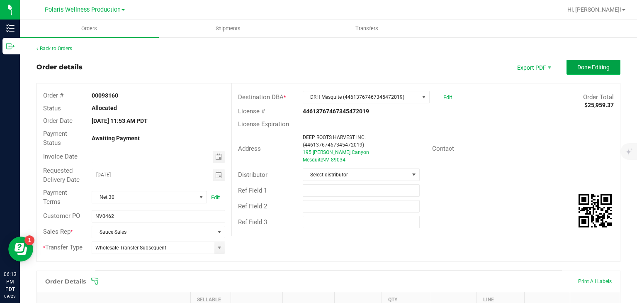
click at [572, 73] on button "Done Editing" at bounding box center [594, 67] width 54 height 15
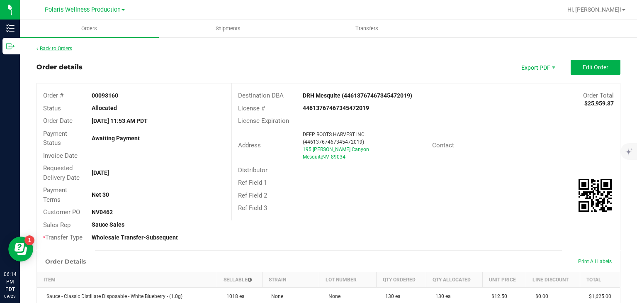
click at [52, 48] on link "Back to Orders" at bounding box center [54, 49] width 36 height 6
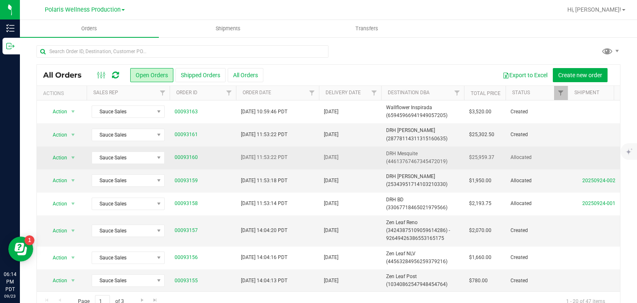
click at [411, 159] on span "DRH Mesquite (44613767467345472019)" at bounding box center [422, 158] width 73 height 16
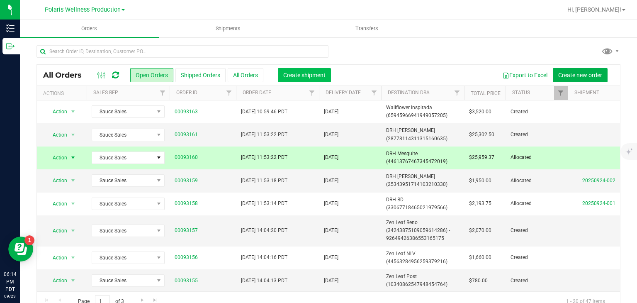
click at [287, 73] on span "Create shipment" at bounding box center [304, 75] width 42 height 7
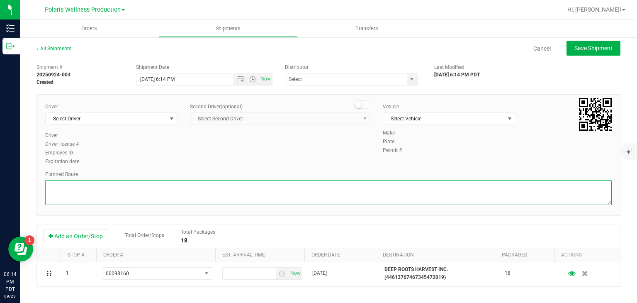
click at [381, 187] on textarea at bounding box center [328, 192] width 567 height 25
paste textarea "5385 Polaris Ave Head north on Polaris Ave toward Al Davis Way 0.2 mi Turn righ…"
type textarea "5385 Polaris Ave Head north on Polaris Ave toward Al Davis Way 0.2 mi Turn righ…"
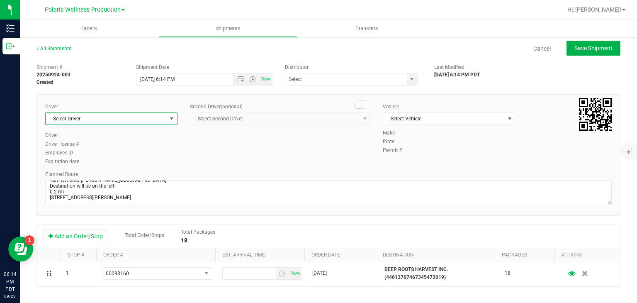
click at [170, 117] on span "select" at bounding box center [171, 118] width 7 height 7
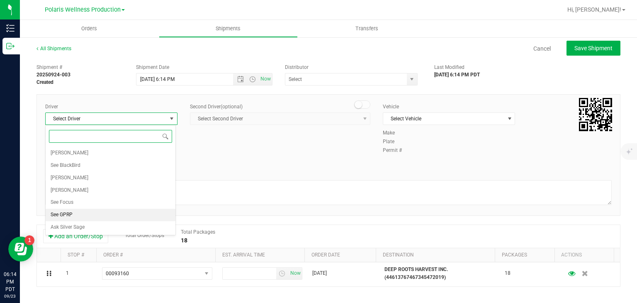
click at [84, 209] on li "See GPRP" at bounding box center [111, 215] width 130 height 12
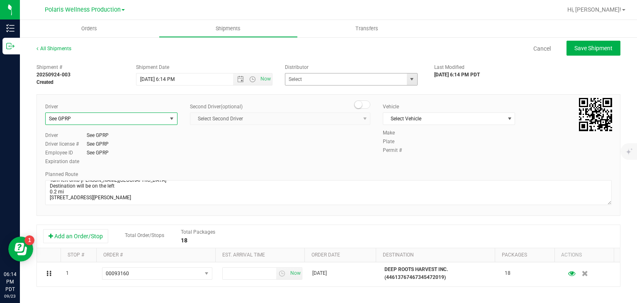
click at [409, 77] on span "select" at bounding box center [412, 79] width 7 height 7
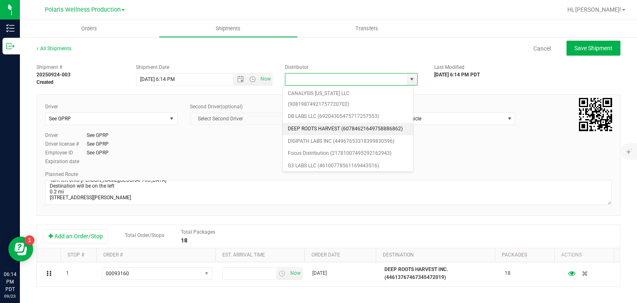
click at [337, 129] on li "DEEP ROOTS HARVEST (60784621649758886862)" at bounding box center [348, 129] width 130 height 12
type input "DEEP ROOTS HARVEST (60784621649758886862)"
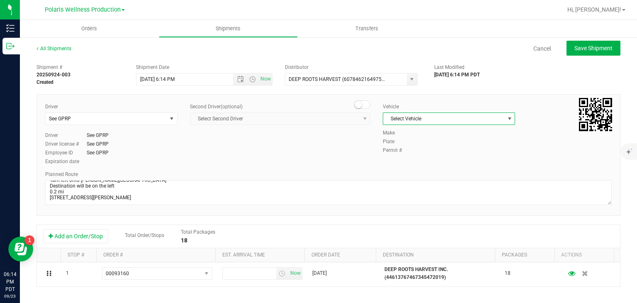
click at [415, 119] on span "Select Vehicle" at bounding box center [443, 119] width 121 height 12
click at [403, 169] on li "See GPRP" at bounding box center [444, 169] width 130 height 12
click at [239, 81] on span "Open the date view" at bounding box center [240, 79] width 7 height 7
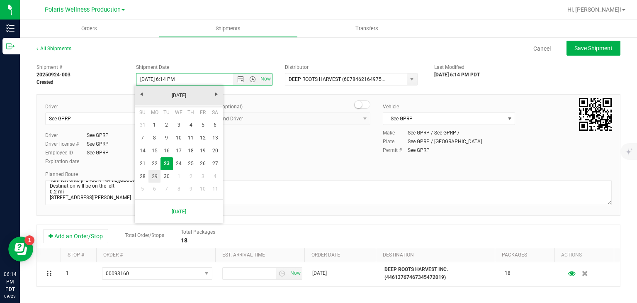
click at [152, 177] on link "29" at bounding box center [154, 176] width 12 height 13
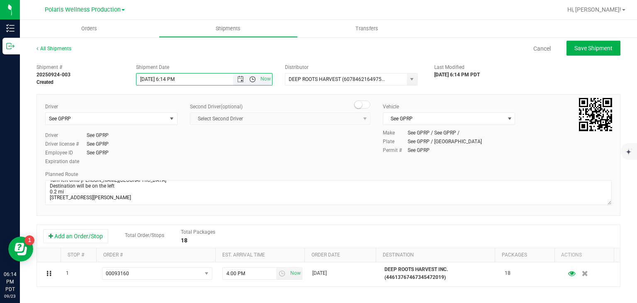
click at [252, 82] on span "Open the time view" at bounding box center [252, 79] width 7 height 7
click at [173, 111] on li "9:00 AM" at bounding box center [202, 110] width 134 height 11
click at [567, 46] on button "Save Shipment" at bounding box center [594, 48] width 54 height 15
type input "[DATE] 4:00 PM"
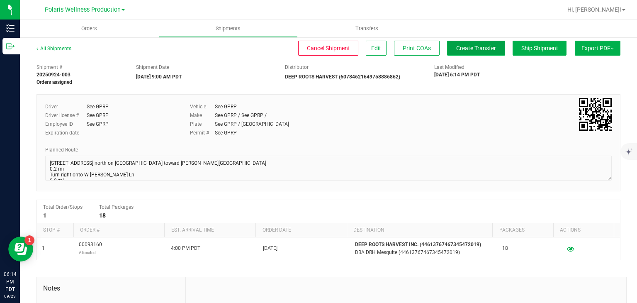
click at [480, 50] on span "Create Transfer" at bounding box center [476, 48] width 40 height 7
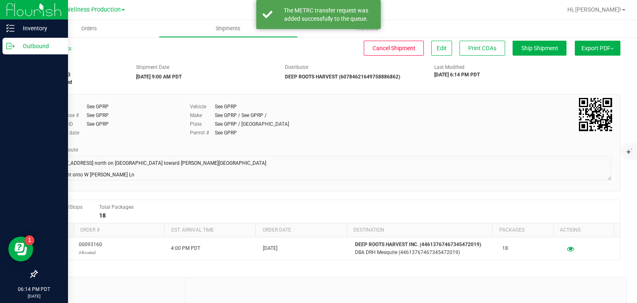
click at [31, 47] on p "Outbound" at bounding box center [40, 46] width 50 height 10
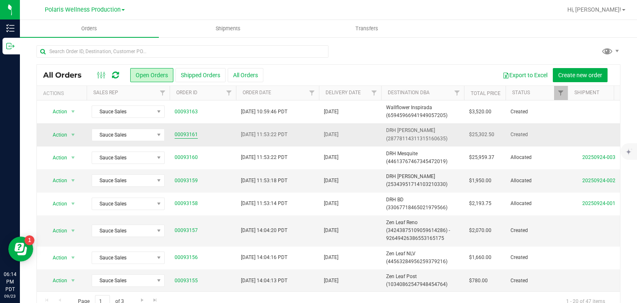
click at [189, 135] on link "00093161" at bounding box center [186, 135] width 23 height 8
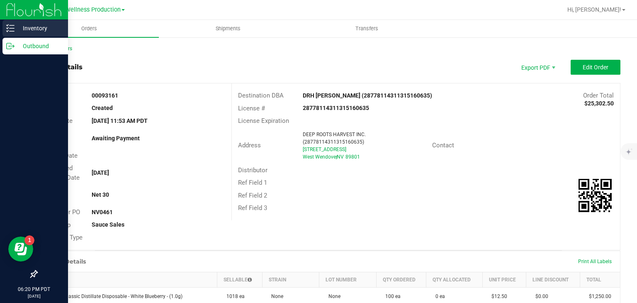
click at [15, 28] on p "Inventory" at bounding box center [40, 28] width 50 height 10
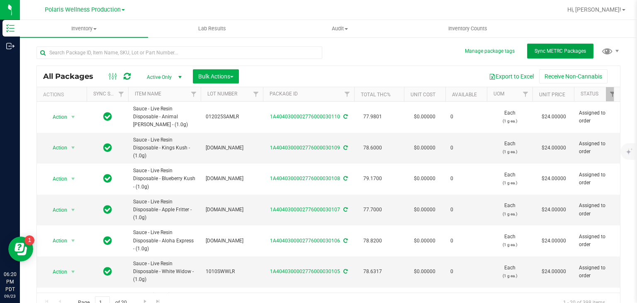
click at [567, 56] on button "Sync METRC Packages" at bounding box center [560, 51] width 66 height 15
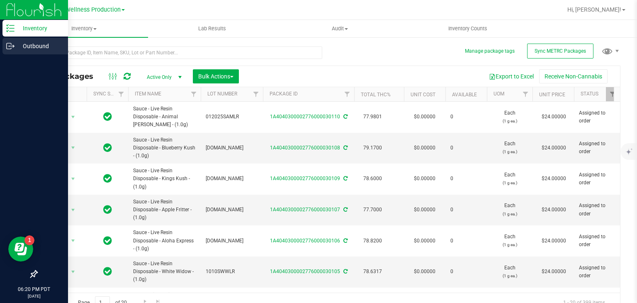
click at [10, 44] on icon at bounding box center [10, 46] width 8 height 8
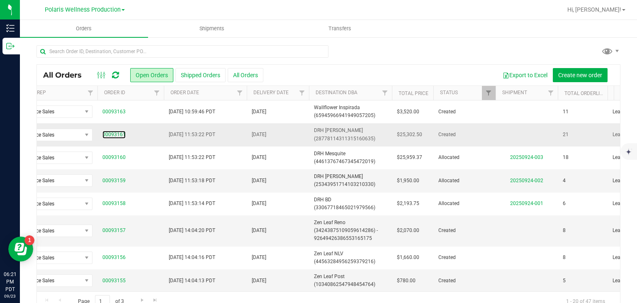
scroll to position [0, 68]
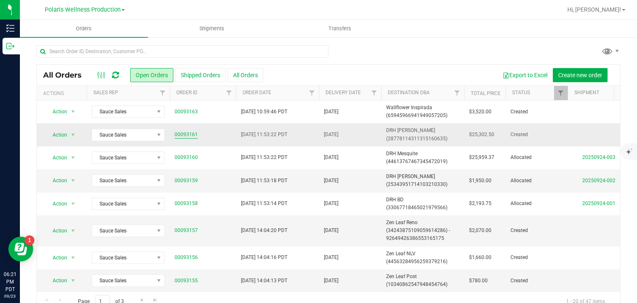
click at [187, 133] on link "00093161" at bounding box center [186, 135] width 23 height 8
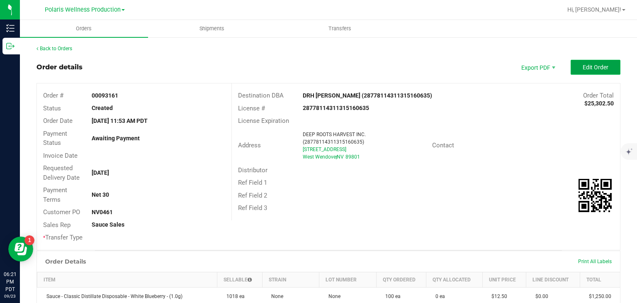
click at [589, 67] on span "Edit Order" at bounding box center [596, 67] width 26 height 7
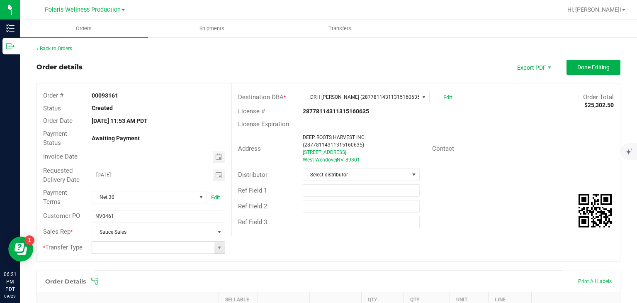
click at [219, 252] on span at bounding box center [219, 248] width 10 height 12
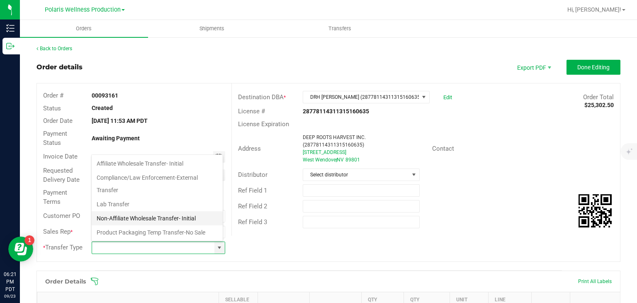
scroll to position [55, 0]
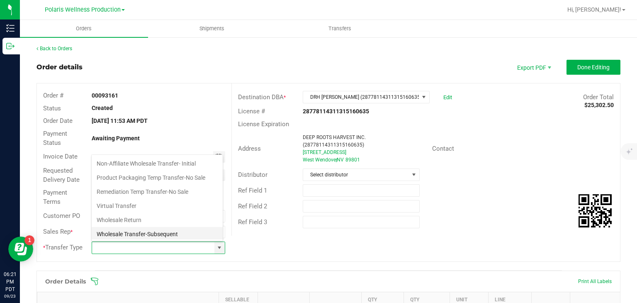
click at [169, 229] on li "Wholesale Transfer-Subsequent" at bounding box center [157, 234] width 131 height 14
type input "Wholesale Transfer-Subsequent"
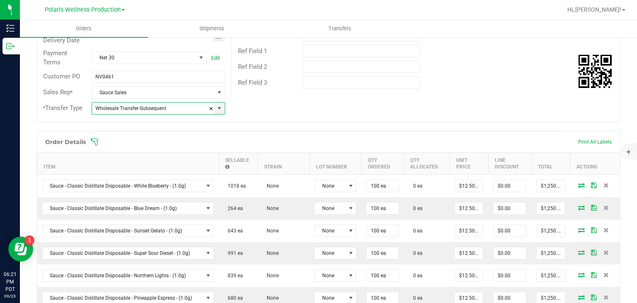
scroll to position [171, 0]
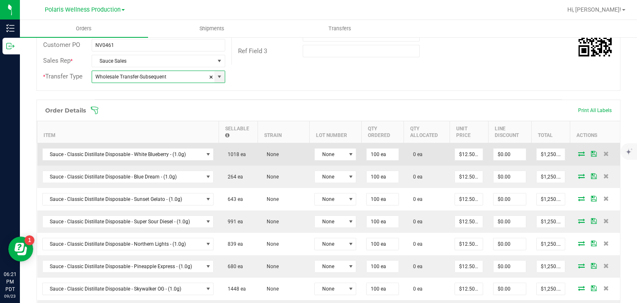
click at [578, 151] on icon at bounding box center [581, 153] width 7 height 5
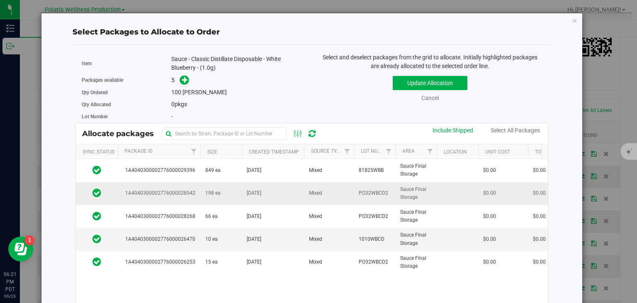
click at [215, 193] on span "198 ea" at bounding box center [212, 193] width 15 height 8
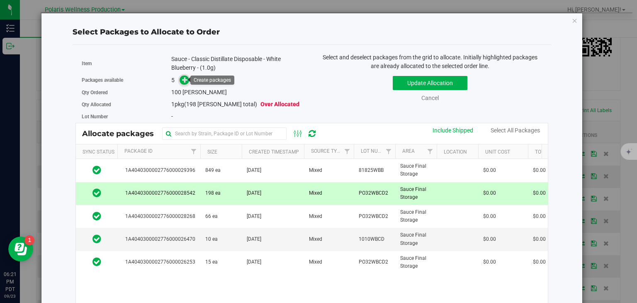
click at [184, 81] on icon at bounding box center [185, 80] width 6 height 6
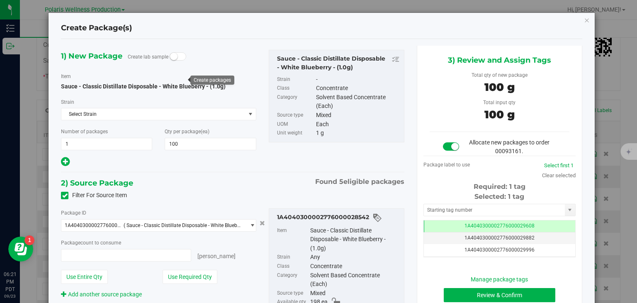
type input "100 ea"
click at [435, 209] on input "text" at bounding box center [494, 210] width 141 height 12
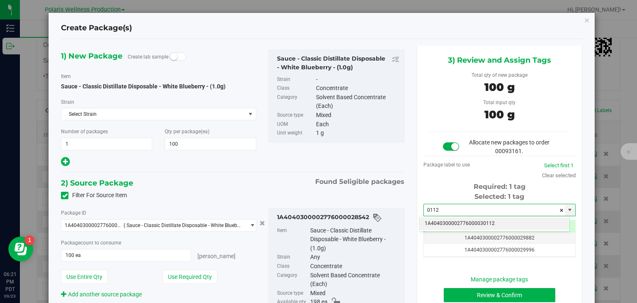
click at [440, 224] on li "1A4040300002776000030112" at bounding box center [495, 223] width 150 height 12
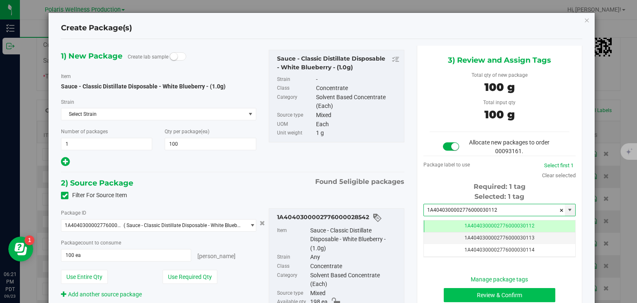
type input "1A4040300002776000030112"
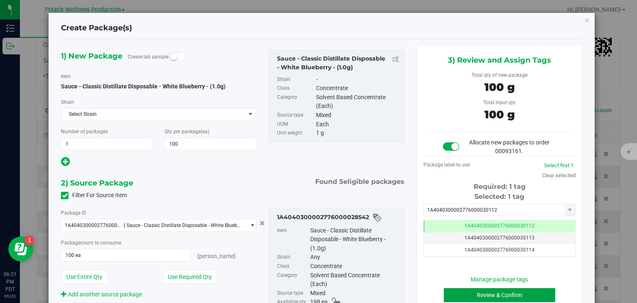
click at [473, 292] on button "Review & Confirm" at bounding box center [500, 295] width 112 height 14
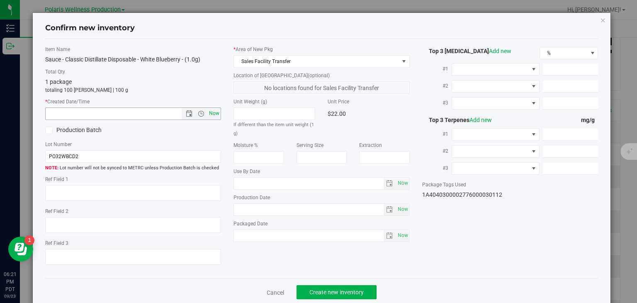
click at [213, 111] on span "Now" at bounding box center [214, 113] width 14 height 12
type input "9/23/2025 6:21 PM"
click at [320, 296] on button "Create new inventory" at bounding box center [337, 292] width 80 height 14
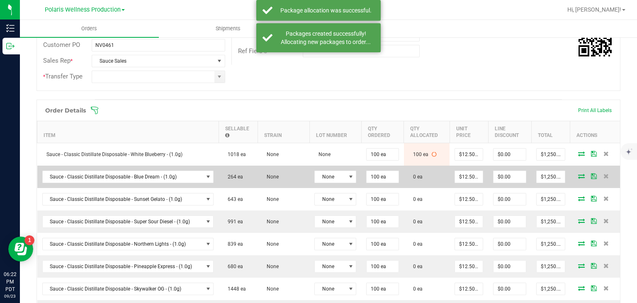
click at [578, 173] on icon at bounding box center [581, 175] width 7 height 5
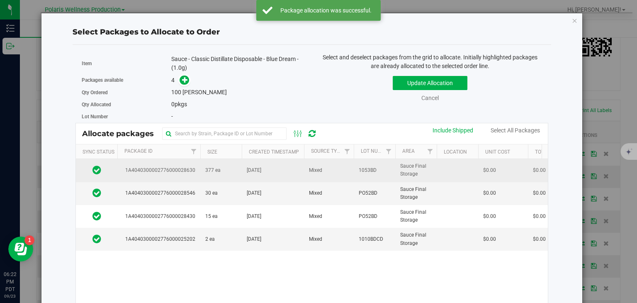
click at [202, 171] on td "377 ea" at bounding box center [220, 170] width 41 height 23
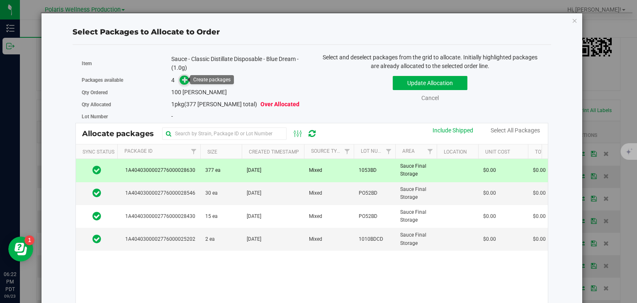
click at [182, 83] on icon at bounding box center [185, 80] width 6 height 6
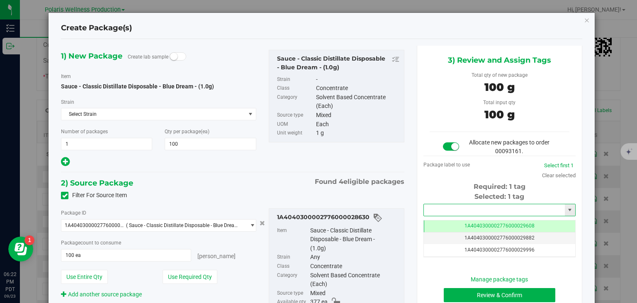
click at [451, 213] on input "text" at bounding box center [494, 210] width 141 height 12
click at [451, 221] on li "1A4040300002776000030113" at bounding box center [495, 223] width 150 height 12
type input "1A4040300002776000030113"
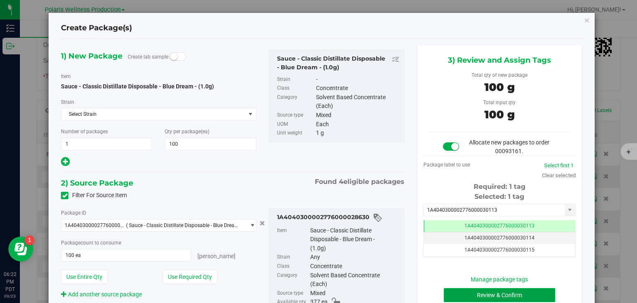
click at [465, 292] on button "Review & Confirm" at bounding box center [500, 295] width 112 height 14
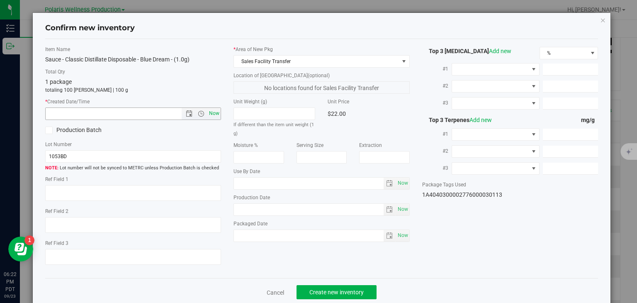
click at [209, 113] on span "Now" at bounding box center [214, 113] width 14 height 12
type input "9/23/2025 6:22 PM"
click at [308, 297] on button "Create new inventory" at bounding box center [337, 292] width 80 height 14
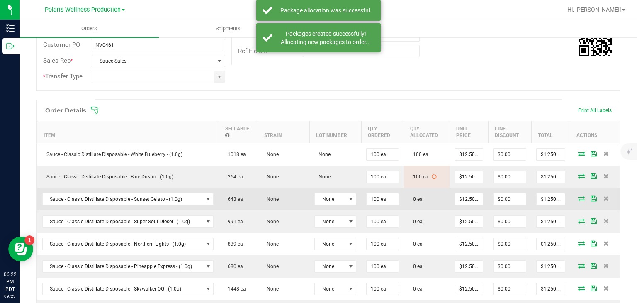
click at [578, 196] on icon at bounding box center [581, 198] width 7 height 5
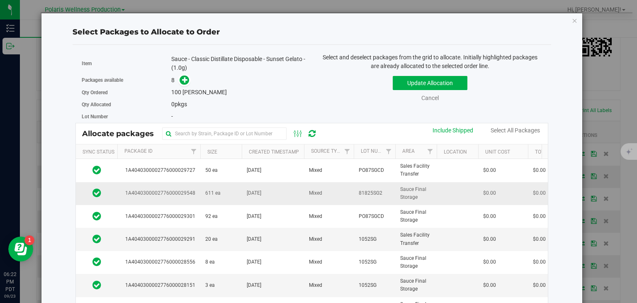
click at [194, 197] on td "1A4040300002776000029548" at bounding box center [158, 193] width 83 height 23
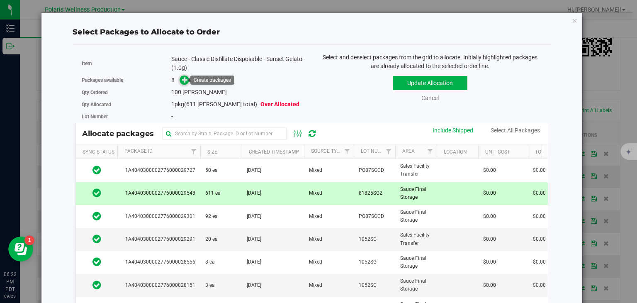
click at [182, 81] on icon at bounding box center [185, 80] width 6 height 6
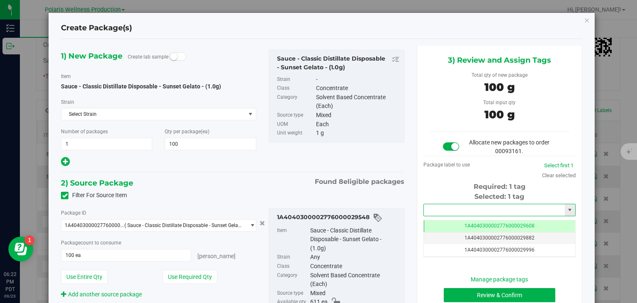
click at [439, 209] on input "text" at bounding box center [494, 210] width 141 height 12
click at [444, 218] on li "1A4040300002776000030114" at bounding box center [495, 223] width 150 height 12
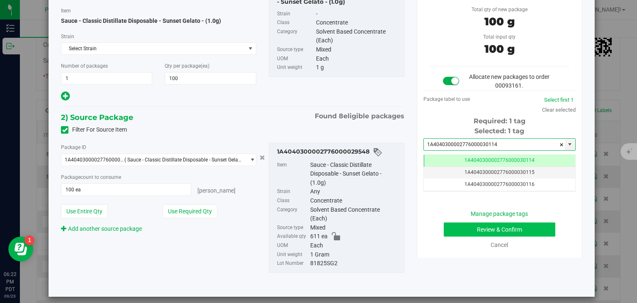
type input "1A4040300002776000030114"
click at [482, 224] on button "Review & Confirm" at bounding box center [500, 229] width 112 height 14
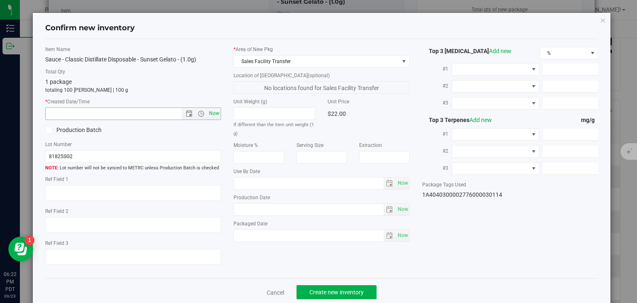
click at [213, 114] on span "Now" at bounding box center [214, 113] width 14 height 12
type input "9/23/2025 6:22 PM"
click at [331, 286] on button "Create new inventory" at bounding box center [337, 292] width 80 height 14
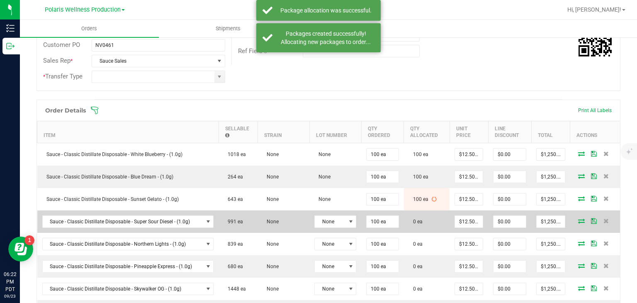
click at [578, 220] on icon at bounding box center [581, 220] width 7 height 5
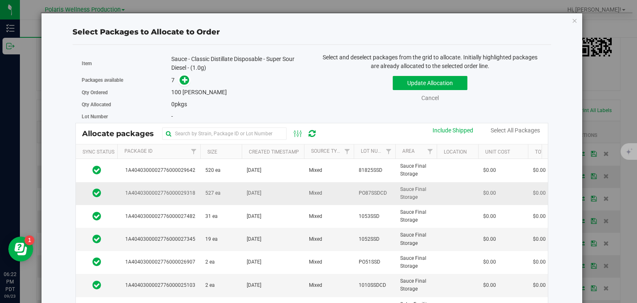
click at [216, 195] on span "527 ea" at bounding box center [212, 193] width 15 height 8
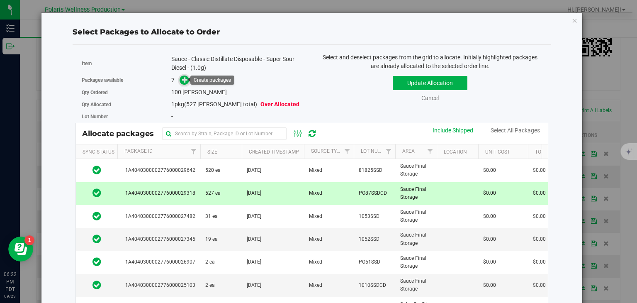
click at [182, 80] on icon at bounding box center [185, 80] width 6 height 6
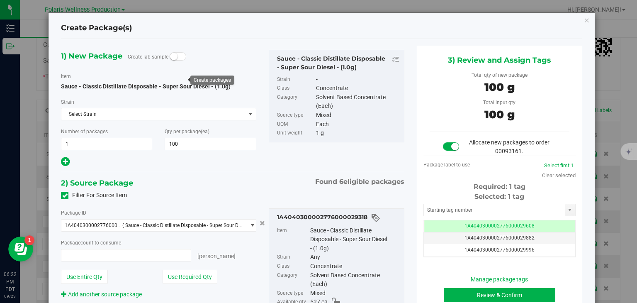
type input "100 ea"
click at [458, 208] on input "text" at bounding box center [494, 210] width 141 height 12
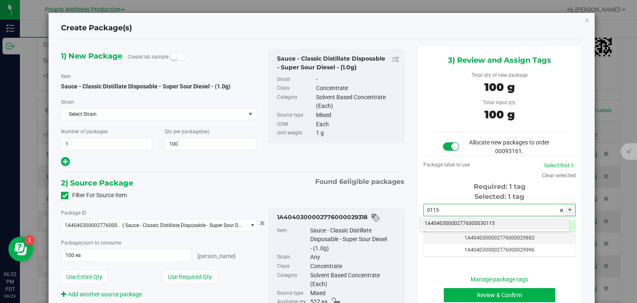
click at [460, 228] on li "1A4040300002776000030115" at bounding box center [495, 223] width 150 height 12
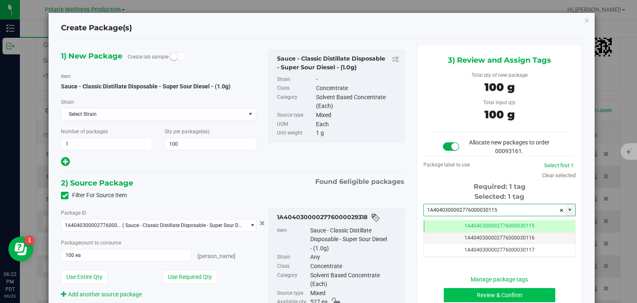
type input "1A4040300002776000030115"
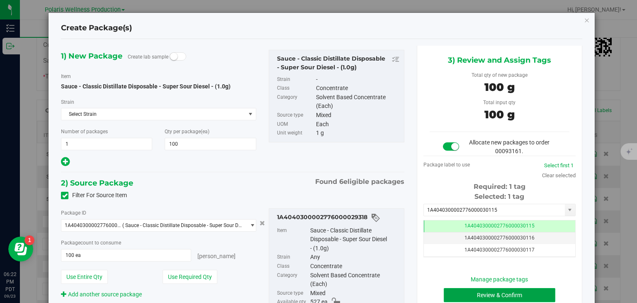
click at [463, 289] on button "Review & Confirm" at bounding box center [500, 295] width 112 height 14
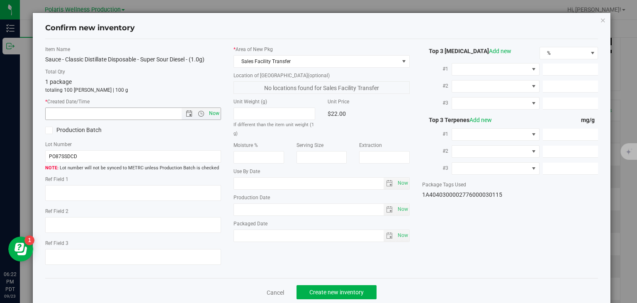
click at [216, 112] on span "Now" at bounding box center [214, 113] width 14 height 12
type input "9/23/2025 6:22 PM"
click at [314, 289] on span "Create new inventory" at bounding box center [336, 292] width 54 height 7
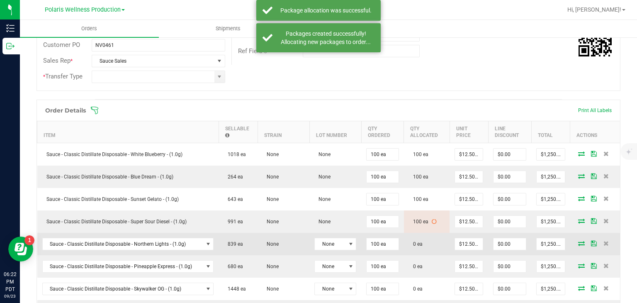
click at [578, 241] on icon at bounding box center [581, 243] width 7 height 5
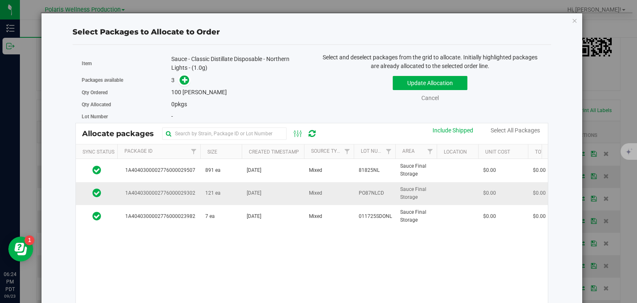
click at [226, 191] on td "121 ea" at bounding box center [220, 193] width 41 height 23
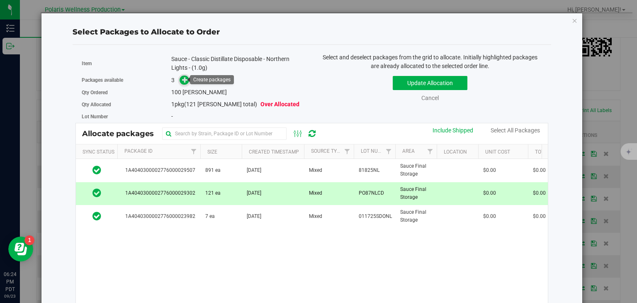
click at [182, 83] on icon at bounding box center [185, 80] width 6 height 6
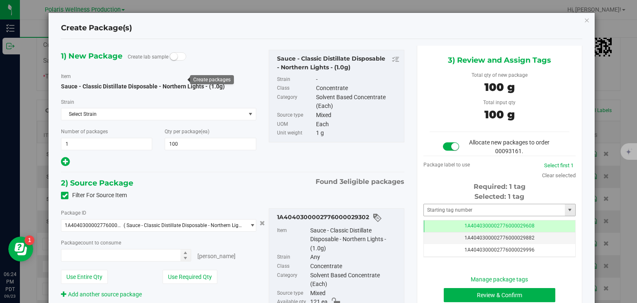
type input "100 ea"
click at [446, 211] on input "text" at bounding box center [494, 210] width 141 height 12
type input "1"
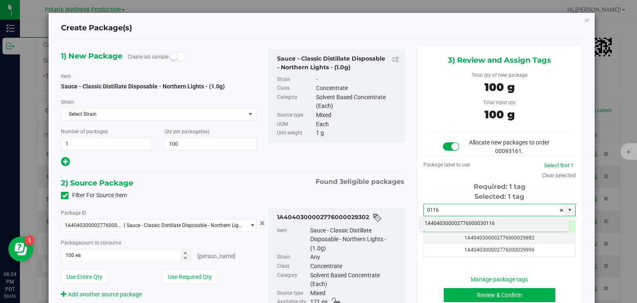
click at [453, 224] on li "1A4040300002776000030116" at bounding box center [495, 223] width 150 height 12
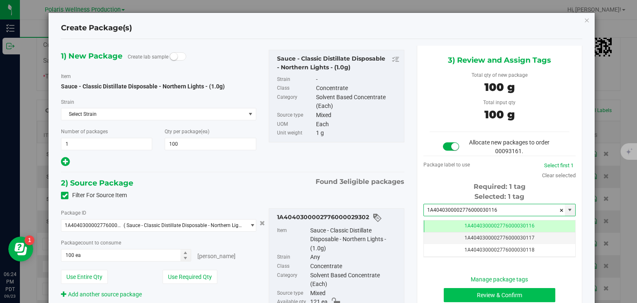
type input "1A4040300002776000030116"
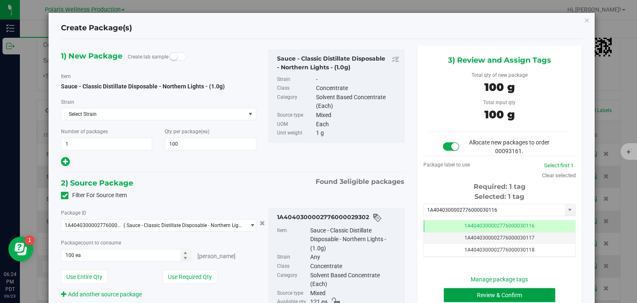
click at [470, 294] on button "Review & Confirm" at bounding box center [500, 295] width 112 height 14
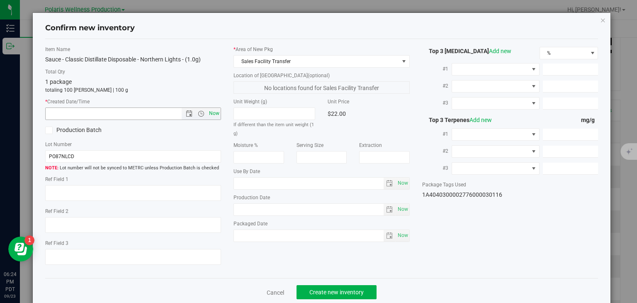
click at [214, 115] on span "Now" at bounding box center [214, 113] width 14 height 12
type input "9/23/2025 6:24 PM"
click at [309, 291] on span "Create new inventory" at bounding box center [336, 292] width 54 height 7
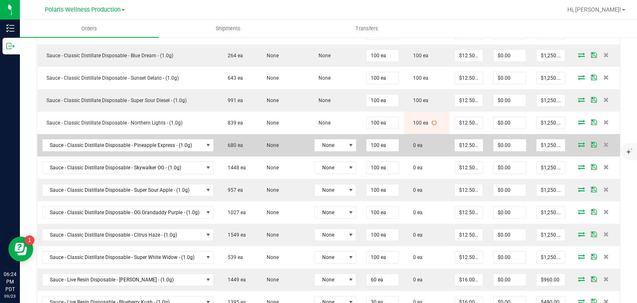
click at [578, 143] on icon at bounding box center [581, 144] width 7 height 5
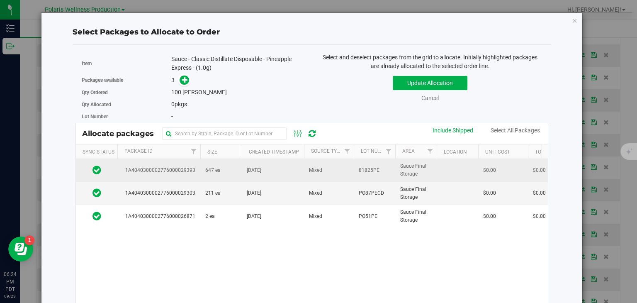
click at [248, 171] on span "Aug 29, 2025" at bounding box center [254, 170] width 15 height 8
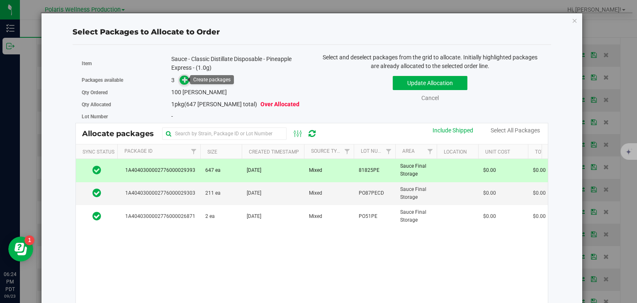
click at [180, 77] on span at bounding box center [185, 80] width 10 height 10
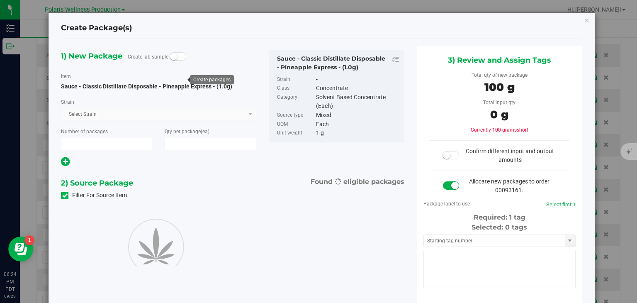
type input "1"
type input "100"
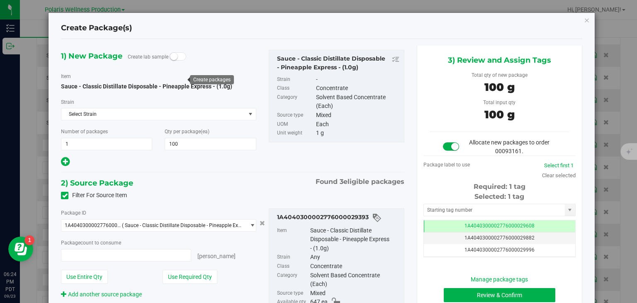
type input "100 ea"
click at [457, 207] on input "text" at bounding box center [494, 210] width 141 height 12
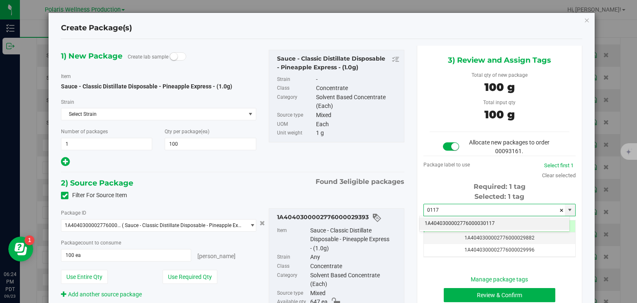
click at [463, 223] on li "1A4040300002776000030117" at bounding box center [495, 223] width 150 height 12
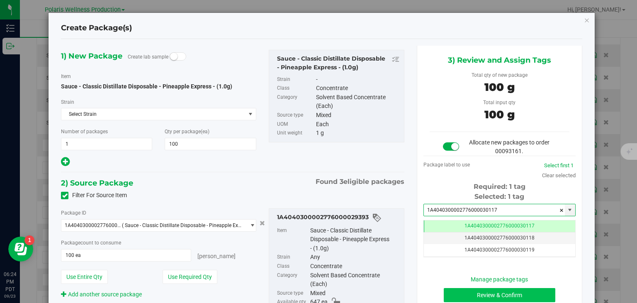
type input "1A4040300002776000030117"
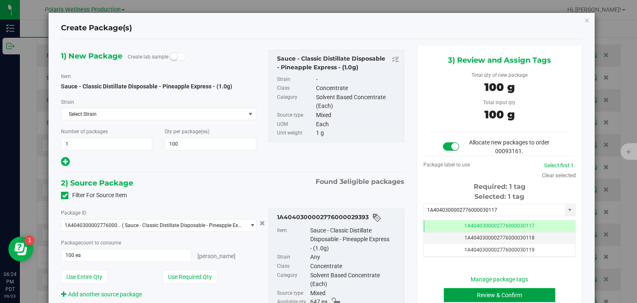
click at [469, 289] on button "Review & Confirm" at bounding box center [500, 295] width 112 height 14
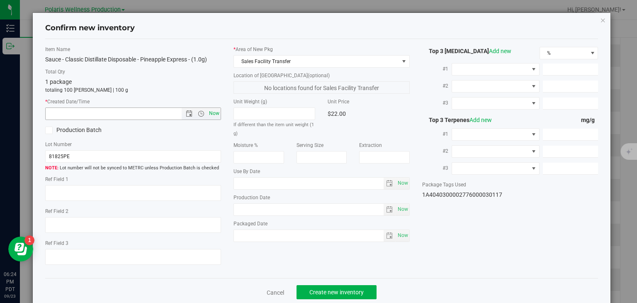
click at [217, 111] on span "Now" at bounding box center [214, 113] width 14 height 12
type input "9/23/2025 6:24 PM"
click at [323, 292] on span "Create new inventory" at bounding box center [336, 292] width 54 height 7
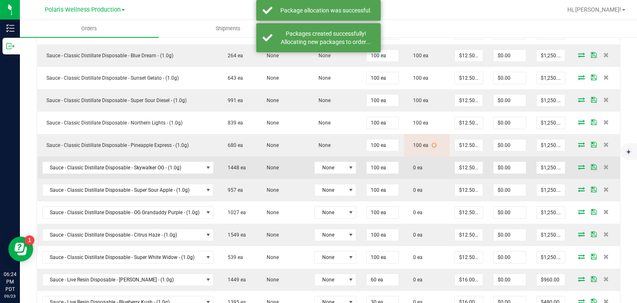
click at [578, 167] on icon at bounding box center [581, 166] width 7 height 5
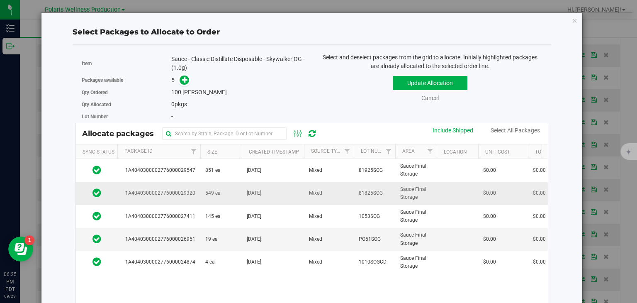
click at [196, 196] on td "1A4040300002776000029320" at bounding box center [158, 193] width 83 height 23
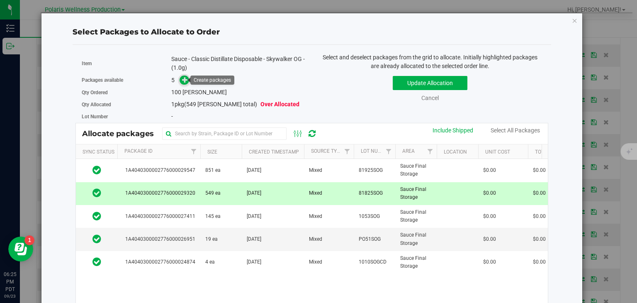
click at [182, 78] on icon at bounding box center [185, 80] width 6 height 6
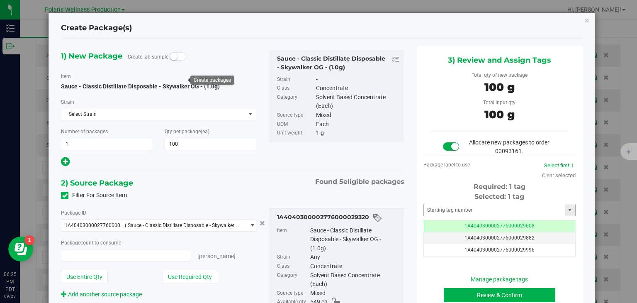
type input "100 ea"
click at [473, 210] on input "text" at bounding box center [494, 210] width 141 height 12
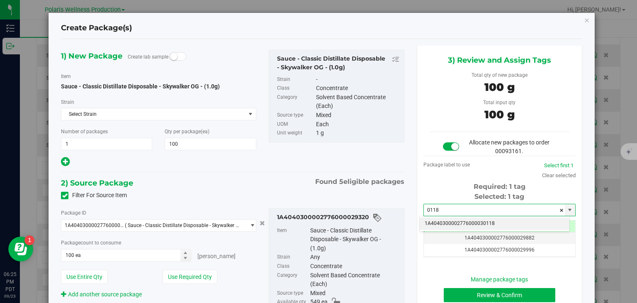
click at [461, 228] on li "1A4040300002776000030118" at bounding box center [495, 223] width 150 height 12
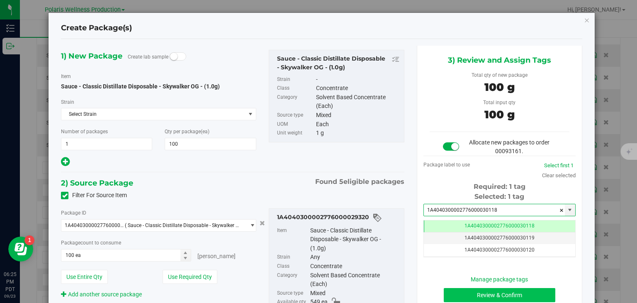
type input "1A4040300002776000030118"
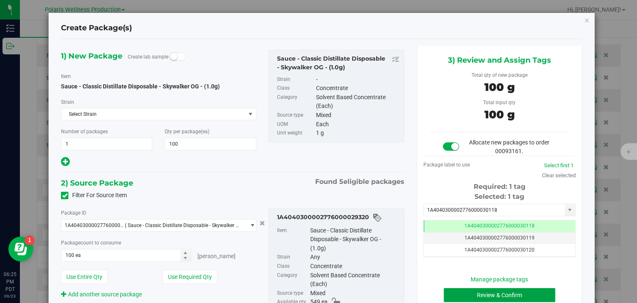
click at [481, 293] on button "Review & Confirm" at bounding box center [500, 295] width 112 height 14
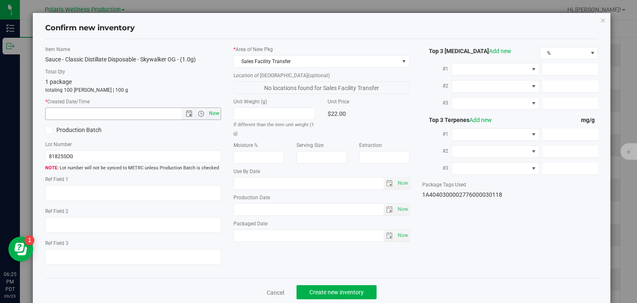
click at [212, 116] on span "Now" at bounding box center [214, 113] width 14 height 12
type input "9/23/2025 6:25 PM"
click at [328, 292] on span "Create new inventory" at bounding box center [336, 292] width 54 height 7
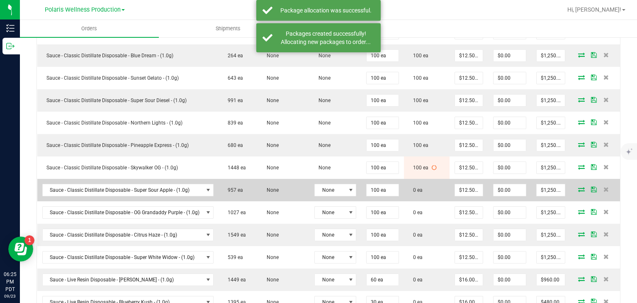
click at [578, 188] on icon at bounding box center [581, 189] width 7 height 5
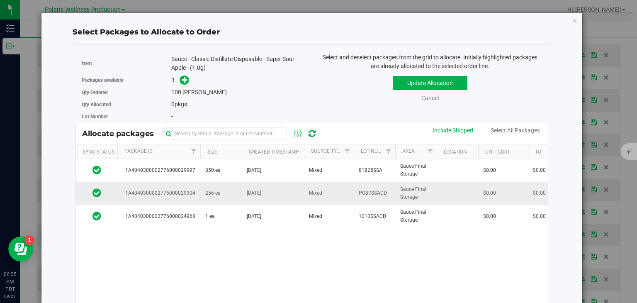
click at [269, 200] on td "Aug 26, 2025" at bounding box center [273, 193] width 62 height 23
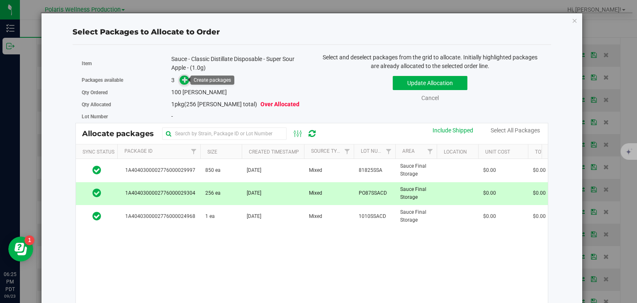
click at [182, 78] on icon at bounding box center [185, 80] width 6 height 6
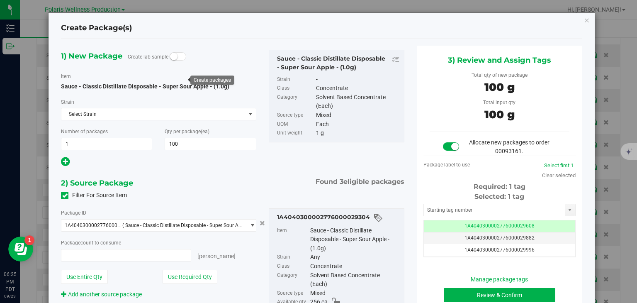
type input "100 ea"
click at [436, 208] on input "text" at bounding box center [494, 210] width 141 height 12
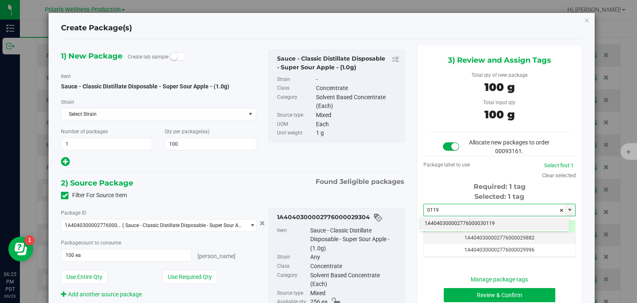
click at [435, 221] on li "1A4040300002776000030119" at bounding box center [495, 223] width 150 height 12
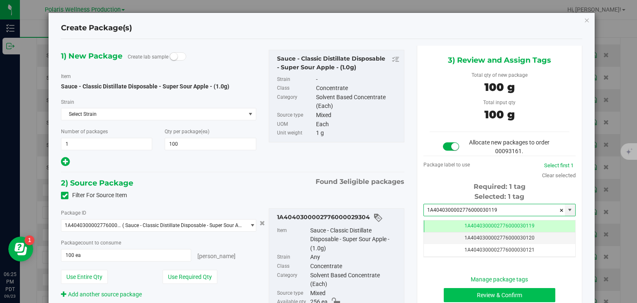
type input "1A4040300002776000030119"
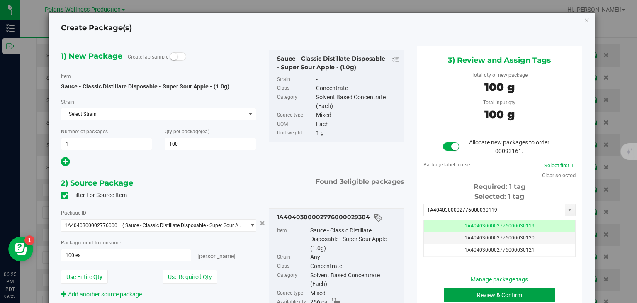
click at [481, 291] on button "Review & Confirm" at bounding box center [500, 295] width 112 height 14
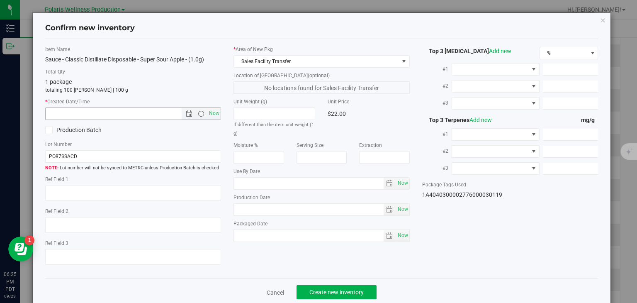
click at [219, 110] on span "Now" at bounding box center [133, 113] width 176 height 12
click at [207, 115] on span "Now" at bounding box center [214, 113] width 14 height 12
type input "9/23/2025 6:25 PM"
click at [328, 291] on span "Create new inventory" at bounding box center [336, 292] width 54 height 7
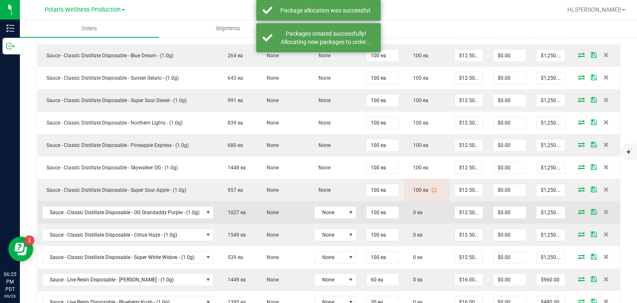
click at [578, 209] on icon at bounding box center [581, 211] width 7 height 5
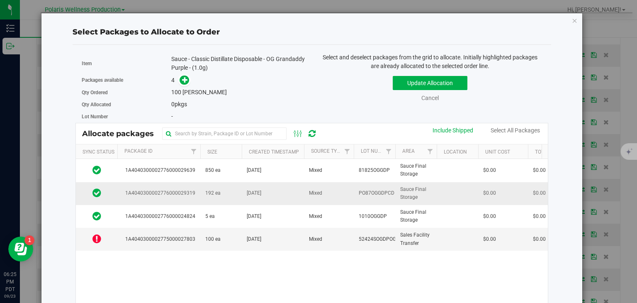
click at [243, 192] on td "Aug 27, 2025" at bounding box center [273, 193] width 62 height 23
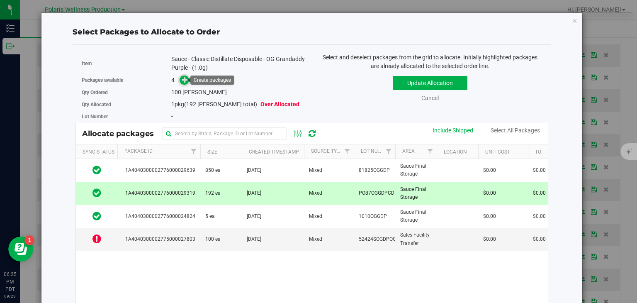
click at [182, 80] on icon at bounding box center [185, 80] width 6 height 6
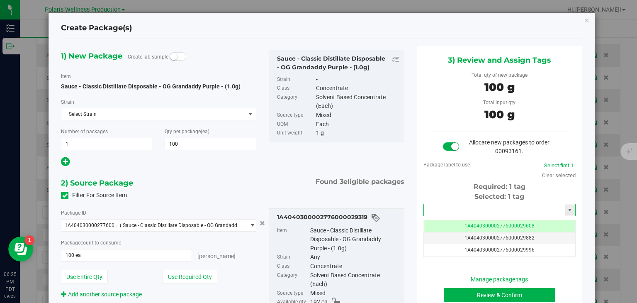
click at [450, 206] on input "text" at bounding box center [494, 210] width 141 height 12
click at [452, 219] on li "1A4040300002776000030120" at bounding box center [495, 223] width 150 height 12
type input "1A4040300002776000030120"
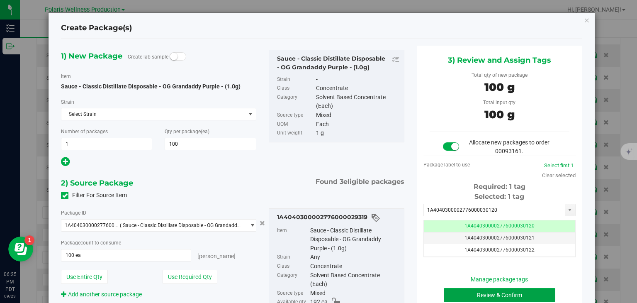
click at [483, 296] on button "Review & Confirm" at bounding box center [500, 295] width 112 height 14
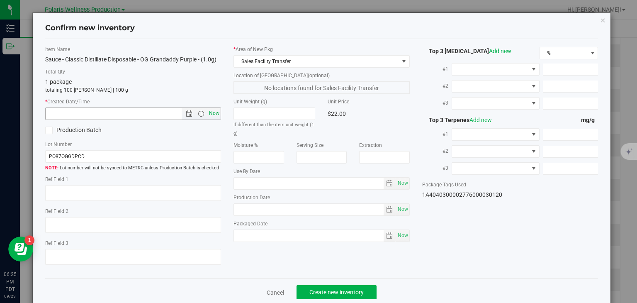
click at [208, 108] on span "Now" at bounding box center [214, 113] width 14 height 12
type input "9/23/2025 6:25 PM"
click at [324, 292] on span "Create new inventory" at bounding box center [336, 292] width 54 height 7
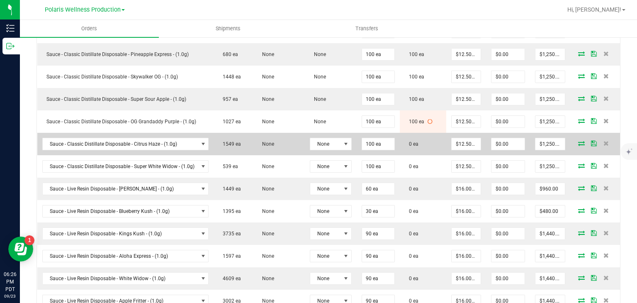
click at [578, 141] on icon at bounding box center [581, 143] width 7 height 5
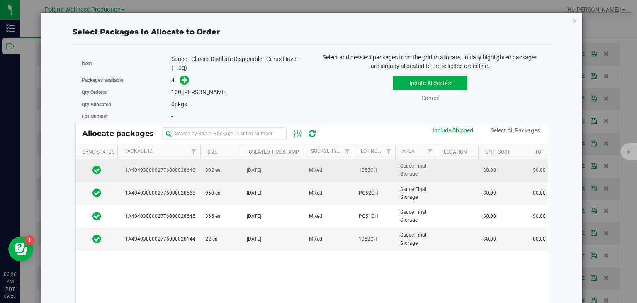
click at [258, 169] on span "Jul 30, 2025" at bounding box center [254, 170] width 15 height 8
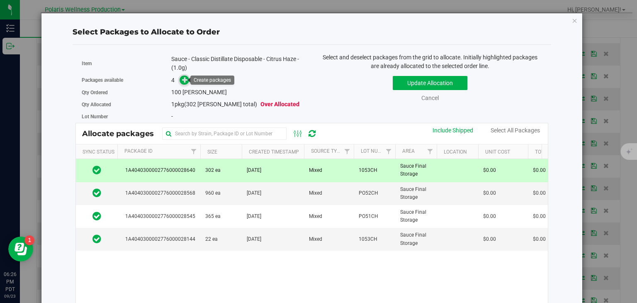
click at [180, 80] on span at bounding box center [185, 80] width 10 height 10
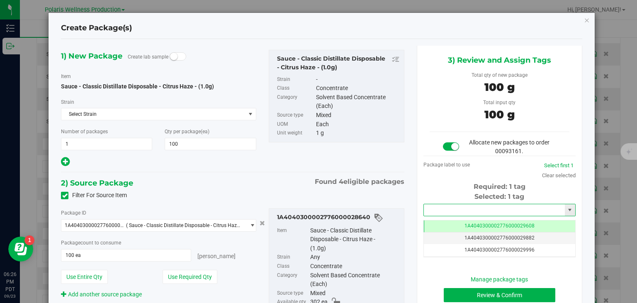
click at [461, 210] on input "text" at bounding box center [494, 210] width 141 height 12
click at [465, 220] on li "1A4040300002776000030121" at bounding box center [495, 223] width 150 height 12
type input "1A4040300002776000030121"
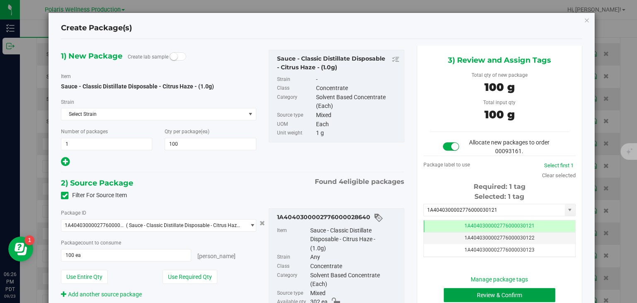
click at [482, 288] on button "Review & Confirm" at bounding box center [500, 295] width 112 height 14
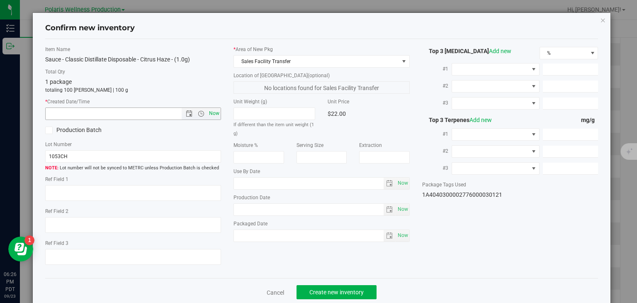
click at [217, 112] on span "Now" at bounding box center [214, 113] width 14 height 12
type input "[DATE] 6:26 PM"
click at [313, 287] on button "Create new inventory" at bounding box center [337, 292] width 80 height 14
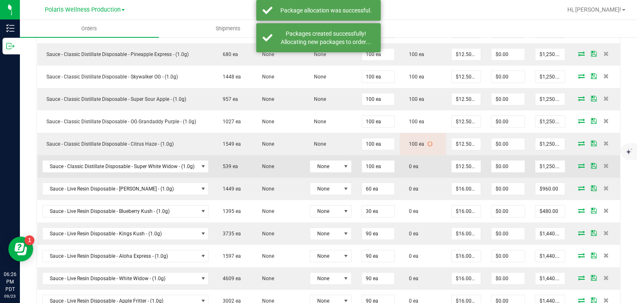
click at [578, 163] on icon at bounding box center [581, 165] width 7 height 5
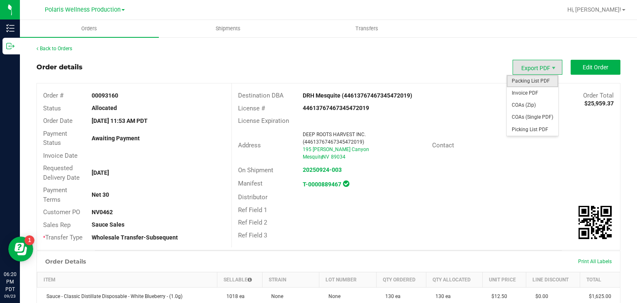
click at [529, 80] on span "Packing List PDF" at bounding box center [532, 81] width 51 height 12
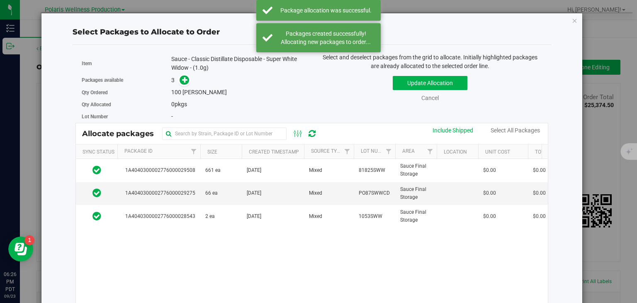
scroll to position [383, 0]
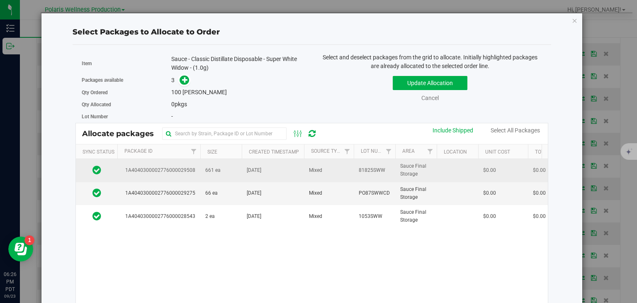
click at [277, 177] on td "[DATE]" at bounding box center [273, 170] width 62 height 23
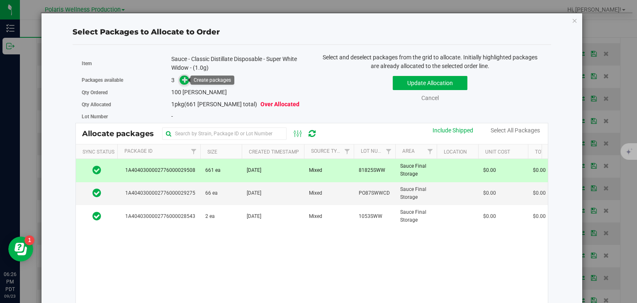
click at [184, 80] on icon at bounding box center [185, 79] width 6 height 6
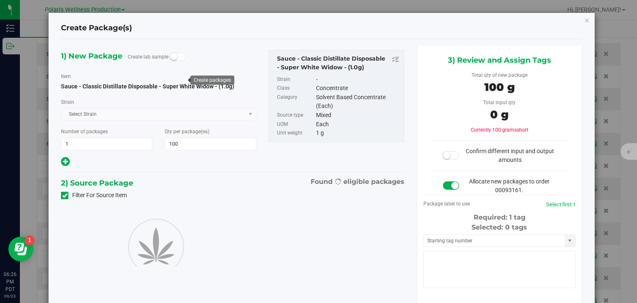
type input "100"
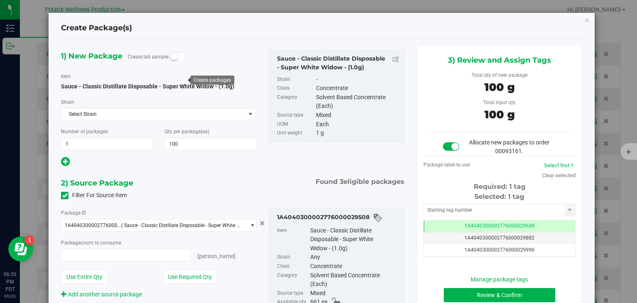
type input "100 ea"
click at [433, 212] on input "text" at bounding box center [494, 210] width 141 height 12
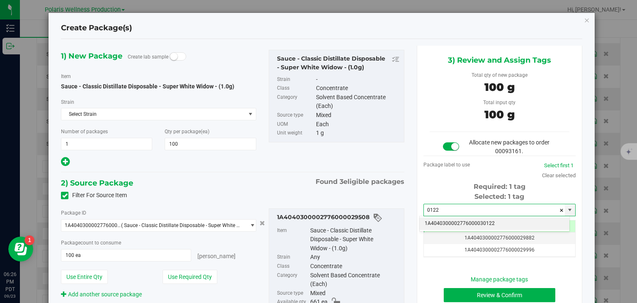
click at [437, 218] on li "1A4040300002776000030122" at bounding box center [495, 223] width 150 height 12
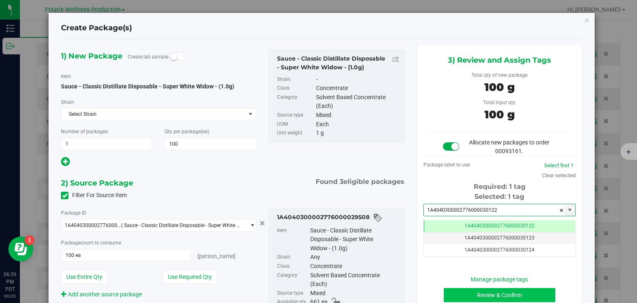
type input "1A4040300002776000030122"
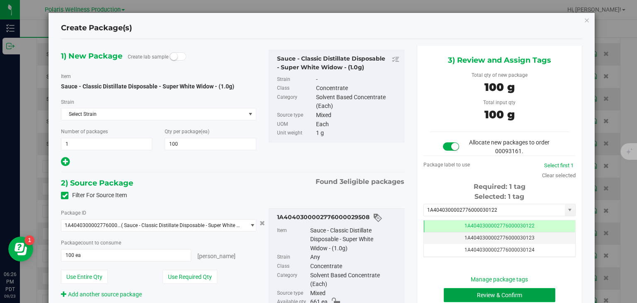
click at [476, 289] on button "Review & Confirm" at bounding box center [500, 295] width 112 height 14
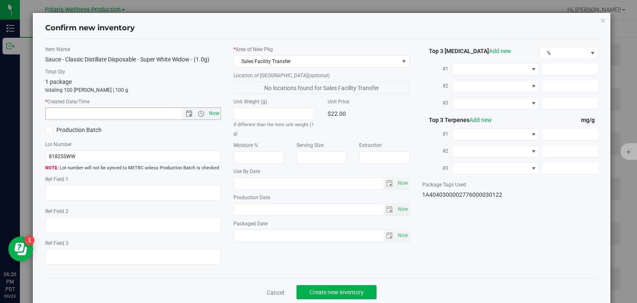
click at [211, 110] on span "Now" at bounding box center [214, 113] width 14 height 12
type input "[DATE] 6:26 PM"
click at [309, 292] on span "Create new inventory" at bounding box center [336, 292] width 54 height 7
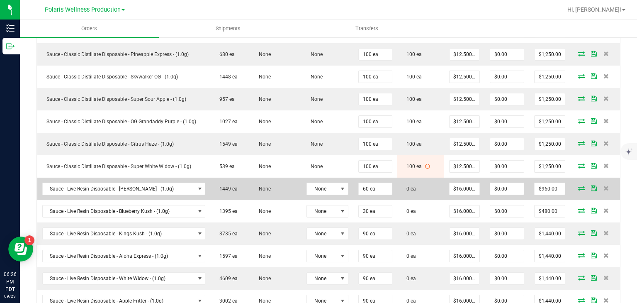
click at [578, 190] on icon at bounding box center [581, 187] width 7 height 5
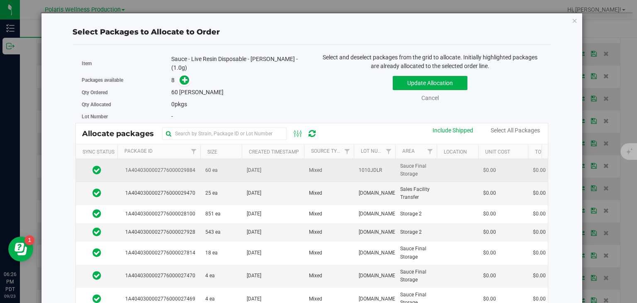
click at [294, 171] on td "[DATE]" at bounding box center [273, 170] width 62 height 23
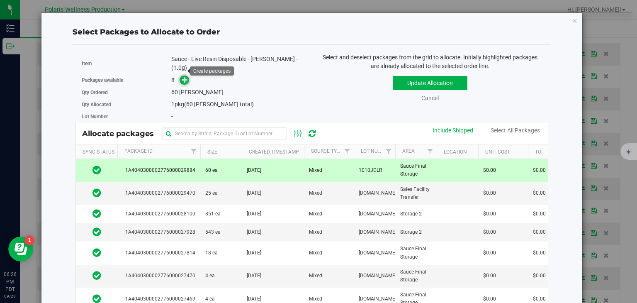
click at [181, 75] on span at bounding box center [185, 80] width 10 height 10
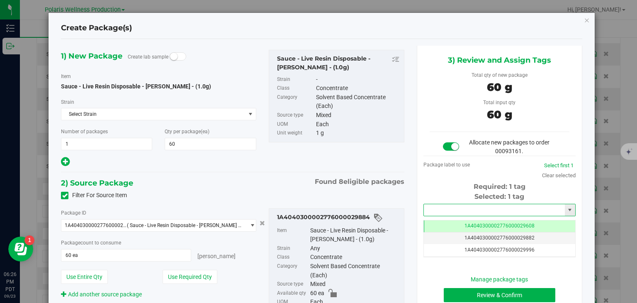
click at [431, 213] on input "text" at bounding box center [494, 210] width 141 height 12
click at [438, 221] on li "1A4040300002776000030123" at bounding box center [495, 223] width 150 height 12
type input "1A4040300002776000030123"
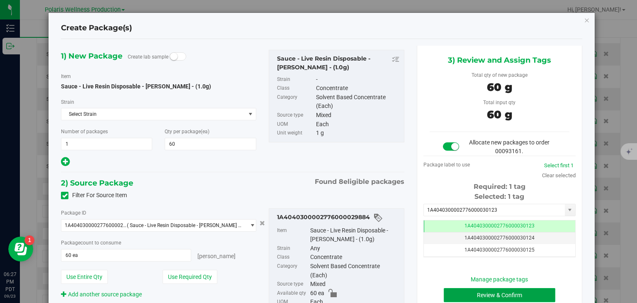
click at [466, 292] on button "Review & Confirm" at bounding box center [500, 295] width 112 height 14
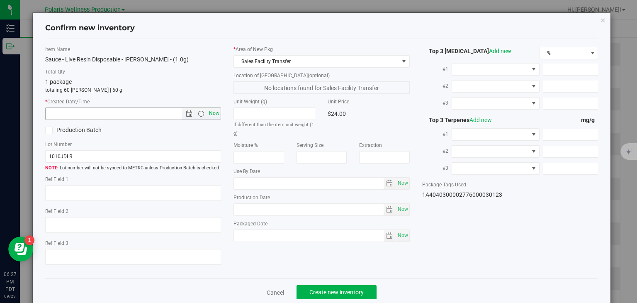
click at [214, 117] on span "Now" at bounding box center [214, 113] width 14 height 12
type input "[DATE] 6:27 PM"
click at [324, 291] on span "Create new inventory" at bounding box center [336, 292] width 54 height 7
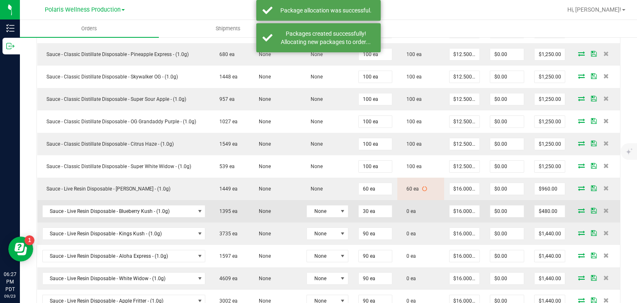
drag, startPoint x: 571, startPoint y: 212, endPoint x: 575, endPoint y: 210, distance: 4.8
click at [575, 210] on span at bounding box center [581, 210] width 12 height 5
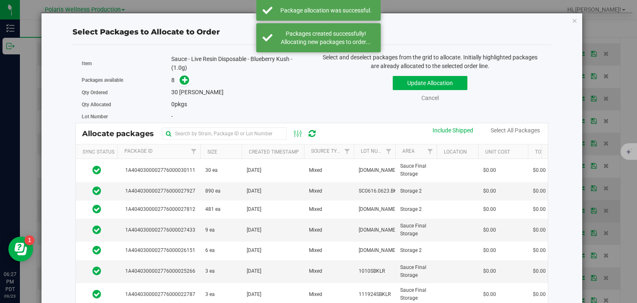
click at [575, 210] on div "Select Packages to Allocate to Order Item Sauce - Live Resin Disposable - Blueb…" at bounding box center [321, 151] width 643 height 303
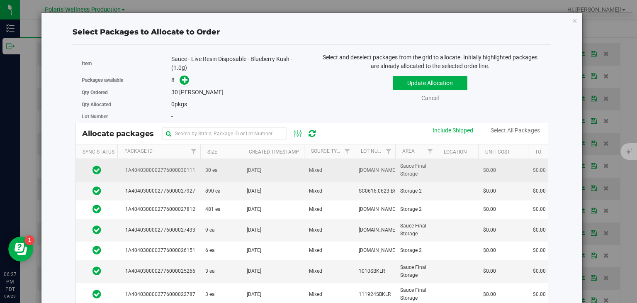
click at [299, 171] on td "[DATE]" at bounding box center [273, 170] width 62 height 23
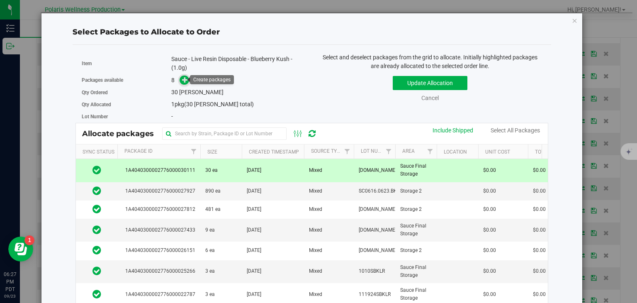
click at [182, 80] on icon at bounding box center [185, 80] width 6 height 6
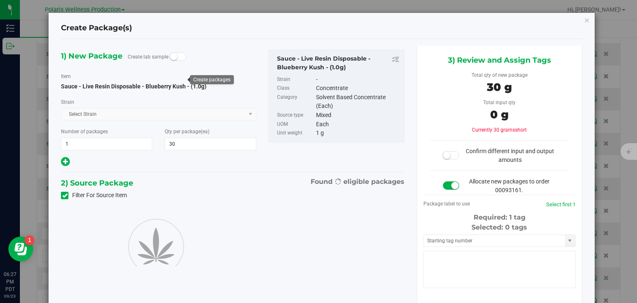
type input "30"
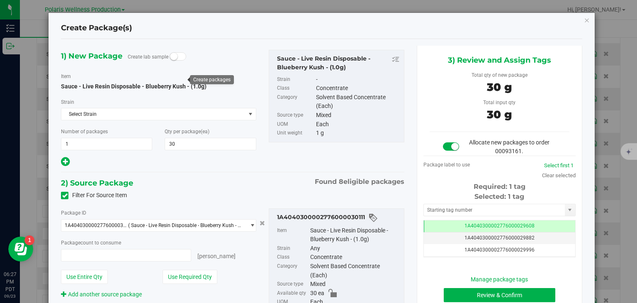
type input "30 ea"
click at [449, 209] on input "text" at bounding box center [494, 210] width 141 height 12
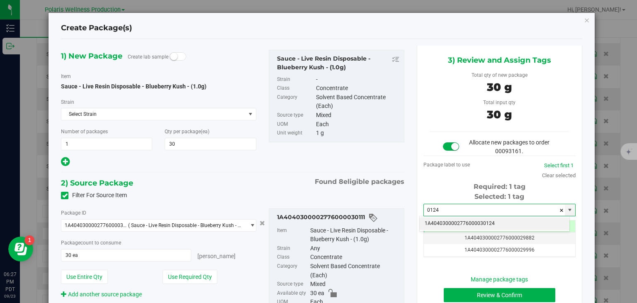
click at [473, 225] on li "1A4040300002776000030124" at bounding box center [495, 223] width 150 height 12
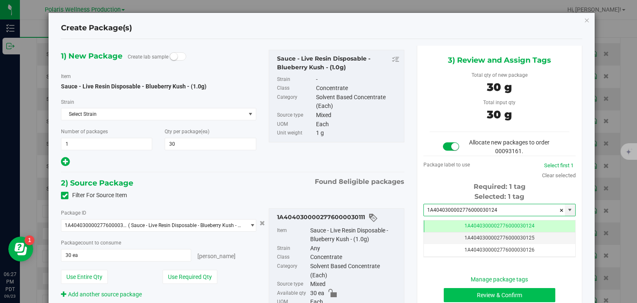
type input "1A4040300002776000030124"
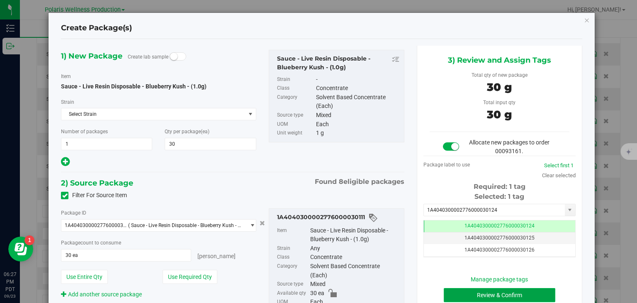
click at [490, 296] on button "Review & Confirm" at bounding box center [500, 295] width 112 height 14
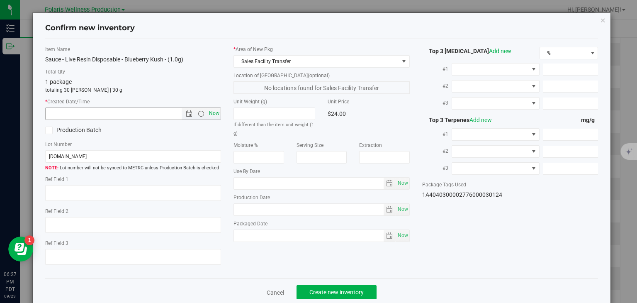
click at [209, 117] on span "Now" at bounding box center [214, 113] width 14 height 12
type input "[DATE] 6:27 PM"
click at [336, 294] on span "Create new inventory" at bounding box center [336, 292] width 54 height 7
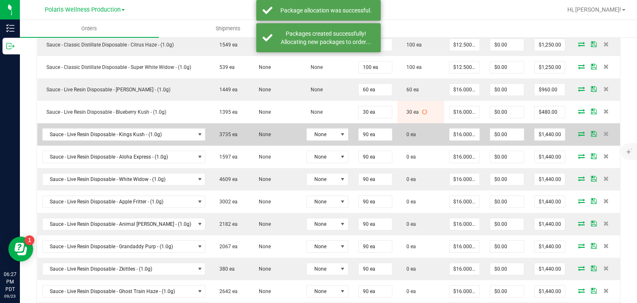
click at [578, 134] on icon at bounding box center [581, 133] width 7 height 5
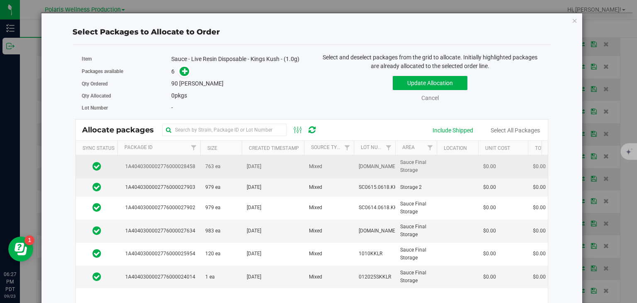
click at [197, 171] on td "1A4040300002776000028458" at bounding box center [158, 166] width 83 height 23
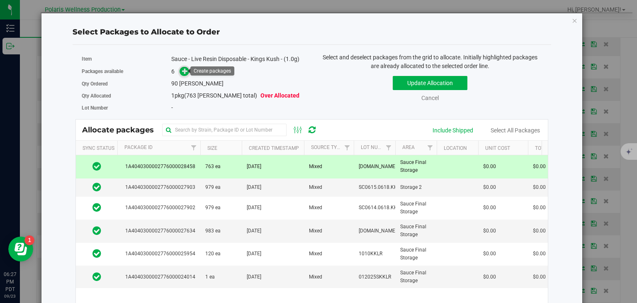
click at [183, 70] on icon at bounding box center [185, 71] width 6 height 6
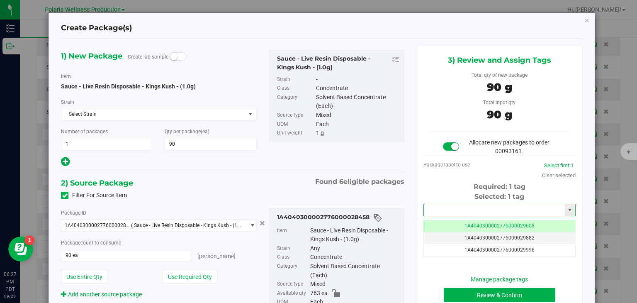
click at [466, 206] on input "text" at bounding box center [494, 210] width 141 height 12
click at [468, 221] on li "1A4040300002776000030125" at bounding box center [495, 223] width 150 height 12
type input "1A4040300002776000030125"
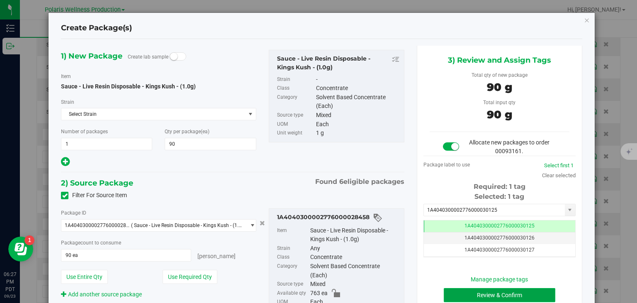
click at [469, 293] on button "Review & Confirm" at bounding box center [500, 295] width 112 height 14
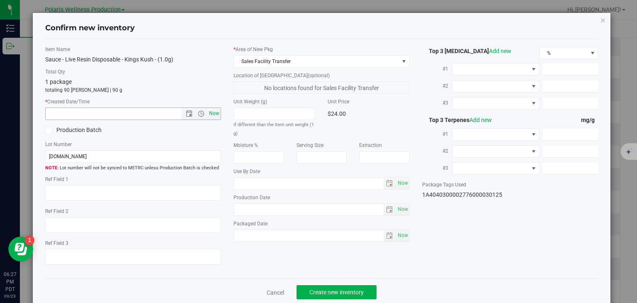
click at [213, 111] on span "Now" at bounding box center [214, 113] width 14 height 12
type input "[DATE] 6:27 PM"
click at [329, 292] on span "Create new inventory" at bounding box center [336, 292] width 54 height 7
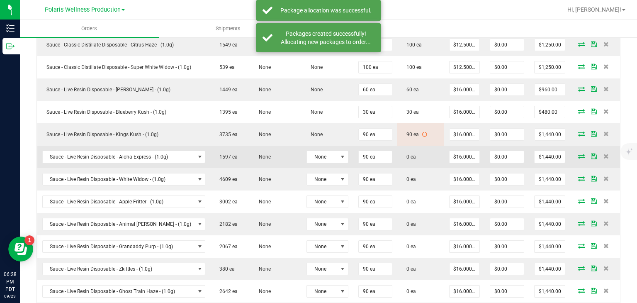
click at [578, 153] on icon at bounding box center [581, 155] width 7 height 5
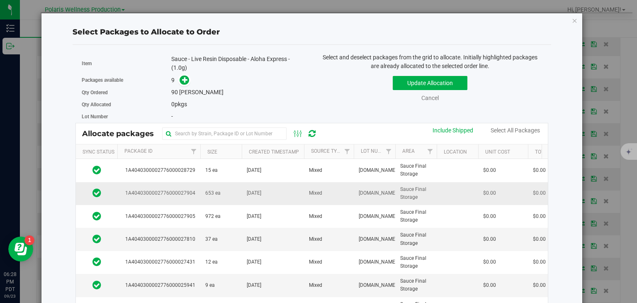
click at [158, 197] on td "1A4040300002776000027904" at bounding box center [158, 193] width 83 height 23
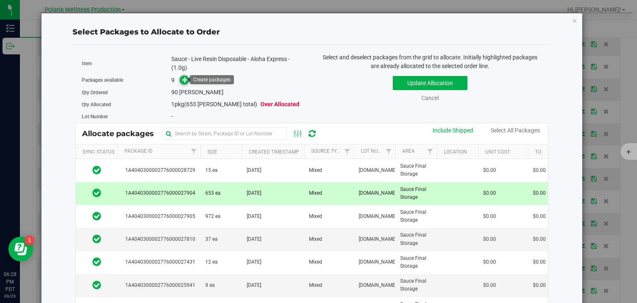
click at [187, 80] on span at bounding box center [185, 80] width 10 height 10
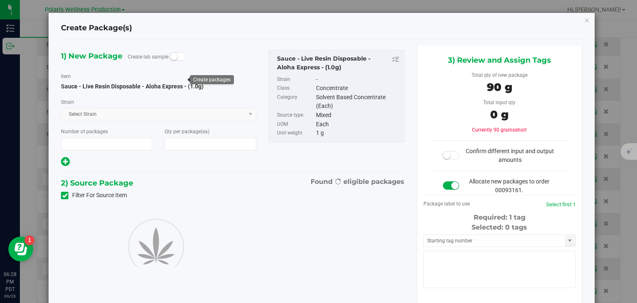
type input "1"
type input "90"
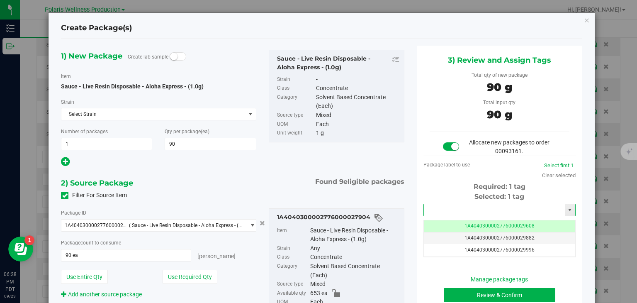
click at [453, 212] on input "text" at bounding box center [494, 210] width 141 height 12
click at [464, 221] on li "1A4040300002776000030126" at bounding box center [495, 223] width 150 height 12
type input "1A4040300002776000030126"
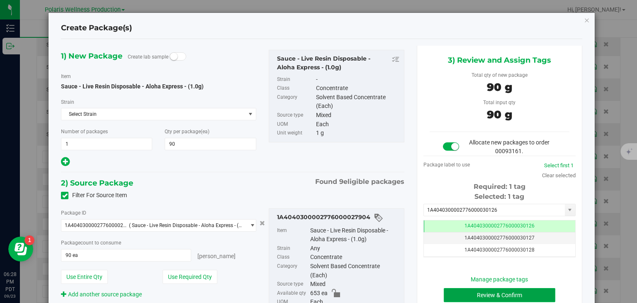
click at [482, 288] on button "Review & Confirm" at bounding box center [500, 295] width 112 height 14
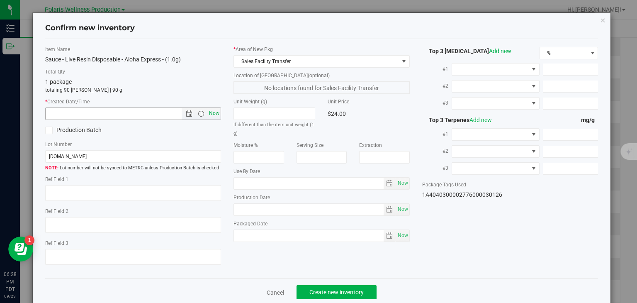
click at [210, 112] on span "Now" at bounding box center [214, 113] width 14 height 12
type input "[DATE] 6:28 PM"
click at [309, 289] on span "Create new inventory" at bounding box center [336, 292] width 54 height 7
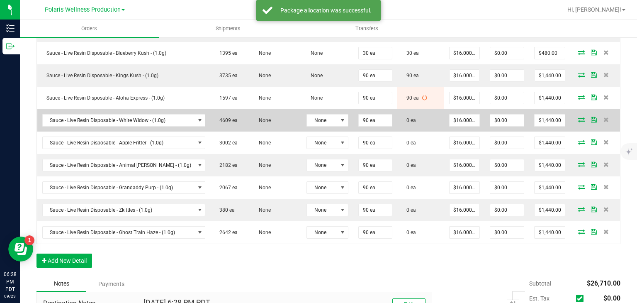
click at [578, 117] on icon at bounding box center [581, 119] width 7 height 5
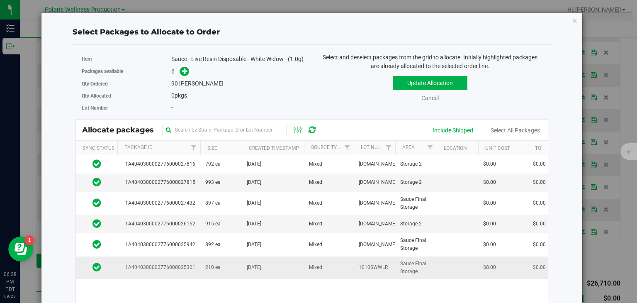
click at [207, 266] on span "210 ea" at bounding box center [212, 267] width 15 height 8
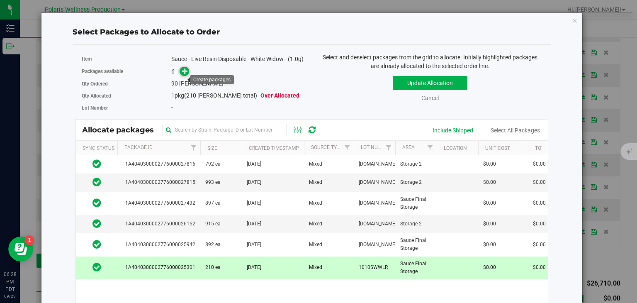
click at [185, 74] on icon at bounding box center [185, 71] width 6 height 6
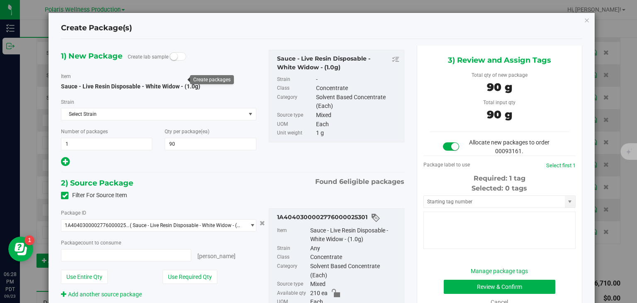
type input "90 ea"
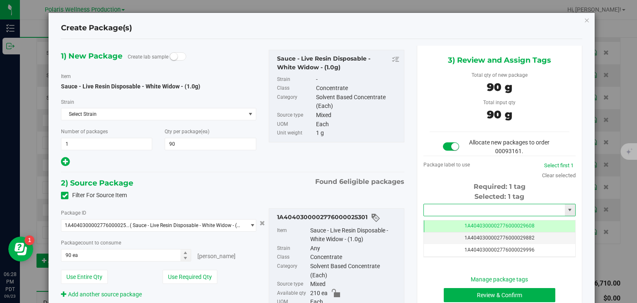
click at [441, 204] on input "text" at bounding box center [494, 210] width 141 height 12
click at [441, 218] on li "1A4040300002776000030127" at bounding box center [495, 223] width 150 height 12
type input "1A4040300002776000030127"
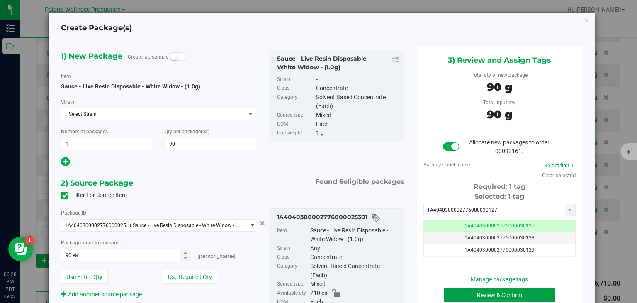
click at [477, 295] on button "Review & Confirm" at bounding box center [500, 295] width 112 height 14
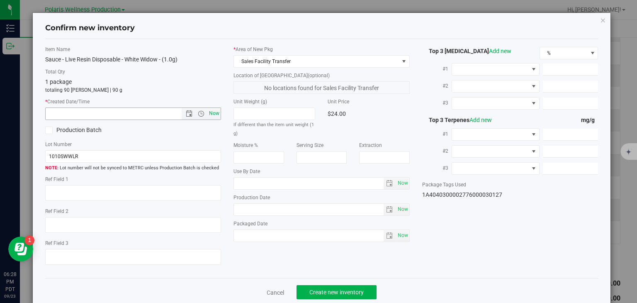
click at [212, 113] on span "Now" at bounding box center [214, 113] width 14 height 12
type input "[DATE] 6:28 PM"
click at [324, 289] on span "Create new inventory" at bounding box center [336, 292] width 54 height 7
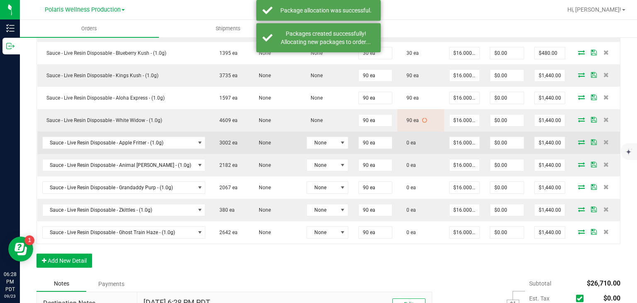
click at [578, 141] on icon at bounding box center [581, 141] width 7 height 5
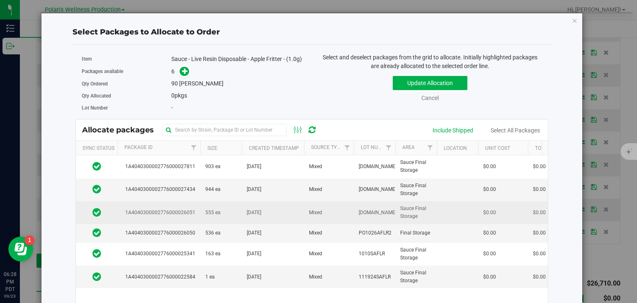
click at [212, 219] on td "555 ea" at bounding box center [220, 212] width 41 height 23
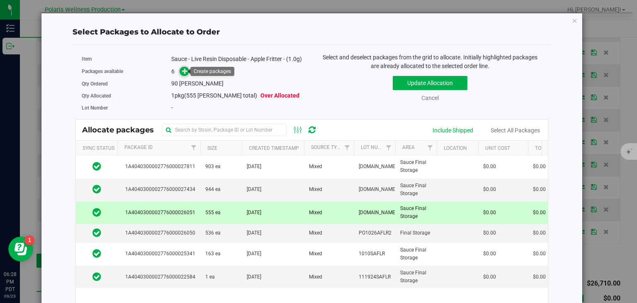
click at [182, 73] on icon at bounding box center [185, 71] width 6 height 6
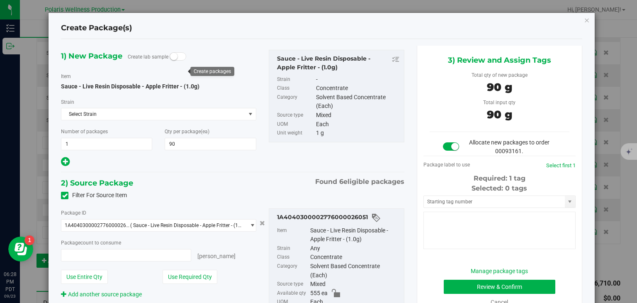
type input "90 ea"
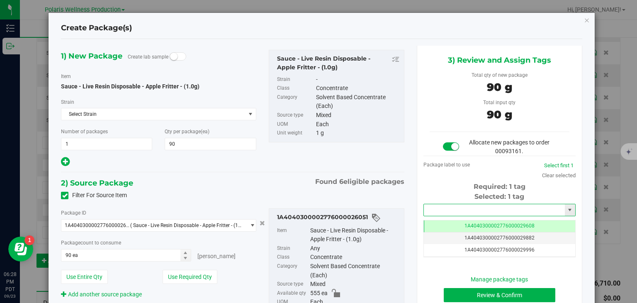
click at [479, 208] on input "text" at bounding box center [494, 210] width 141 height 12
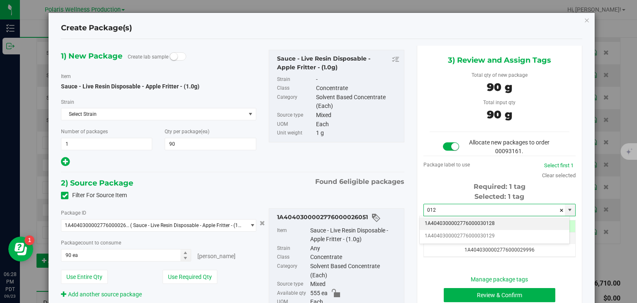
click at [483, 224] on li "1A4040300002776000030128" at bounding box center [495, 223] width 150 height 12
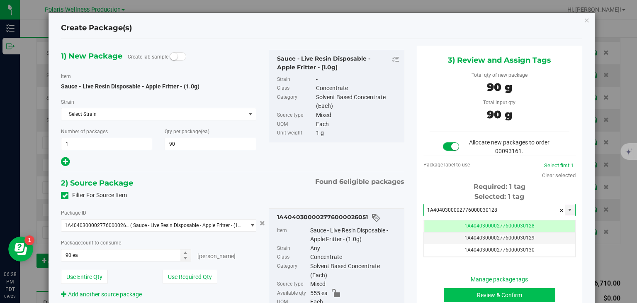
type input "1A4040300002776000030128"
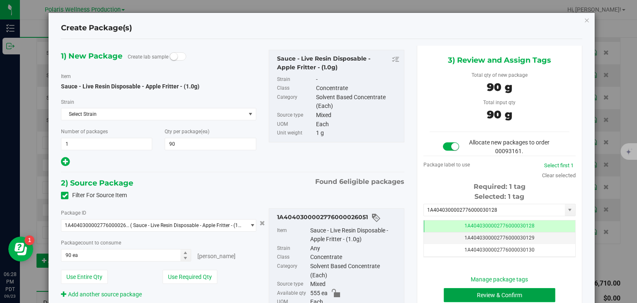
click at [481, 289] on button "Review & Confirm" at bounding box center [500, 295] width 112 height 14
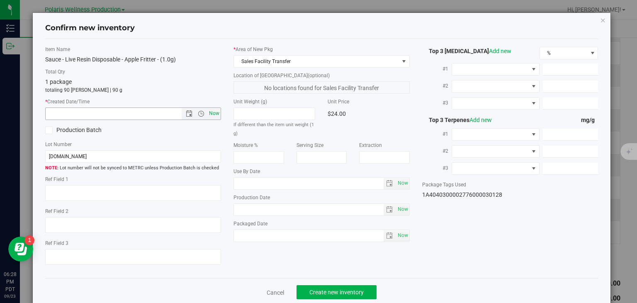
click at [213, 111] on span "Now" at bounding box center [214, 113] width 14 height 12
type input "[DATE] 6:28 PM"
click at [340, 287] on button "Create new inventory" at bounding box center [337, 292] width 80 height 14
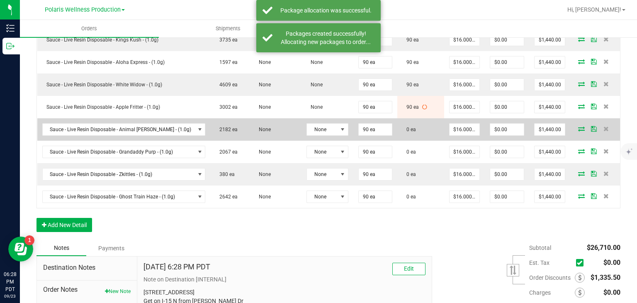
click at [578, 126] on icon at bounding box center [581, 128] width 7 height 5
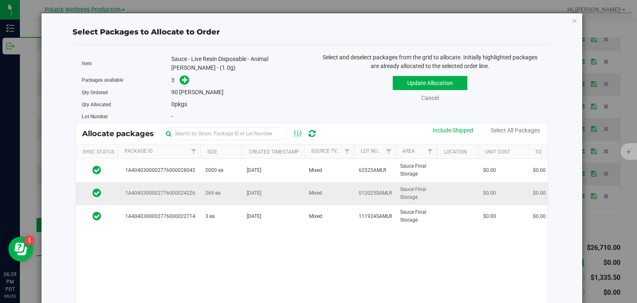
click at [249, 190] on span "[DATE]" at bounding box center [254, 193] width 15 height 8
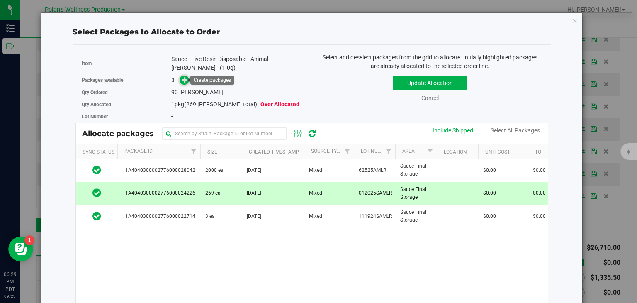
click at [180, 80] on span at bounding box center [185, 80] width 10 height 10
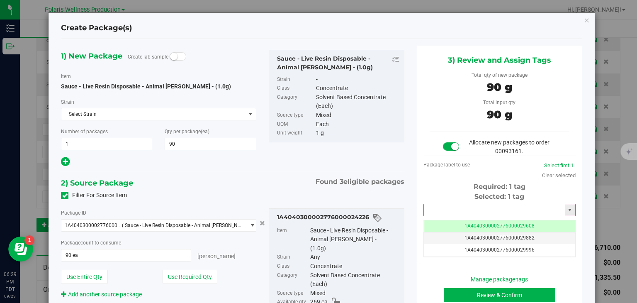
click at [429, 207] on input "text" at bounding box center [494, 210] width 141 height 12
click at [463, 226] on li "1A4040300002776000030129" at bounding box center [495, 223] width 150 height 12
type input "1A4040300002776000030129"
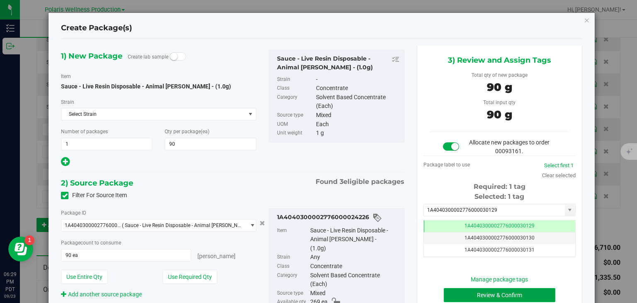
click at [477, 294] on button "Review & Confirm" at bounding box center [500, 295] width 112 height 14
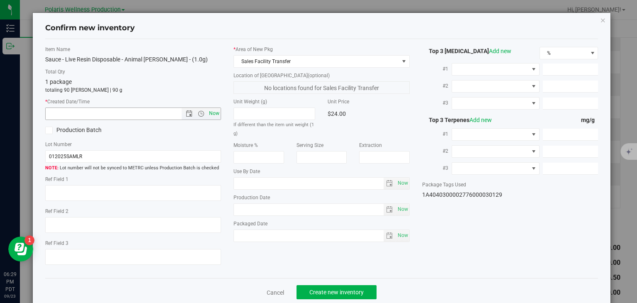
click at [215, 114] on span "Now" at bounding box center [214, 113] width 14 height 12
type input "[DATE] 6:29 PM"
click at [325, 287] on button "Create new inventory" at bounding box center [337, 292] width 80 height 14
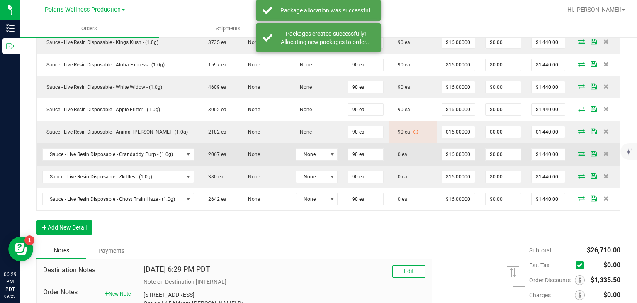
click at [578, 151] on icon at bounding box center [581, 153] width 7 height 5
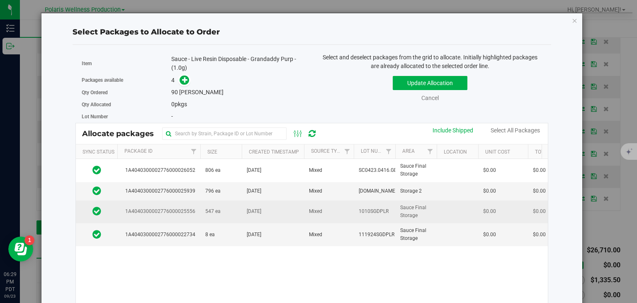
click at [226, 212] on td "547 ea" at bounding box center [220, 211] width 41 height 23
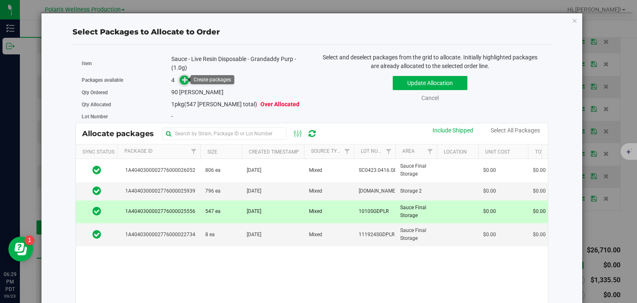
click at [182, 77] on icon at bounding box center [185, 79] width 6 height 6
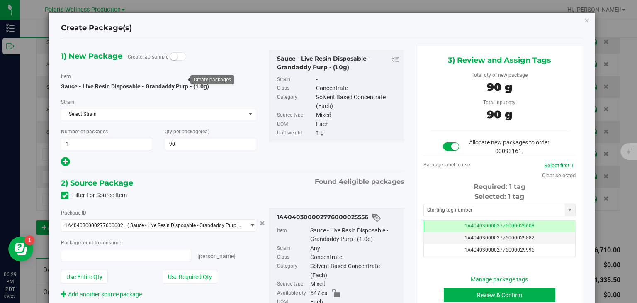
type input "90 ea"
click at [461, 214] on input "text" at bounding box center [494, 210] width 141 height 12
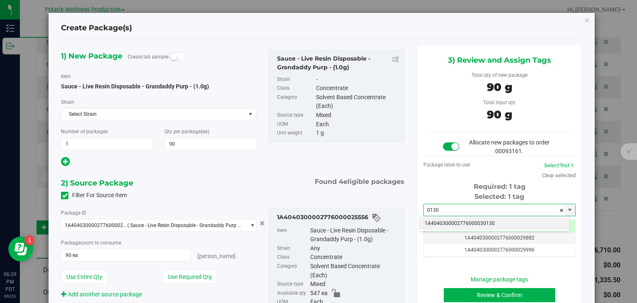
click at [451, 224] on li "1A4040300002776000030130" at bounding box center [495, 223] width 150 height 12
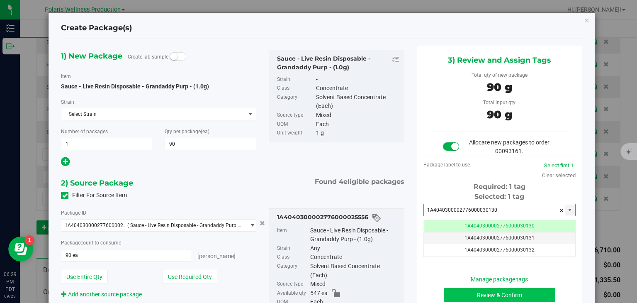
type input "1A4040300002776000030130"
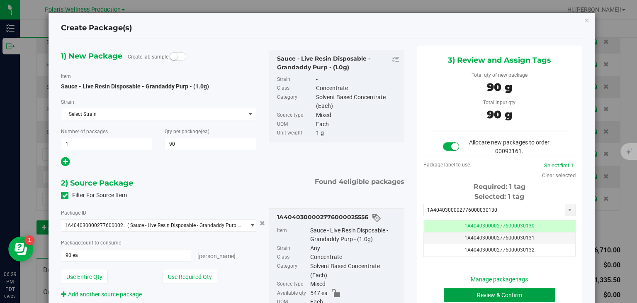
click at [479, 292] on button "Review & Confirm" at bounding box center [500, 295] width 112 height 14
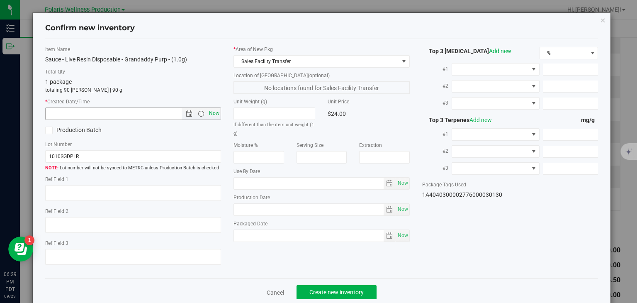
click at [212, 112] on span "Now" at bounding box center [214, 113] width 14 height 12
type input "[DATE] 6:29 PM"
click at [322, 289] on span "Create new inventory" at bounding box center [336, 292] width 54 height 7
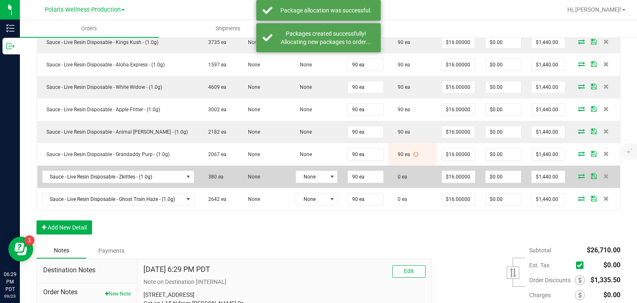
click at [578, 173] on icon at bounding box center [581, 175] width 7 height 5
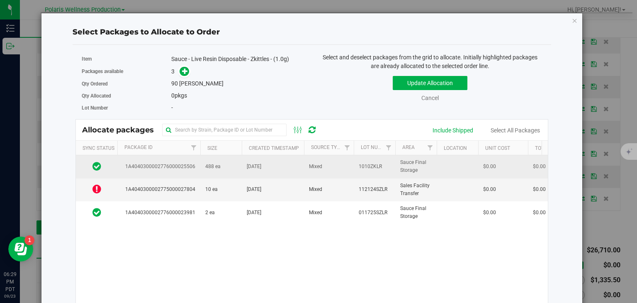
click at [249, 167] on span "[DATE]" at bounding box center [254, 167] width 15 height 8
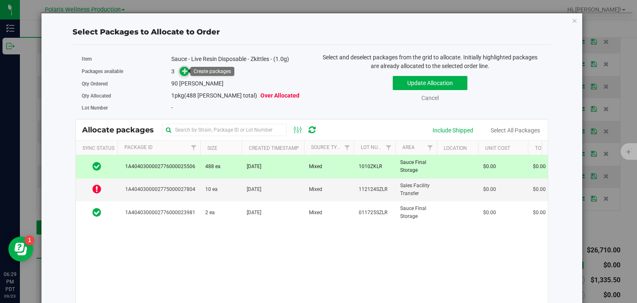
click at [182, 68] on icon at bounding box center [185, 71] width 6 height 6
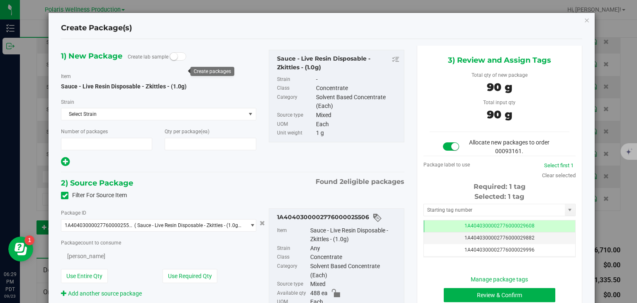
type input "1"
type input "90"
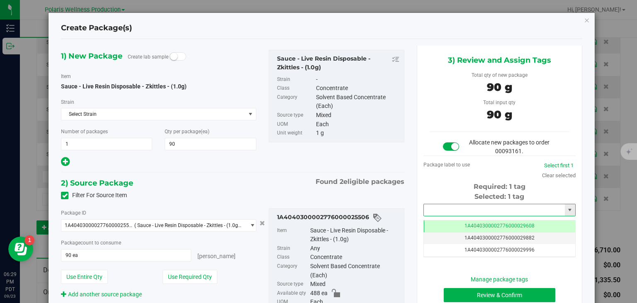
click at [544, 212] on input "text" at bounding box center [494, 210] width 141 height 12
click at [518, 224] on li "1A4040300002776000030131" at bounding box center [495, 223] width 150 height 12
type input "1A4040300002776000030131"
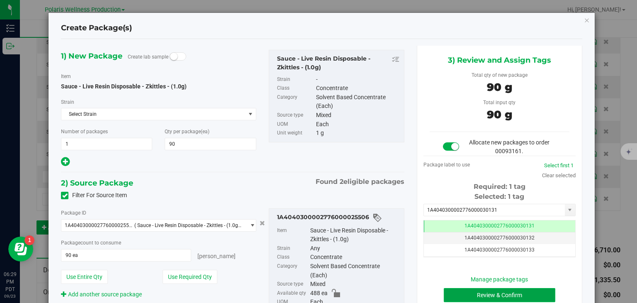
click at [477, 299] on button "Review & Confirm" at bounding box center [500, 295] width 112 height 14
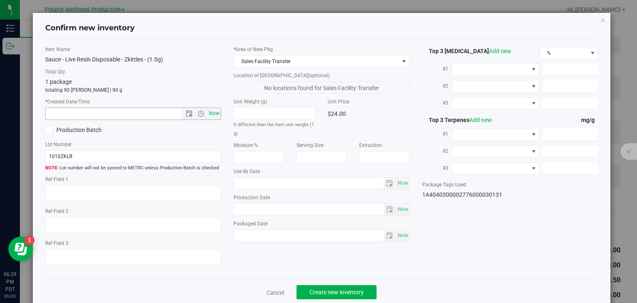
click at [210, 116] on span "Now" at bounding box center [214, 113] width 14 height 12
type input "[DATE] 6:29 PM"
click at [320, 293] on span "Create new inventory" at bounding box center [336, 292] width 54 height 7
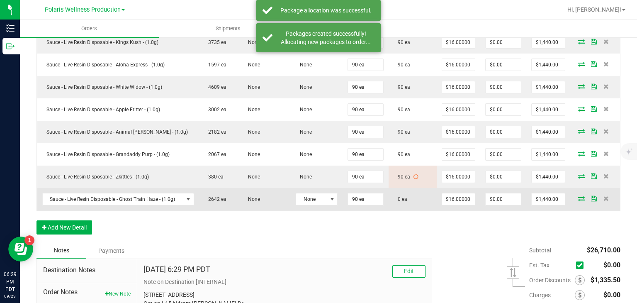
click at [578, 196] on icon at bounding box center [581, 198] width 7 height 5
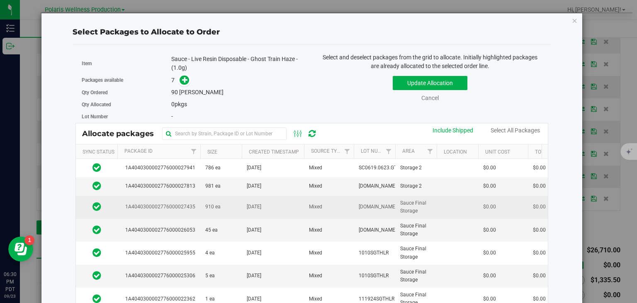
click at [218, 199] on td "910 ea" at bounding box center [220, 207] width 41 height 23
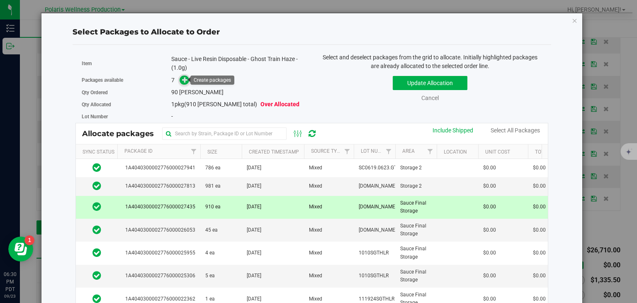
click at [184, 82] on icon at bounding box center [185, 80] width 6 height 6
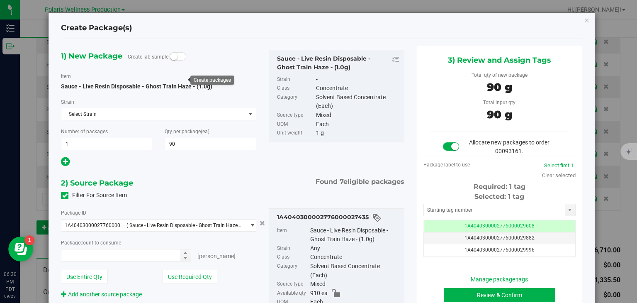
type input "90 ea"
click at [472, 214] on input "text" at bounding box center [494, 210] width 141 height 12
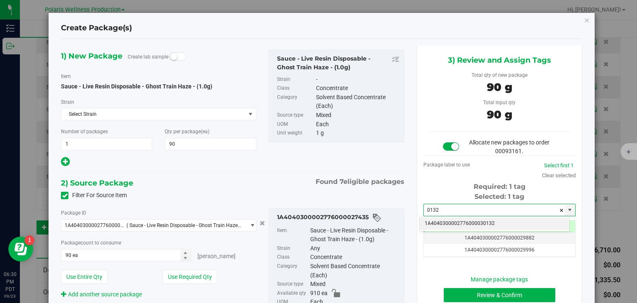
click at [468, 220] on li "1A4040300002776000030132" at bounding box center [495, 223] width 150 height 12
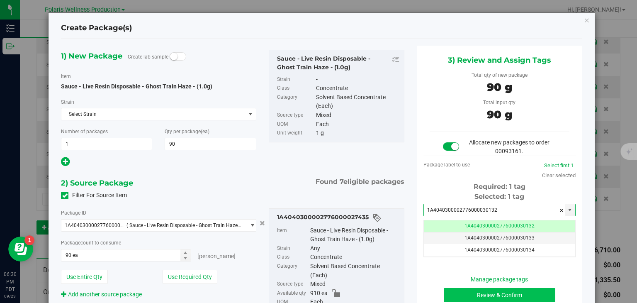
type input "1A4040300002776000030132"
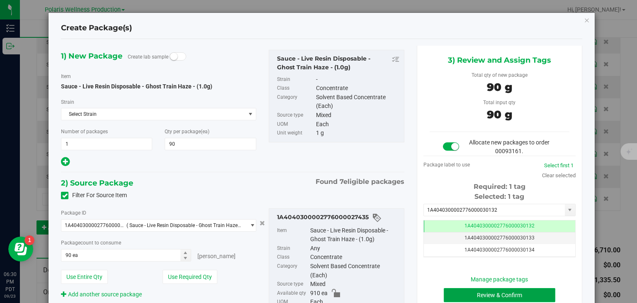
click at [475, 291] on button "Review & Confirm" at bounding box center [500, 295] width 112 height 14
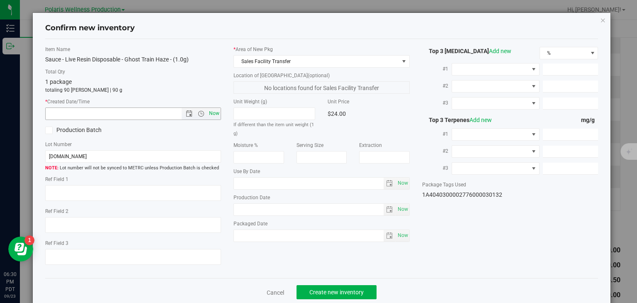
click at [207, 112] on span "Now" at bounding box center [214, 113] width 14 height 12
type input "[DATE] 6:30 PM"
click at [323, 289] on span "Create new inventory" at bounding box center [336, 292] width 54 height 7
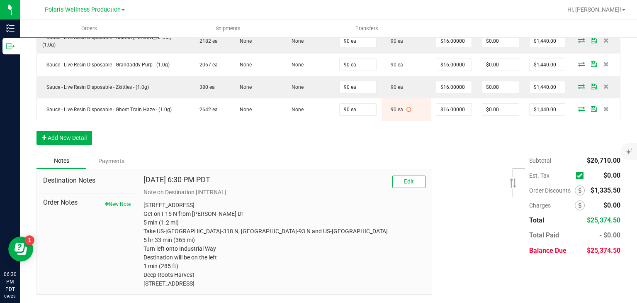
drag, startPoint x: 141, startPoint y: 195, endPoint x: 298, endPoint y: 311, distance: 195.6
click at [298, 302] on html "Inventory Outbound 06:30 PM PDT [DATE] 09/23 Polaris Wellness Production Polari…" at bounding box center [318, 151] width 637 height 303
copy p "[STREET_ADDRESS] Get on I-15 N from [PERSON_NAME] Dr 5 min (1.2 mi) Take US-[GE…"
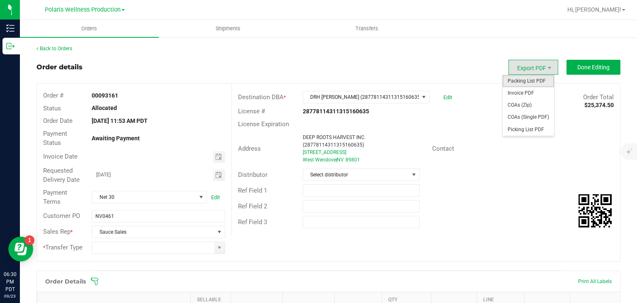
click at [528, 78] on span "Packing List PDF" at bounding box center [528, 81] width 51 height 12
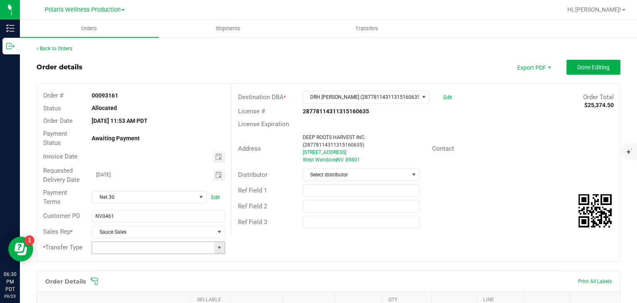
click at [217, 249] on span at bounding box center [219, 247] width 7 height 7
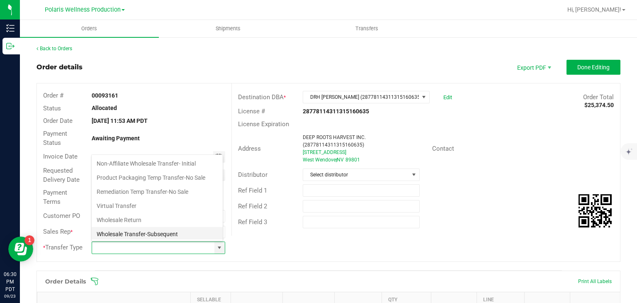
click at [162, 229] on li "Wholesale Transfer-Subsequent" at bounding box center [157, 234] width 131 height 14
type input "Wholesale Transfer-Subsequent"
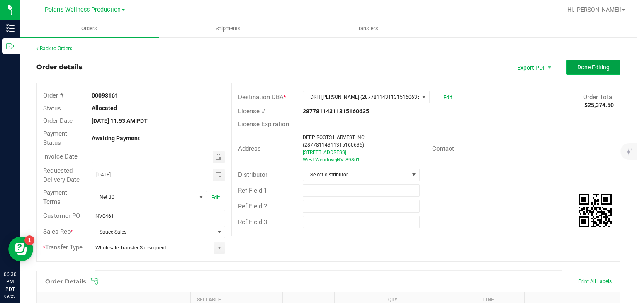
click at [586, 68] on span "Done Editing" at bounding box center [593, 67] width 32 height 7
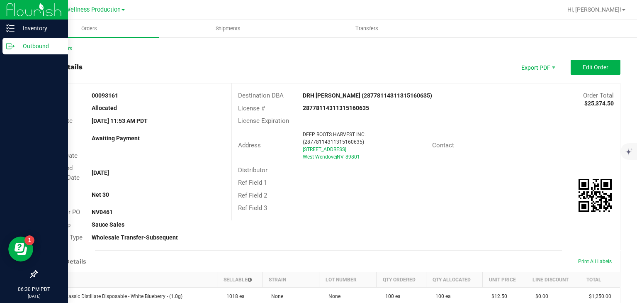
click at [7, 48] on icon at bounding box center [10, 46] width 8 height 8
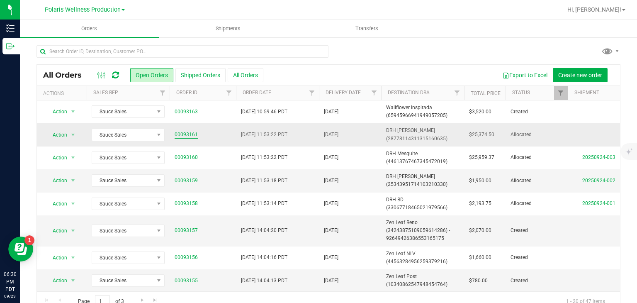
click at [191, 133] on link "00093161" at bounding box center [186, 135] width 23 height 8
click at [365, 133] on td "[DATE]" at bounding box center [350, 134] width 62 height 23
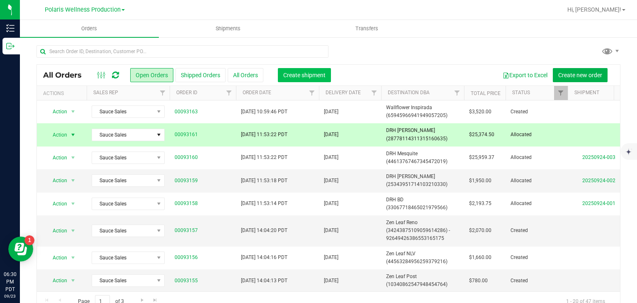
click at [309, 79] on button "Create shipment" at bounding box center [304, 75] width 53 height 14
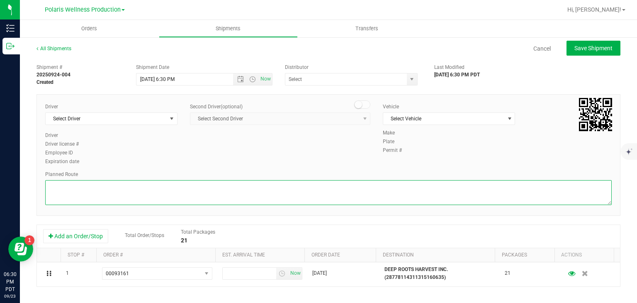
paste textarea "[STREET_ADDRESS] Get on I-15 N from [PERSON_NAME] Dr 5 min (1.2 mi) Take US-[GE…"
click at [253, 189] on textarea at bounding box center [328, 192] width 567 height 25
type textarea "[STREET_ADDRESS] Get on I-15 N from [PERSON_NAME] Dr 5 min (1.2 mi) Take US-[GE…"
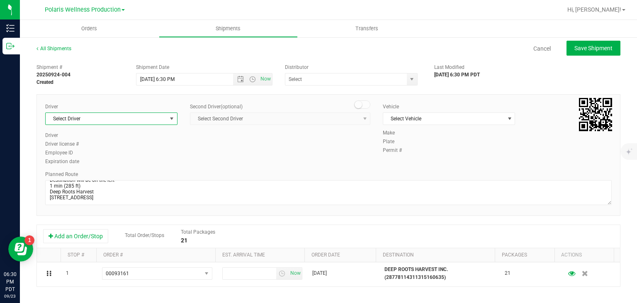
click at [167, 118] on span "select" at bounding box center [172, 119] width 10 height 12
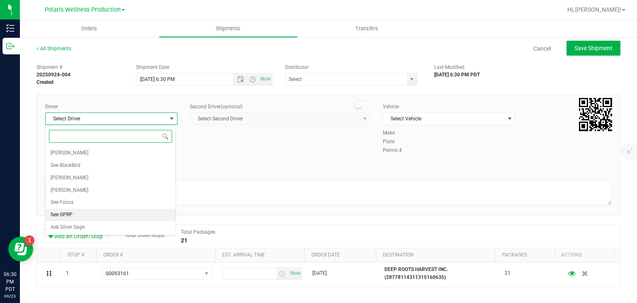
click at [85, 210] on li "See GPRP" at bounding box center [111, 215] width 130 height 12
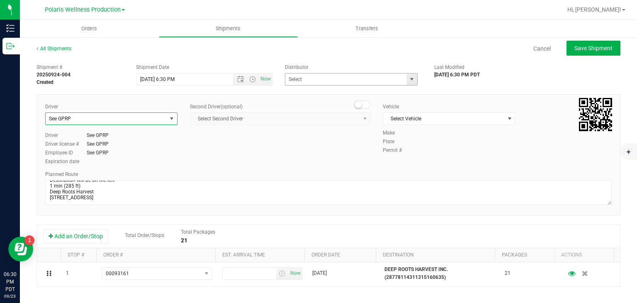
click at [409, 82] on span "select" at bounding box center [412, 79] width 7 height 7
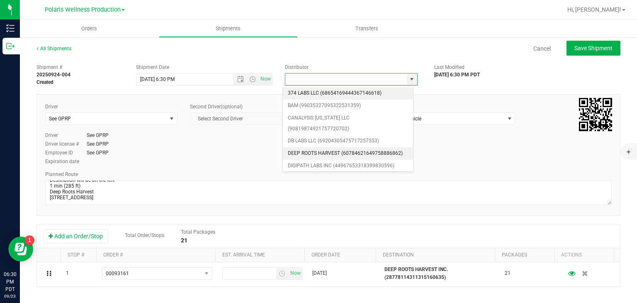
click at [322, 155] on li "DEEP ROOTS HARVEST (60784621649758886862)" at bounding box center [348, 153] width 130 height 12
type input "DEEP ROOTS HARVEST (60784621649758886862)"
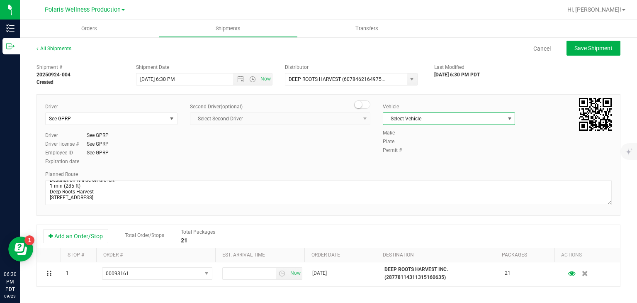
click at [447, 119] on span "Select Vehicle" at bounding box center [443, 119] width 121 height 12
click at [411, 165] on li "See GPRP" at bounding box center [444, 169] width 130 height 12
click at [411, 165] on div "Driver See GPRP Select Driver [PERSON_NAME] See BlackBird [PERSON_NAME] [PERSON…" at bounding box center [328, 134] width 579 height 63
click at [238, 80] on span "Open the date view" at bounding box center [240, 79] width 7 height 7
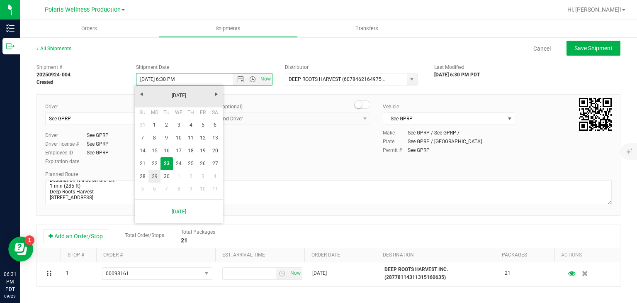
click at [153, 175] on link "29" at bounding box center [154, 176] width 12 height 13
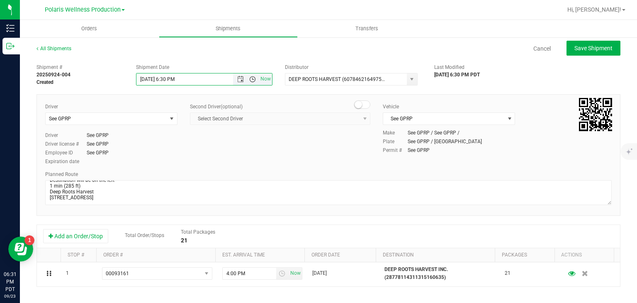
click at [249, 80] on span "Open the time view" at bounding box center [252, 79] width 7 height 7
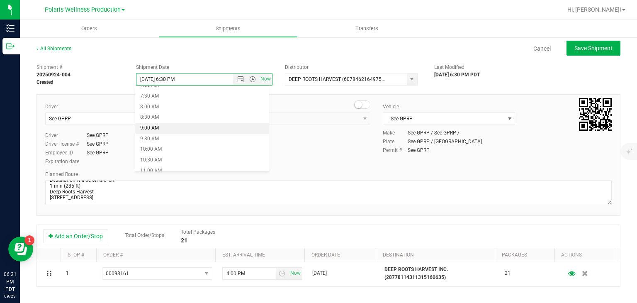
click at [168, 127] on li "9:00 AM" at bounding box center [202, 128] width 134 height 11
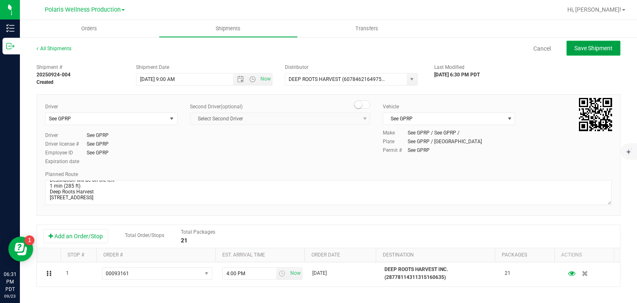
click at [600, 54] on button "Save Shipment" at bounding box center [594, 48] width 54 height 15
type input "[DATE] 4:00 PM"
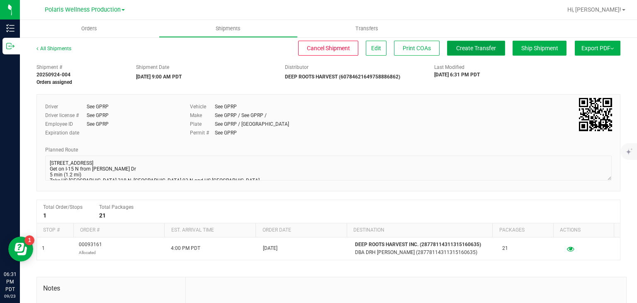
click at [447, 45] on button "Create Transfer" at bounding box center [476, 48] width 58 height 15
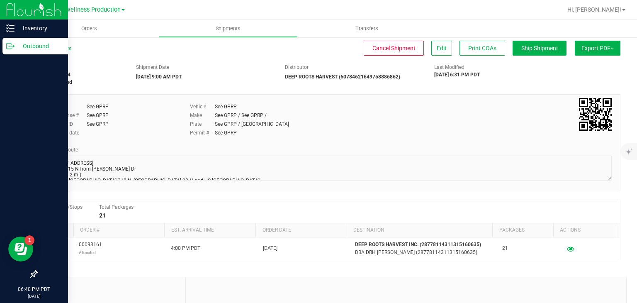
click at [17, 44] on p "Outbound" at bounding box center [40, 46] width 50 height 10
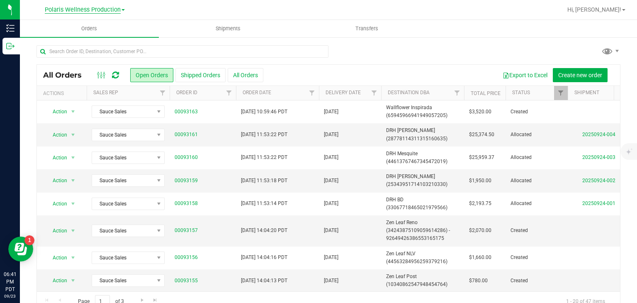
click at [111, 10] on span "Polaris Wellness Production" at bounding box center [83, 9] width 76 height 7
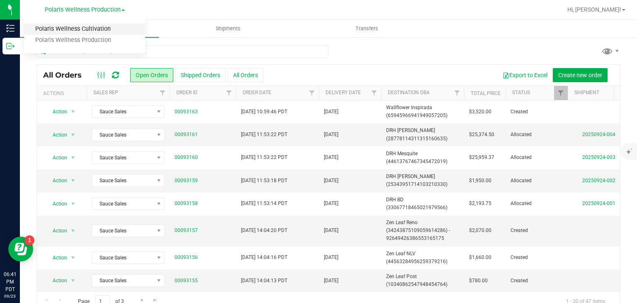
click at [96, 28] on link "Polaris Wellness Cultivation" at bounding box center [84, 29] width 121 height 11
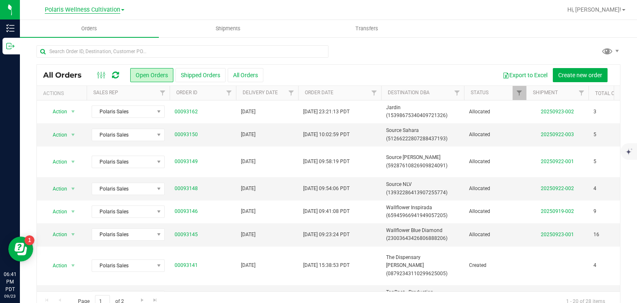
click at [106, 13] on span "Polaris Wellness Cultivation" at bounding box center [82, 9] width 75 height 7
click at [97, 39] on link "Polaris Wellness Production" at bounding box center [84, 40] width 121 height 11
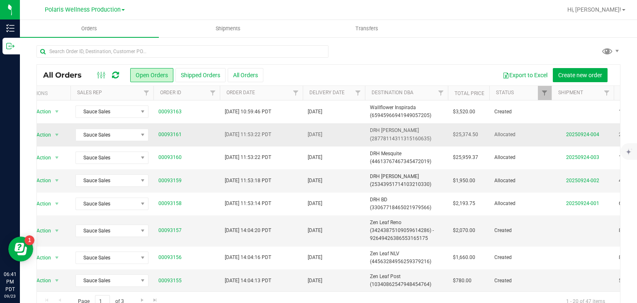
scroll to position [0, 15]
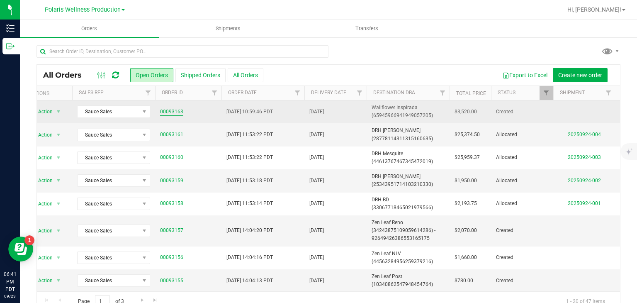
click at [173, 109] on link "00093163" at bounding box center [171, 112] width 23 height 8
